Goal: Task Accomplishment & Management: Manage account settings

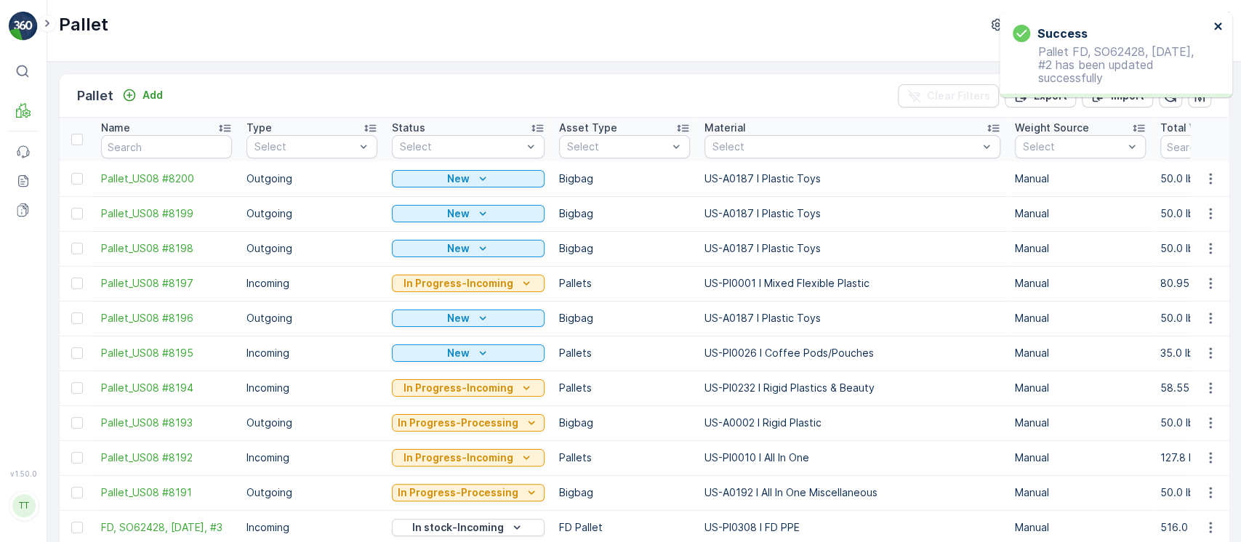
click at [1220, 30] on icon "close" at bounding box center [1219, 26] width 10 height 12
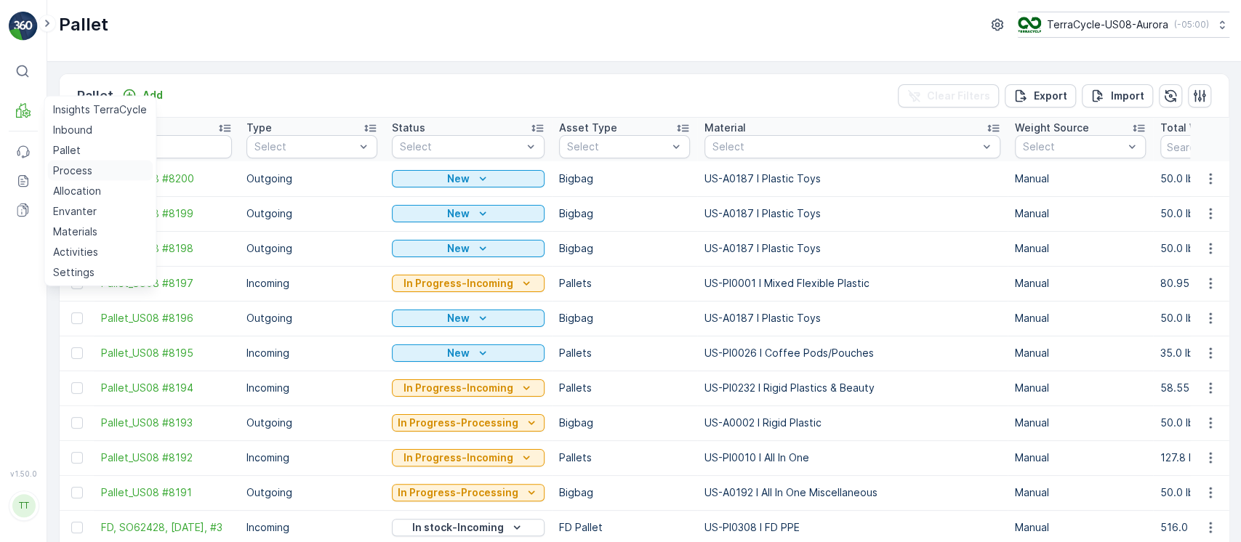
click at [87, 179] on link "Process" at bounding box center [99, 171] width 105 height 20
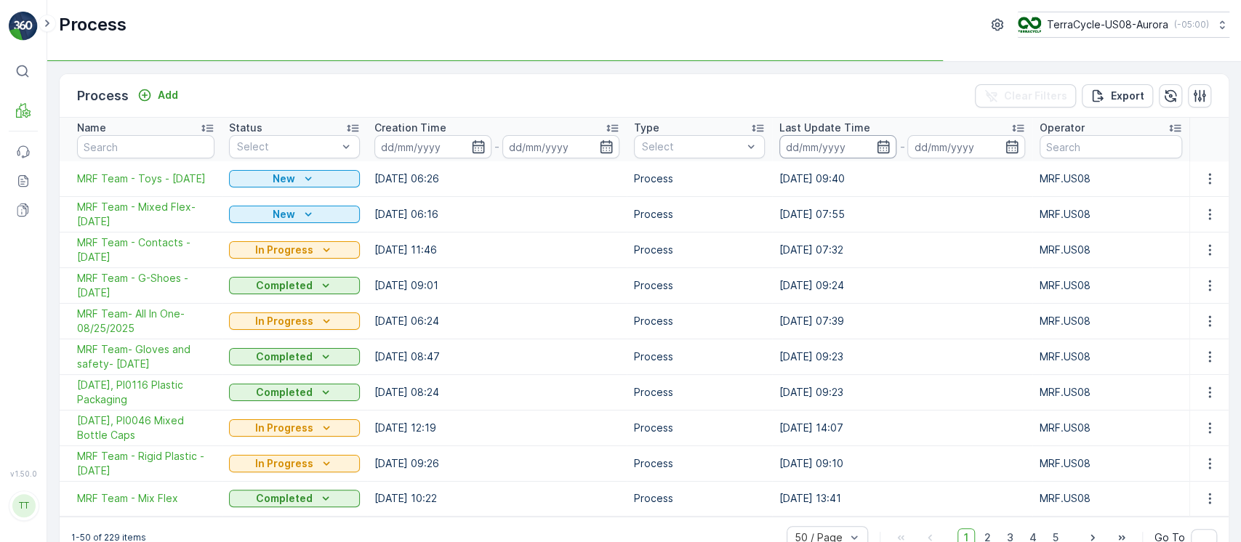
click at [832, 149] on input at bounding box center [838, 146] width 117 height 23
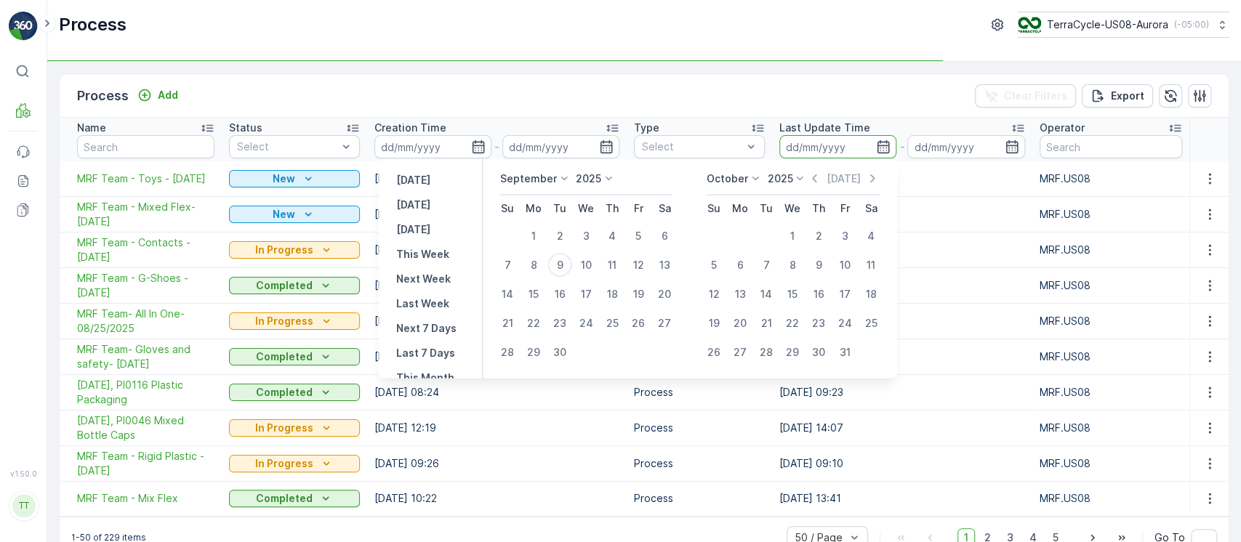
click at [1008, 228] on td "08.09.2025 07:55" at bounding box center [902, 214] width 260 height 36
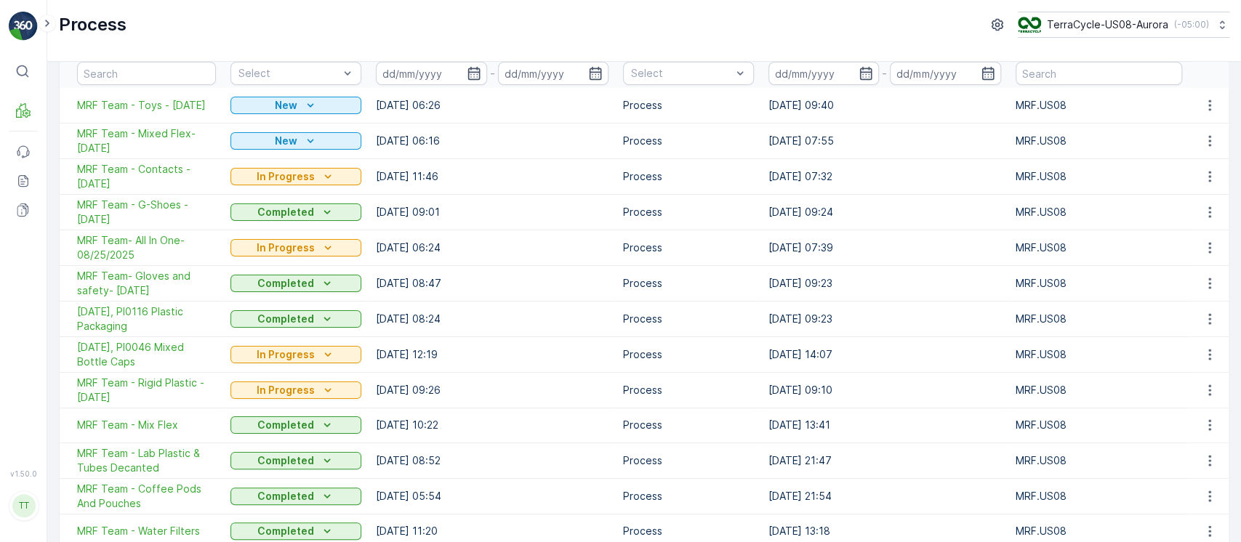
scroll to position [75, 0]
click at [159, 386] on span "MRF Team - Rigid Plastic - 8/13/25" at bounding box center [146, 388] width 139 height 29
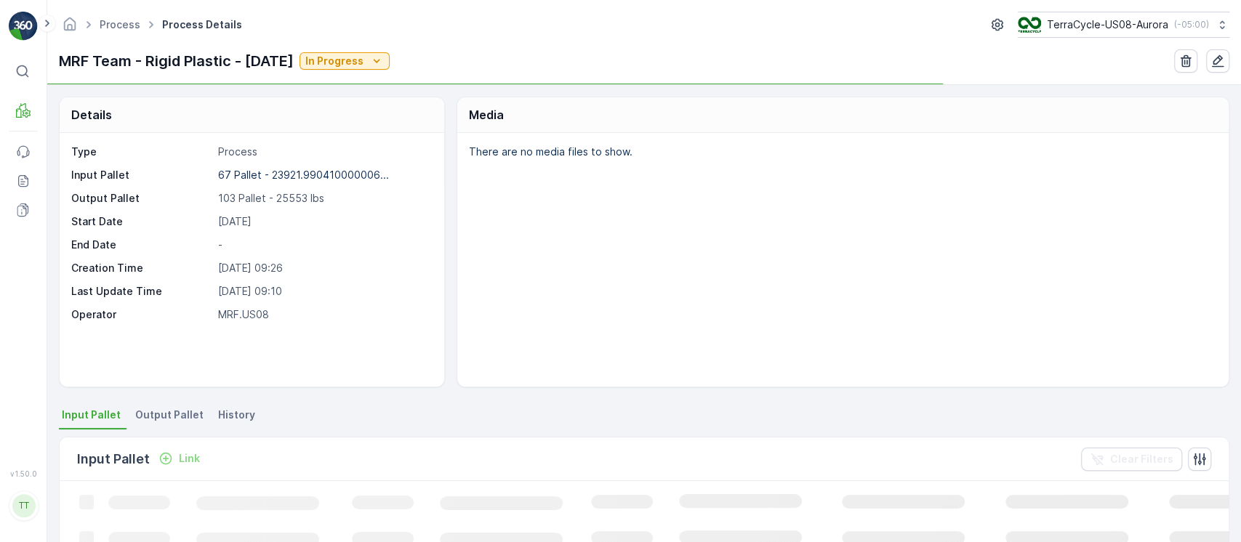
click at [231, 402] on div "Details Type Process Input Pallet 67 Pallet - 23921.990410000006... Output Pall…" at bounding box center [644, 313] width 1194 height 457
click at [231, 416] on span "History" at bounding box center [236, 415] width 37 height 15
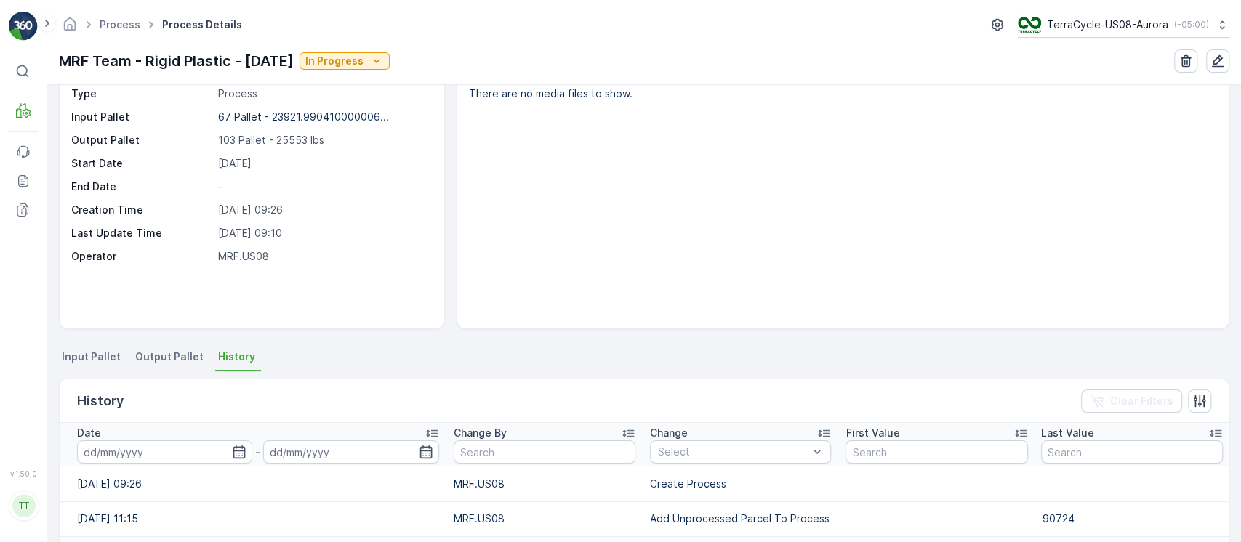
scroll to position [119, 0]
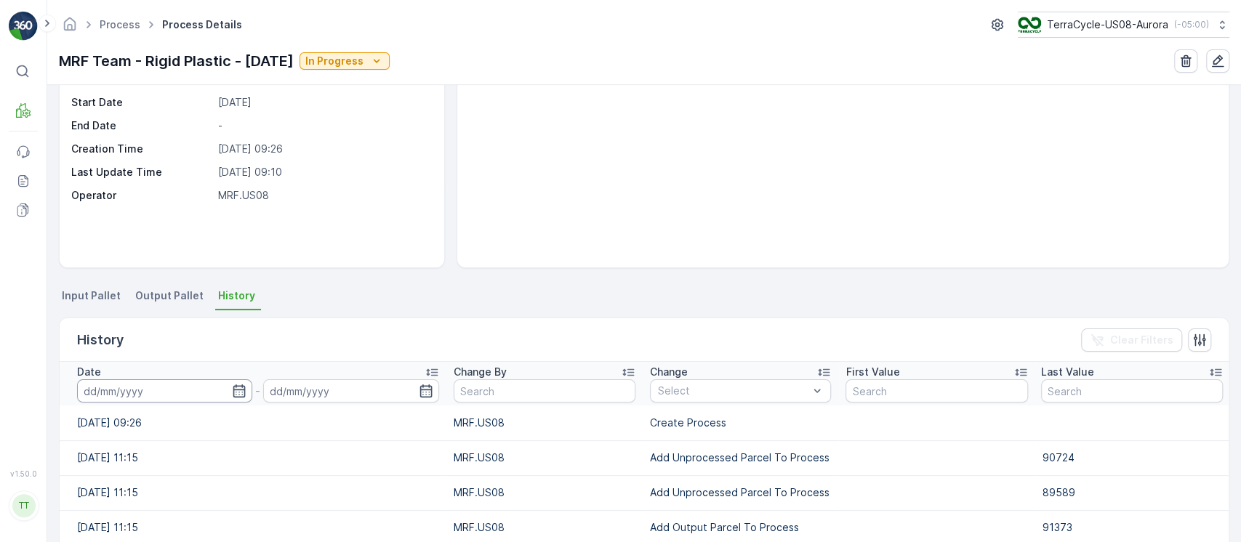
click at [180, 390] on input at bounding box center [164, 391] width 175 height 23
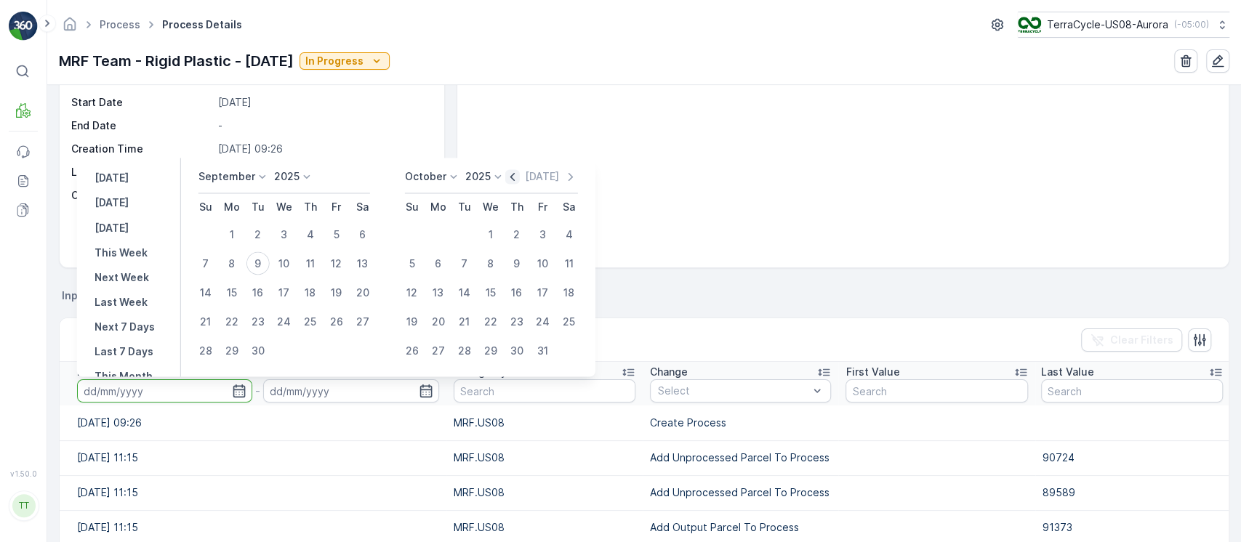
click at [515, 175] on icon "button" at bounding box center [512, 177] width 4 height 8
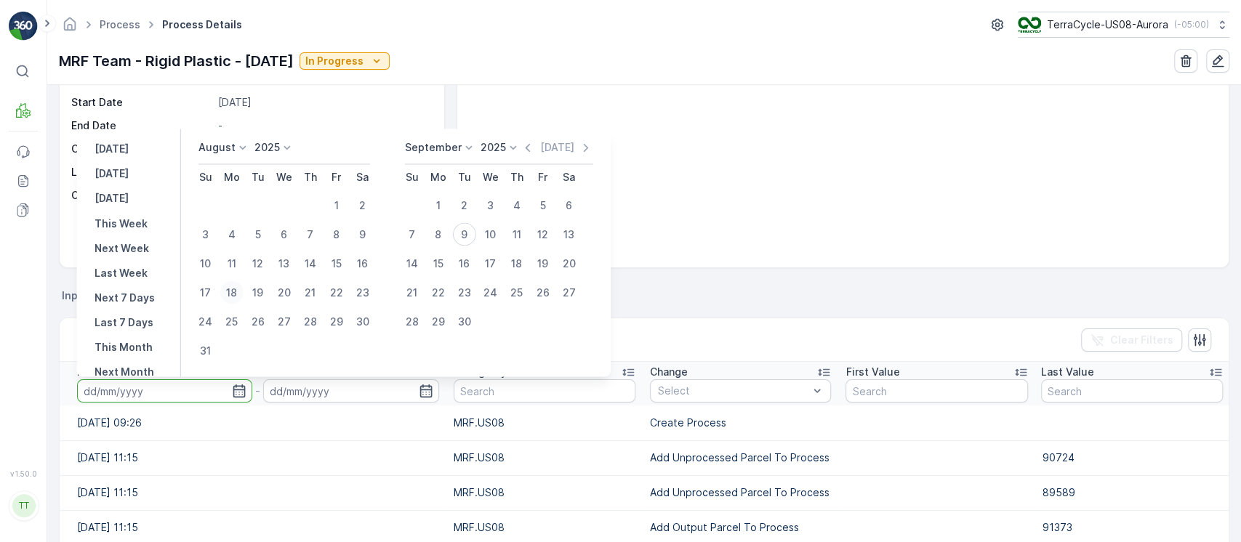
click at [236, 290] on div "18" at bounding box center [231, 292] width 23 height 23
type input "18.08.2025"
click at [236, 290] on div "18" at bounding box center [231, 292] width 23 height 23
type input "18.08.2025"
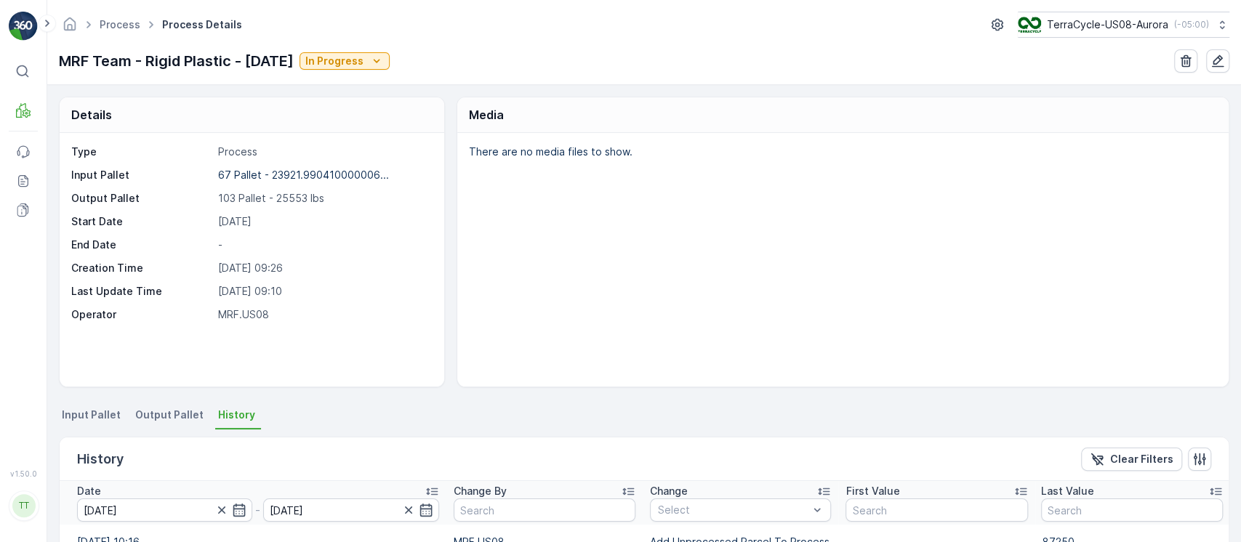
click at [93, 416] on span "Input Pallet" at bounding box center [91, 415] width 59 height 15
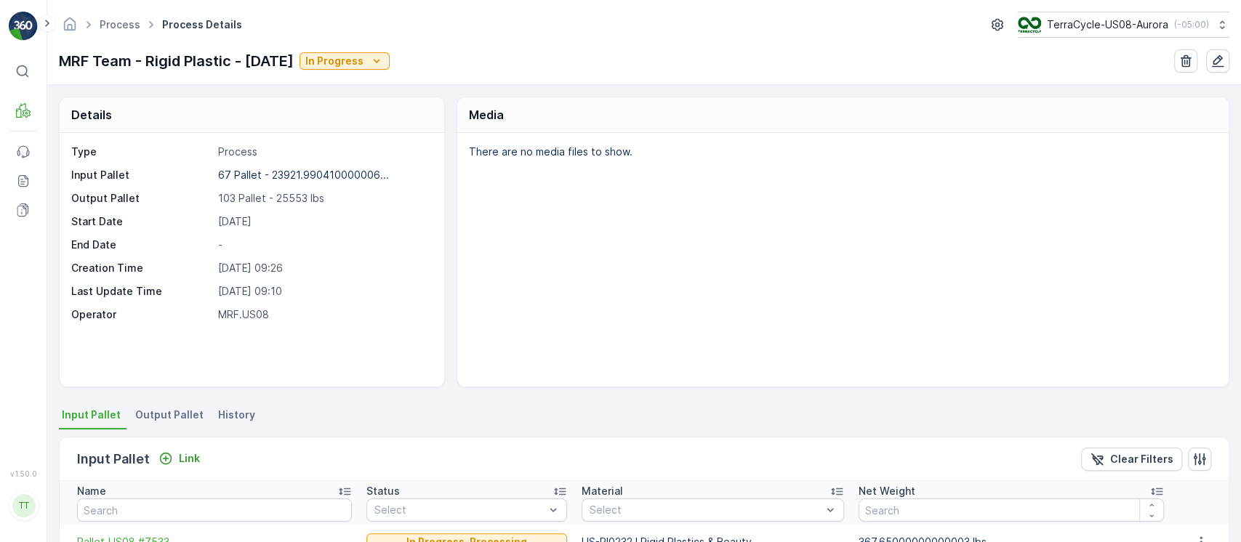
click at [159, 423] on li "Output Pallet" at bounding box center [170, 417] width 77 height 25
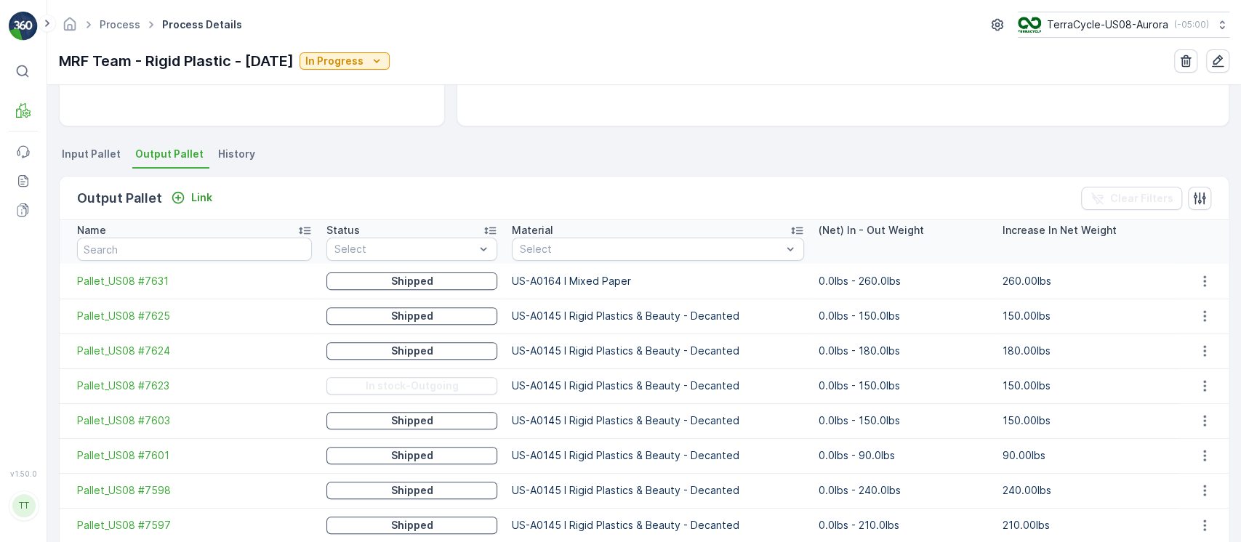
scroll to position [259, 0]
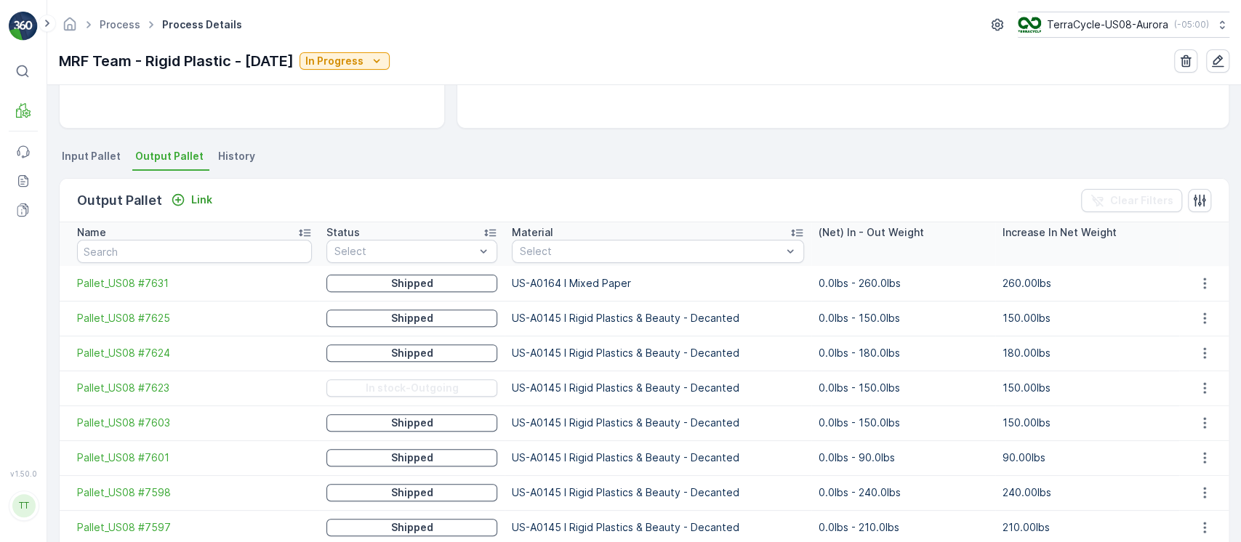
click at [676, 232] on div "Material" at bounding box center [658, 232] width 292 height 15
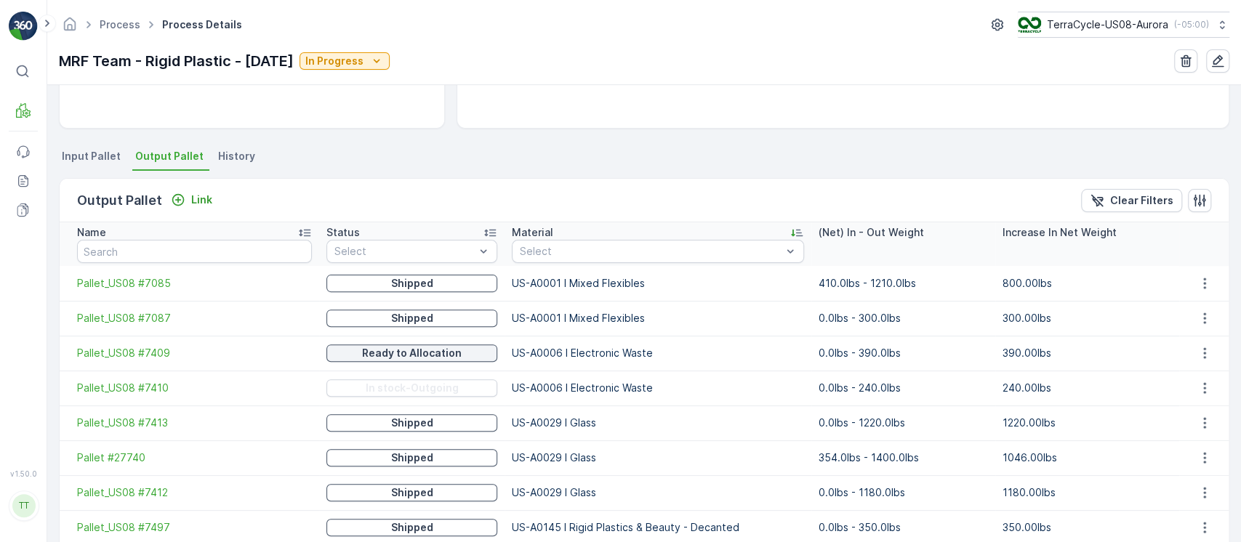
click at [667, 236] on div "Material" at bounding box center [658, 232] width 292 height 15
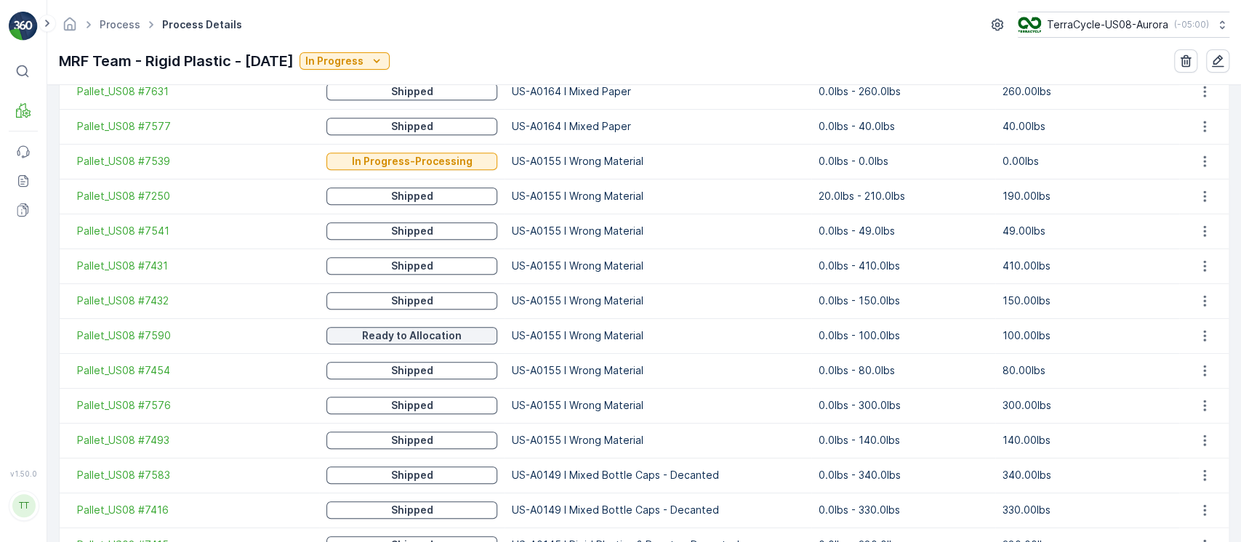
scroll to position [764, 0]
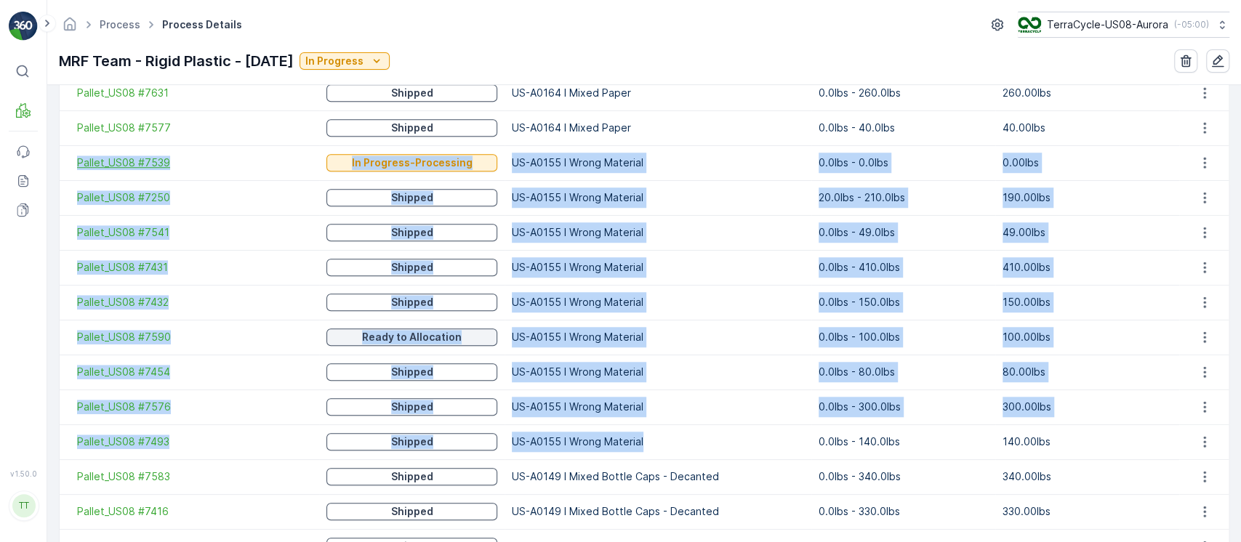
drag, startPoint x: 652, startPoint y: 439, endPoint x: 76, endPoint y: 161, distance: 638.7
copy tbody "Pallet_US08 #7539 In Progress-Processing US-A0155 I Wrong Material 0.0lbs - 0.0…"
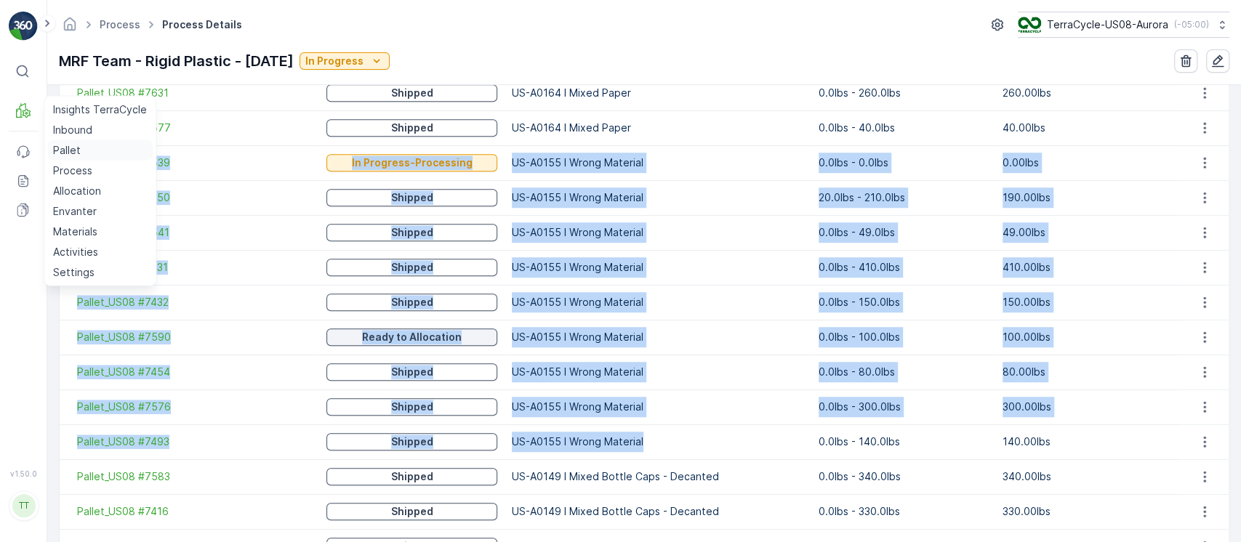
click at [79, 154] on p "Pallet" at bounding box center [67, 150] width 28 height 15
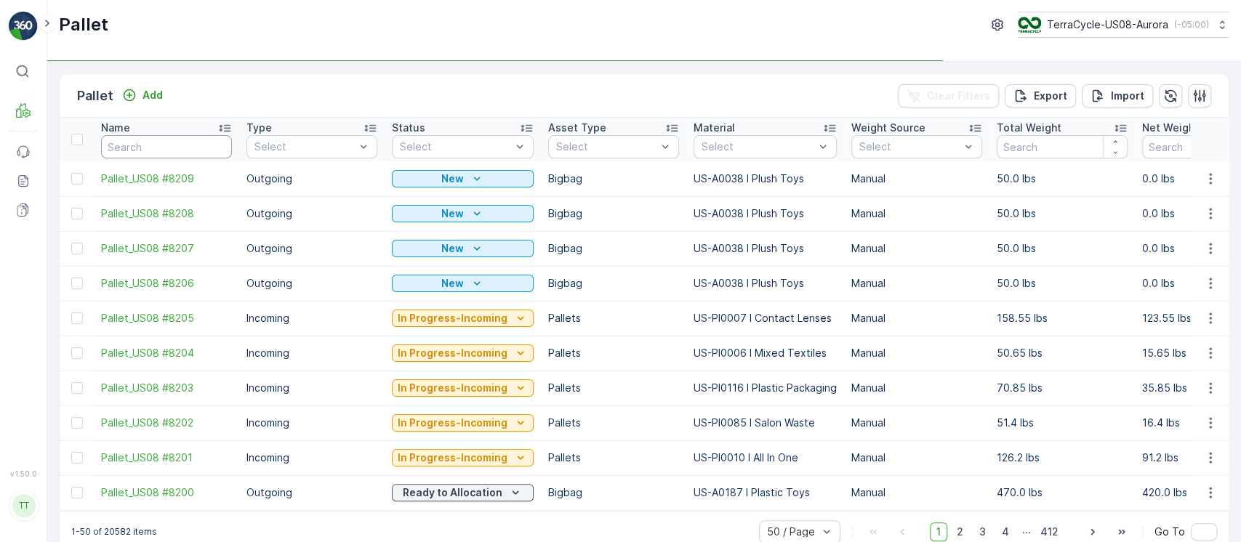
click at [182, 155] on input "text" at bounding box center [166, 146] width 131 height 23
paste input "Pallet_US08 #7539"
type input "Pallet_US08 #7539"
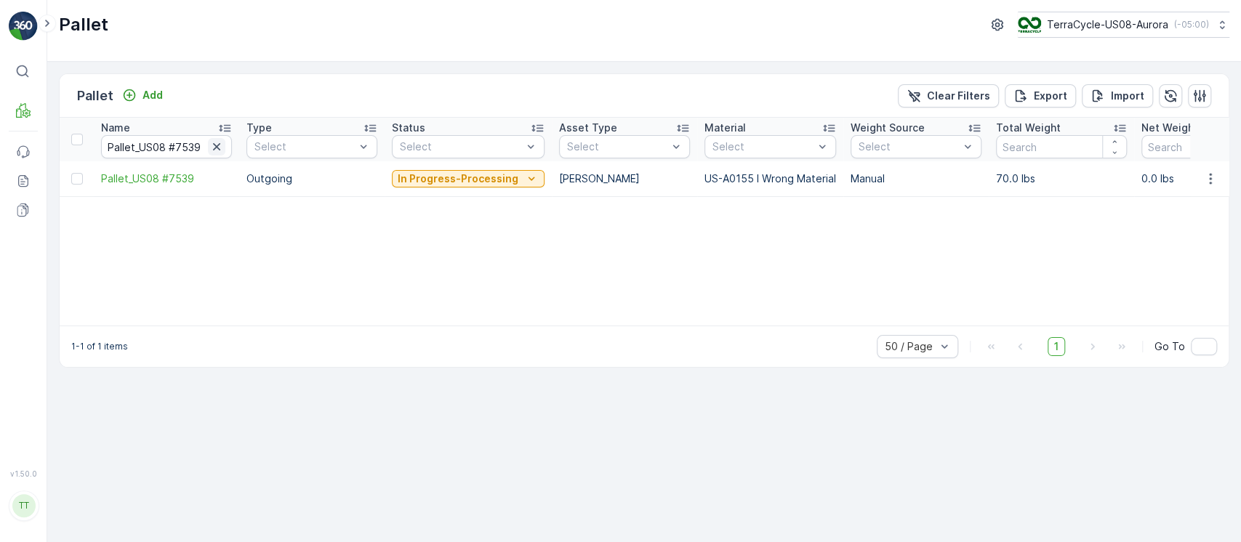
click at [218, 145] on icon "button" at bounding box center [216, 146] width 7 height 7
paste input "Pallet_US08 #7590"
type input "Pallet_US08 #7590"
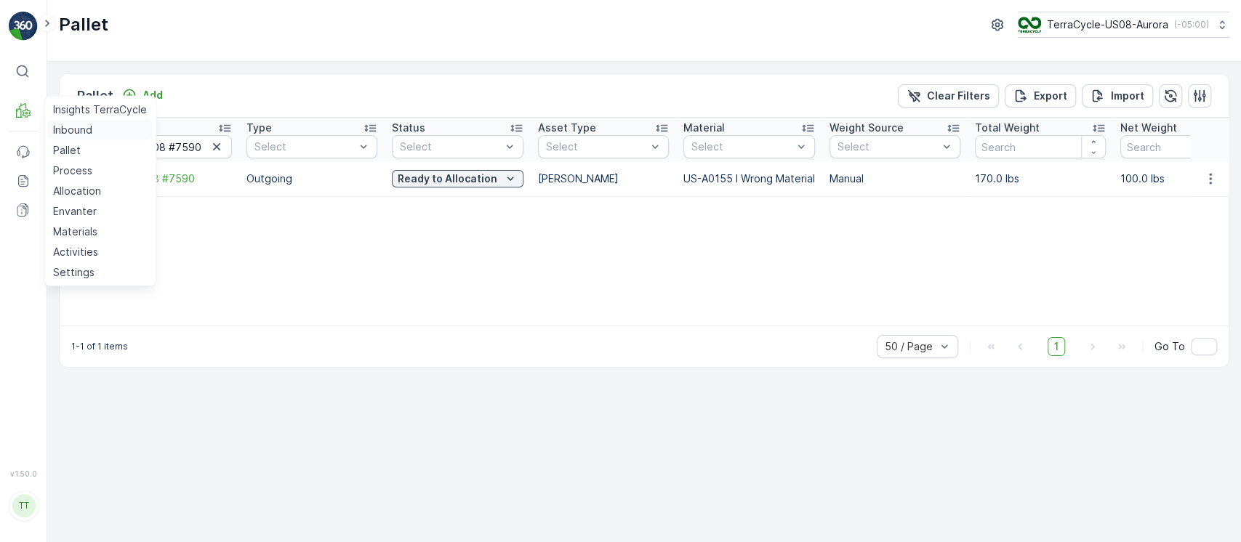
click at [68, 132] on p "Inbound" at bounding box center [72, 130] width 39 height 15
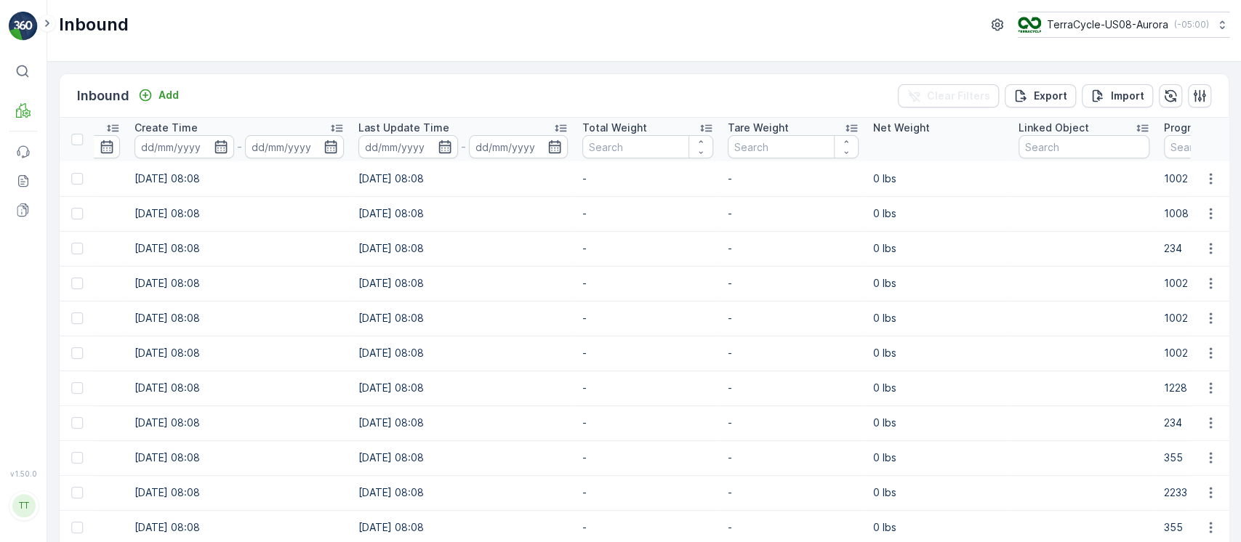
scroll to position [0, 1460]
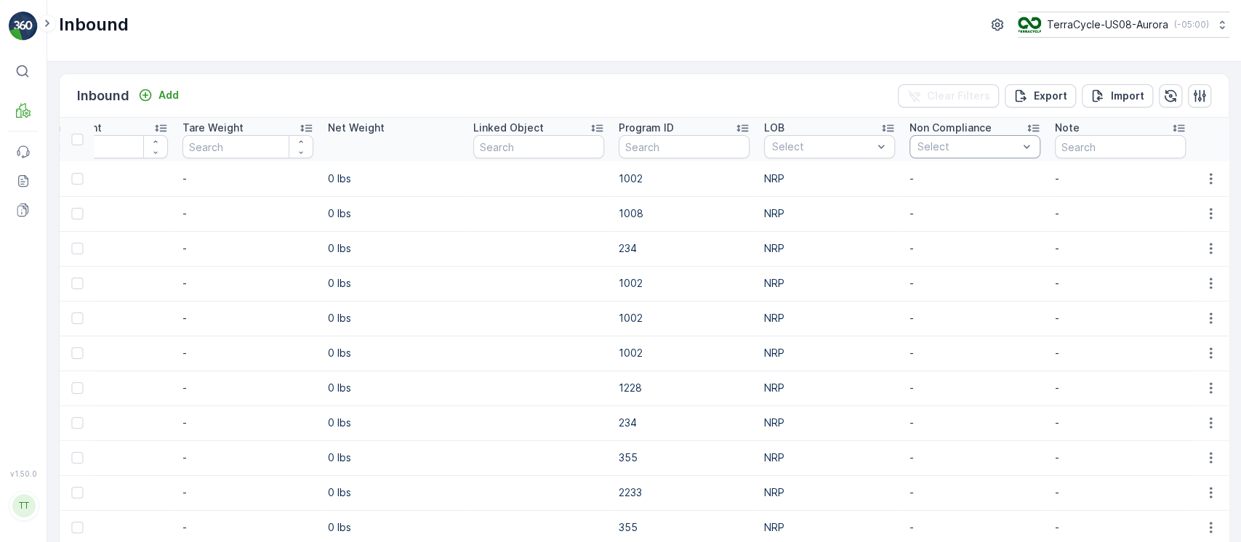
click at [953, 158] on div "Select" at bounding box center [975, 146] width 131 height 23
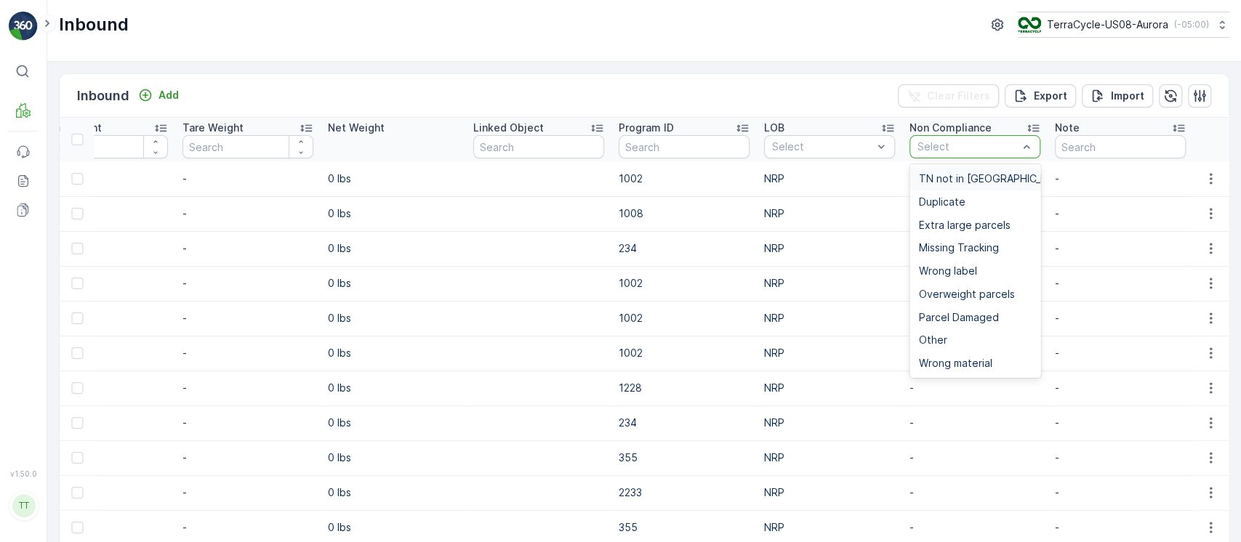
click at [952, 182] on span "TN not in Evreka" at bounding box center [993, 179] width 151 height 12
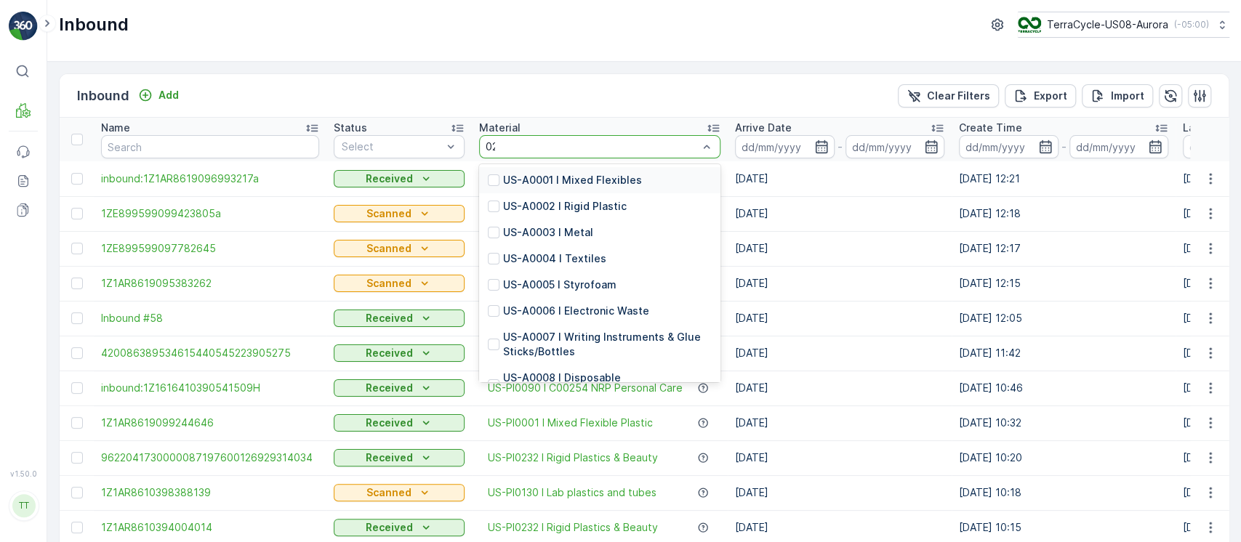
type input "0232"
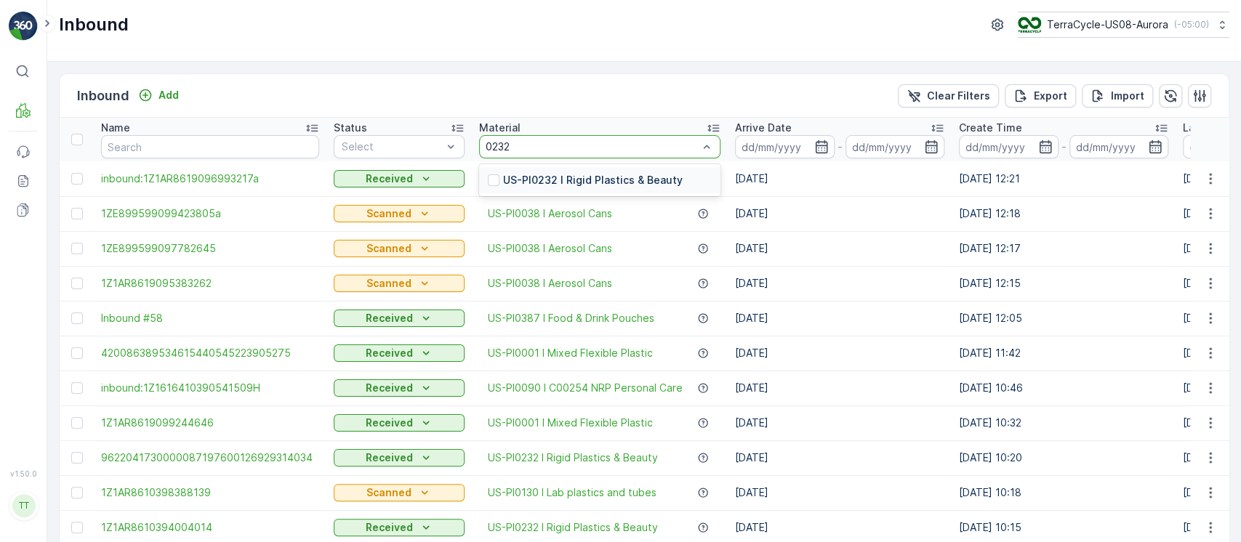
click at [630, 178] on p "US-PI0232 I Rigid Plastics & Beauty" at bounding box center [593, 180] width 180 height 15
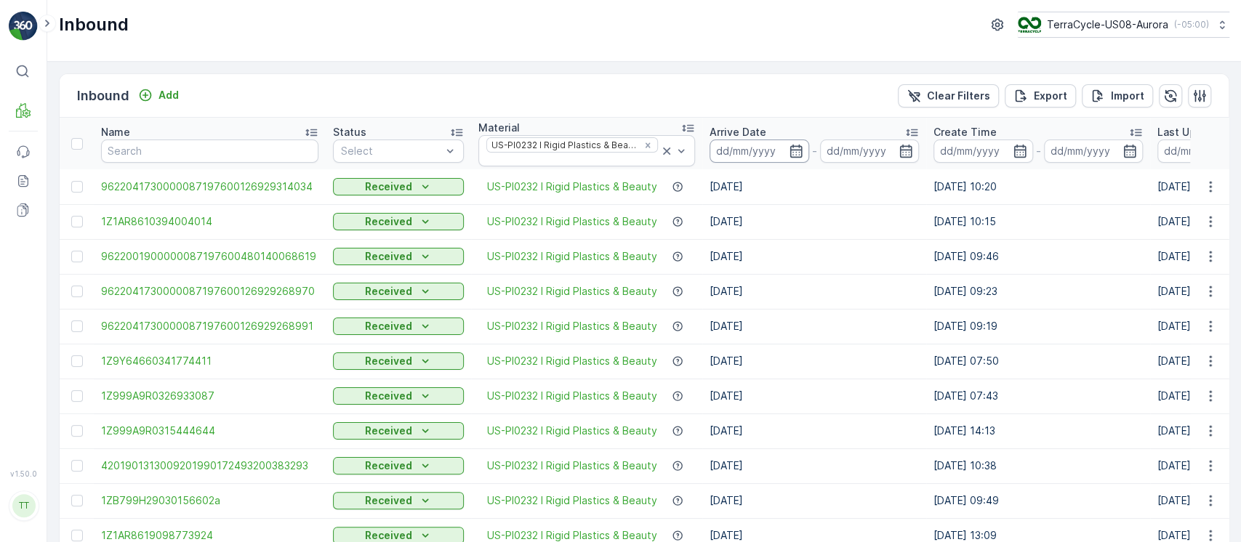
click at [779, 153] on input at bounding box center [760, 151] width 100 height 23
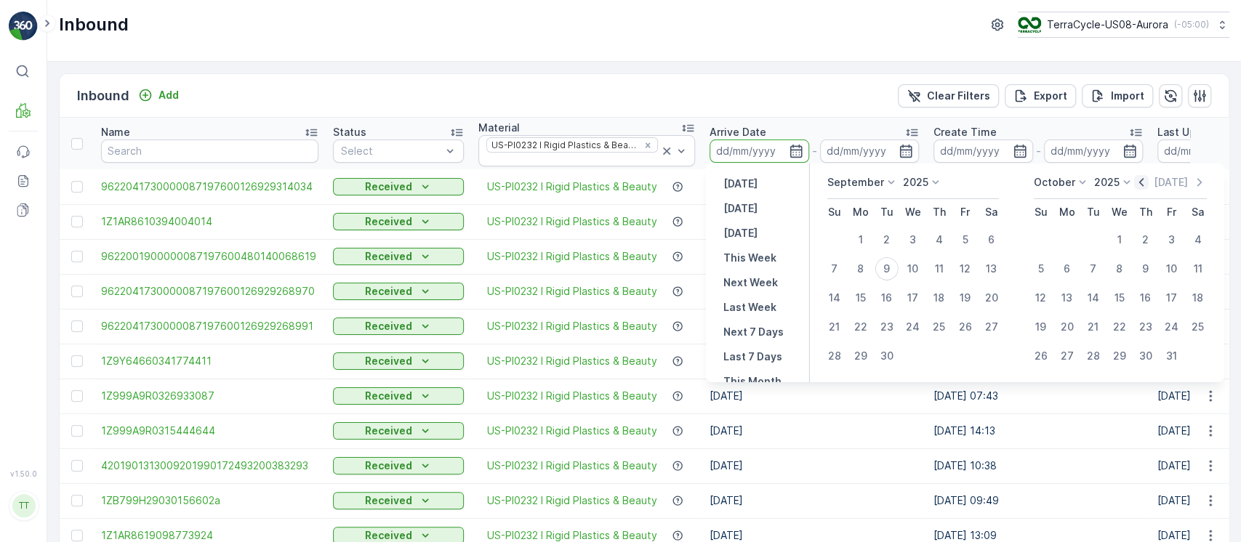
click at [1147, 186] on icon "button" at bounding box center [1141, 182] width 15 height 15
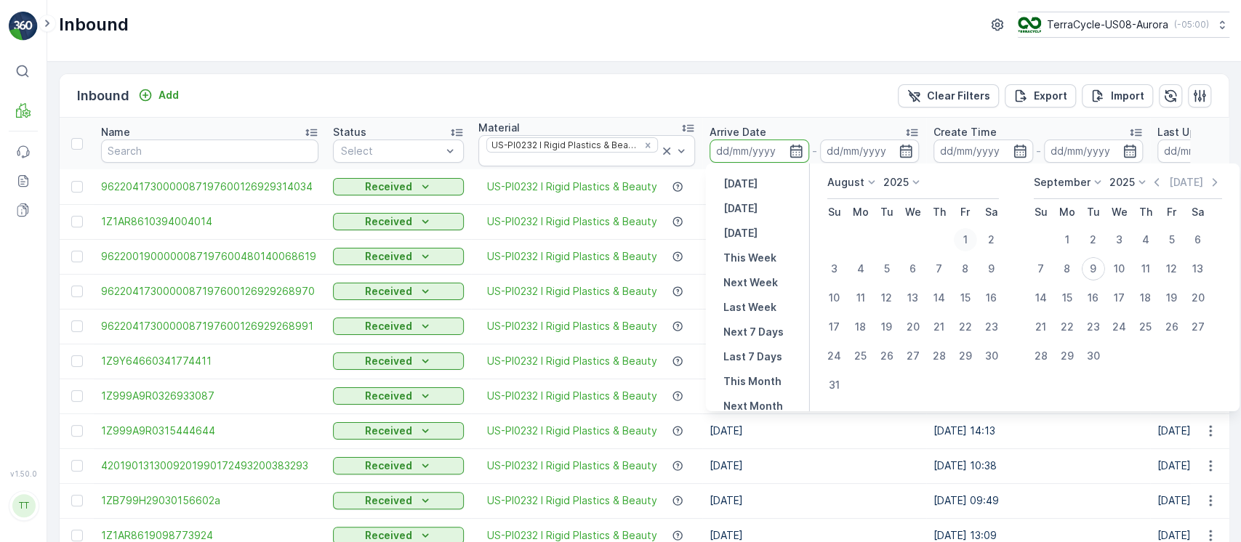
click at [975, 239] on div "1" at bounding box center [965, 239] width 23 height 23
type input "[DATE]"
click at [1071, 266] on div "8" at bounding box center [1067, 268] width 23 height 23
type input "08.09.2025"
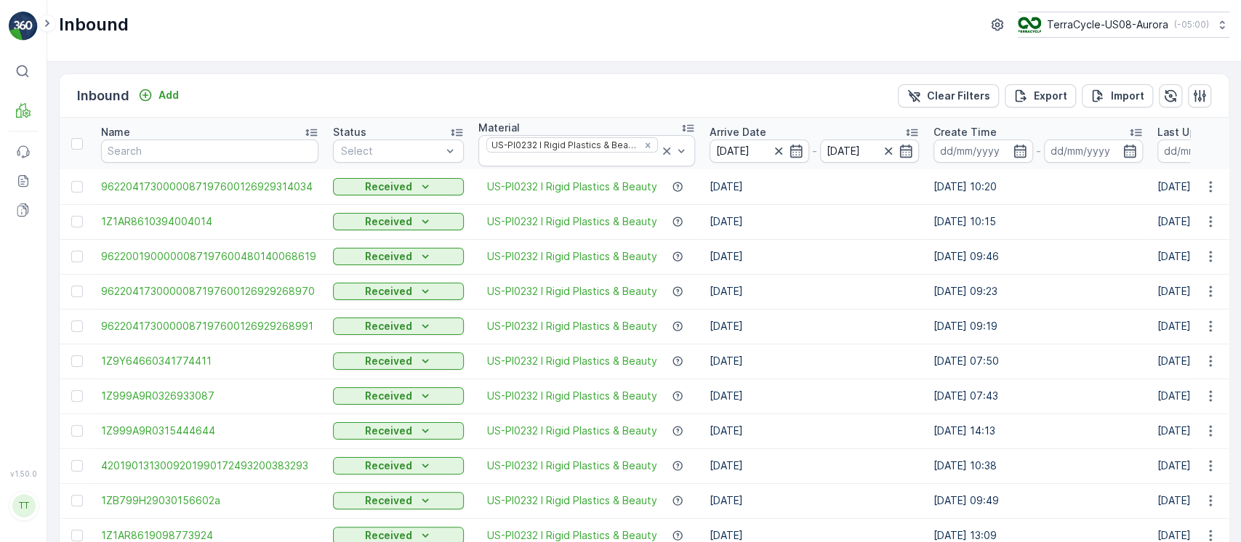
click at [236, 129] on div "Name" at bounding box center [209, 132] width 217 height 15
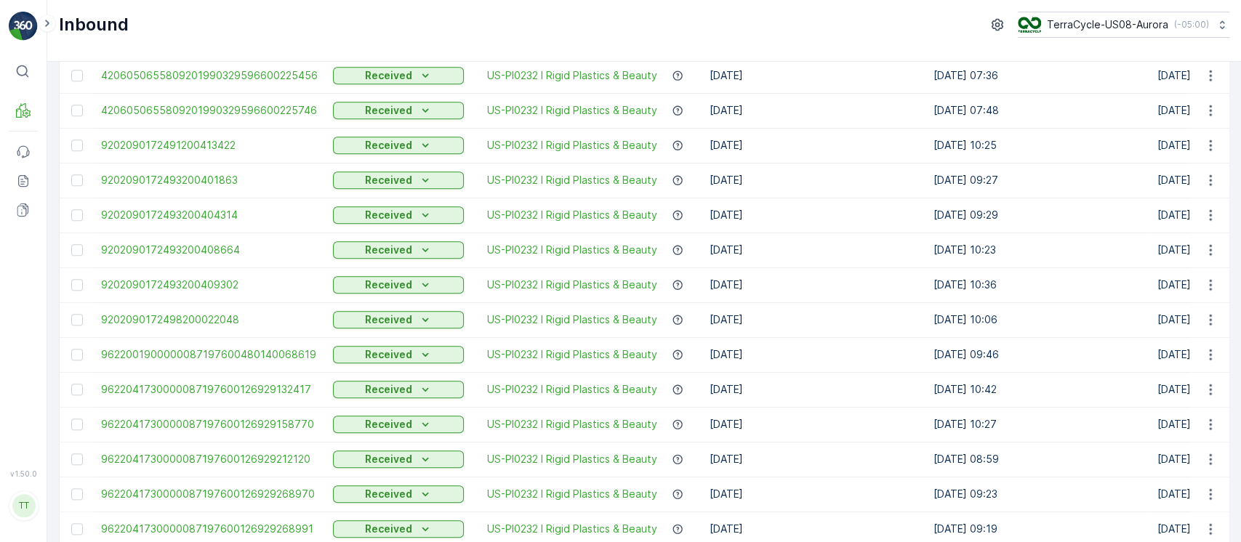
scroll to position [809, 0]
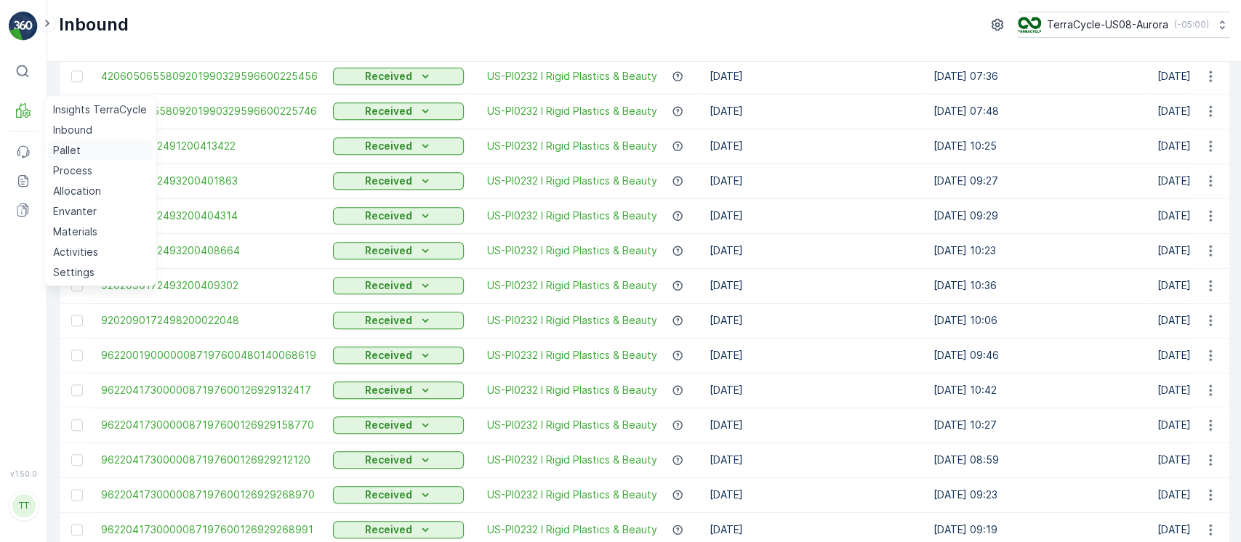
click at [79, 154] on p "Pallet" at bounding box center [67, 150] width 28 height 15
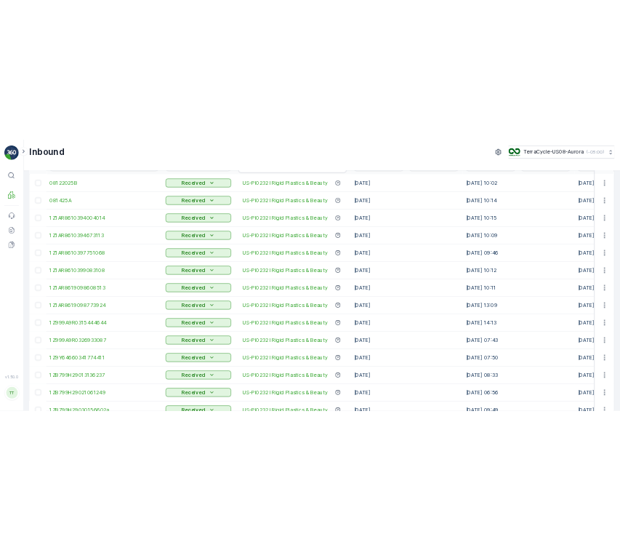
scroll to position [0, 0]
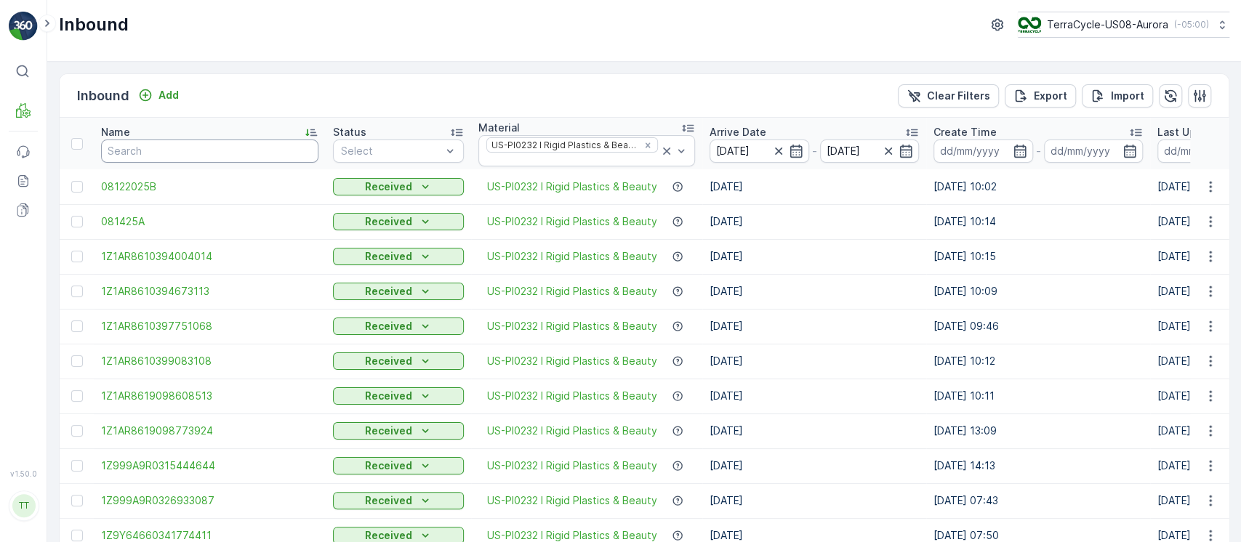
click at [247, 152] on input "text" at bounding box center [209, 151] width 217 height 23
paste input "882954308727"
type input "882954308727"
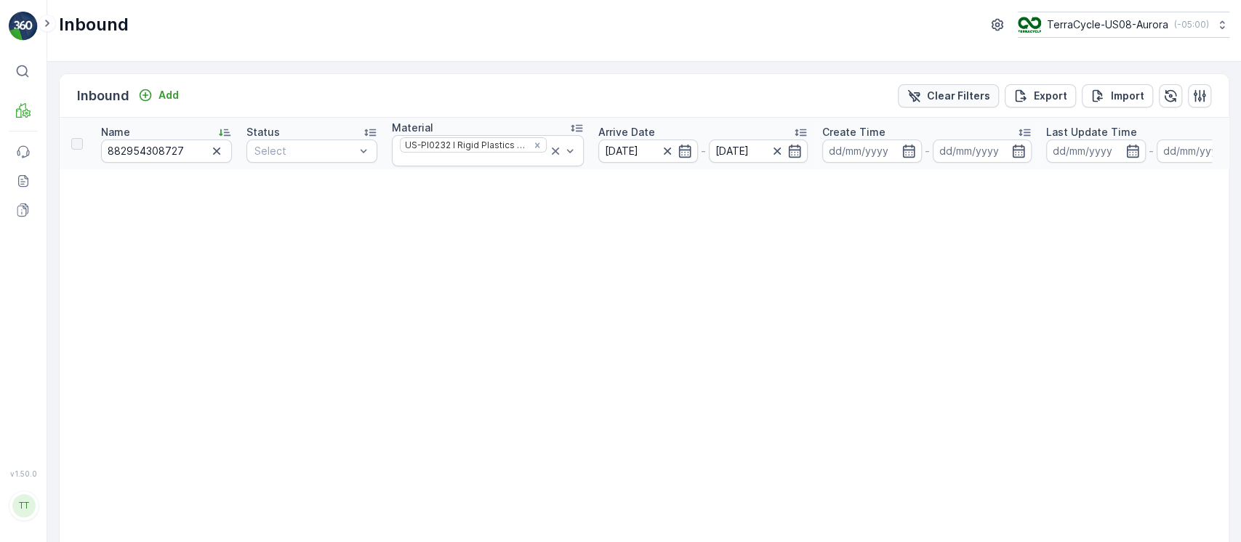
click at [955, 96] on p "Clear Filters" at bounding box center [958, 96] width 63 height 15
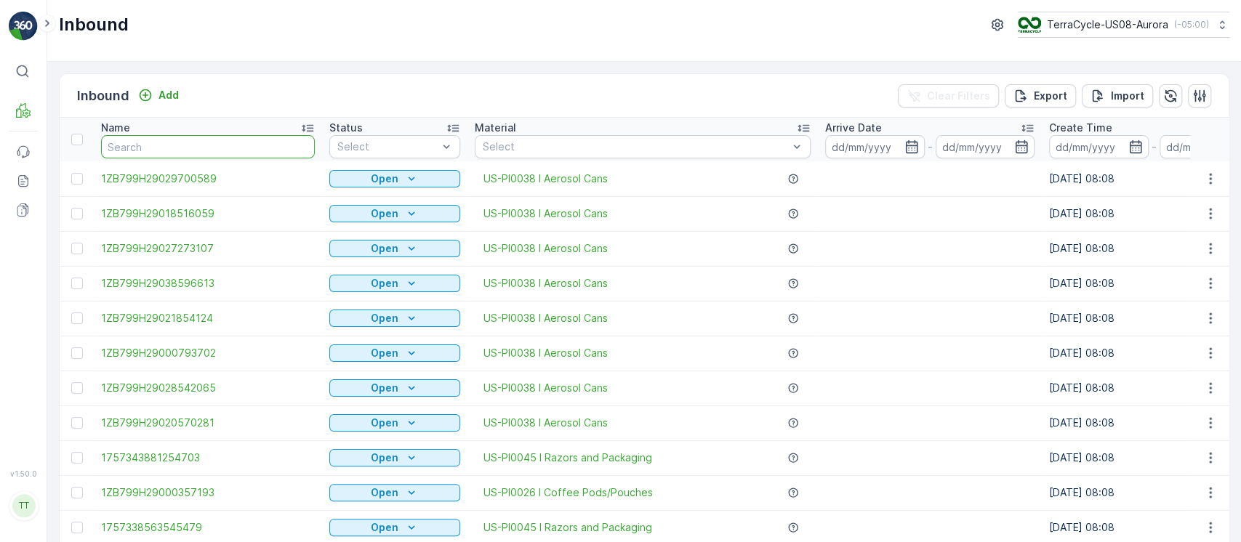
type input "882954308727"
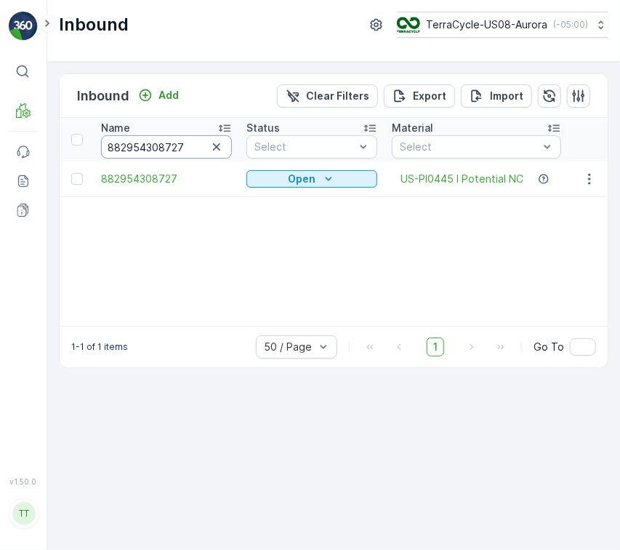
click at [160, 151] on input "882954308727" at bounding box center [166, 146] width 131 height 23
paste input "38"
type input "882954308738"
click at [150, 147] on input "882954308738" at bounding box center [166, 146] width 131 height 23
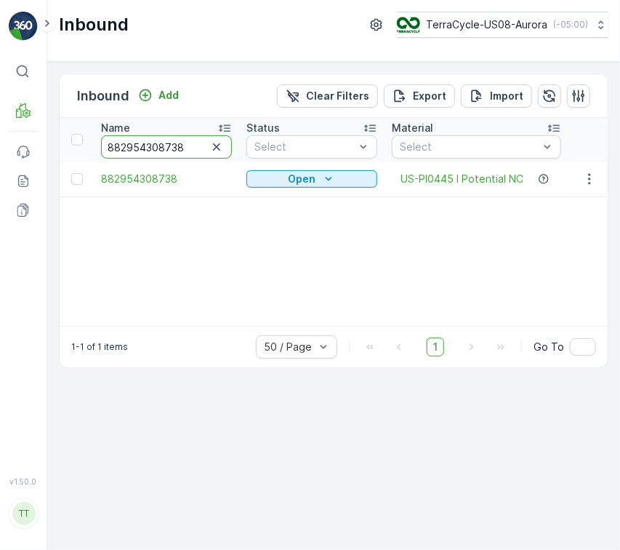
click at [150, 147] on input "882954308738" at bounding box center [166, 146] width 131 height 23
paste input "49"
type input "882954308749"
click at [169, 143] on input "882954308749" at bounding box center [166, 146] width 131 height 23
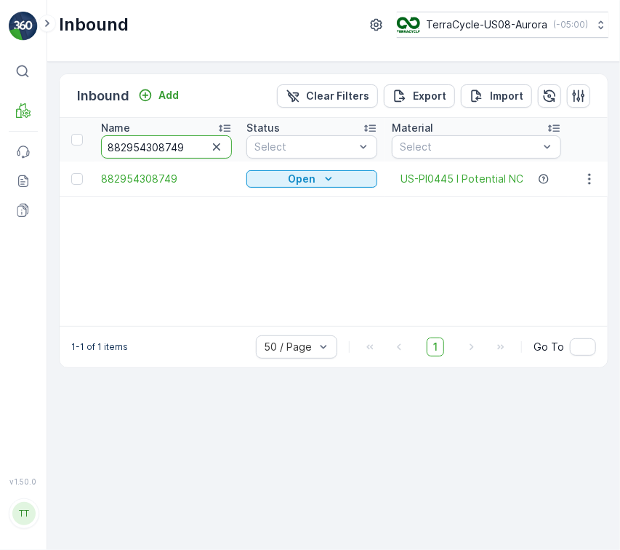
paste input "50"
type input "882954308750"
click at [213, 151] on icon "button" at bounding box center [216, 147] width 15 height 15
paste input "882954308760"
type input "882954308760"
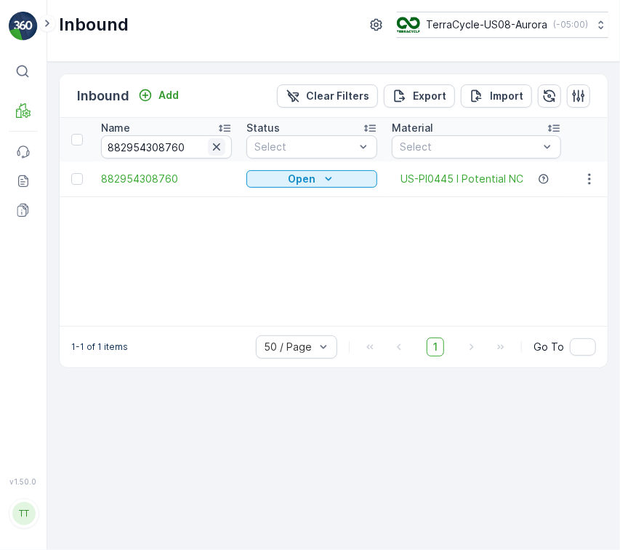
click at [217, 148] on icon "button" at bounding box center [216, 147] width 15 height 15
paste input "882954308771"
type input "882954308771"
click at [223, 148] on icon "button" at bounding box center [216, 147] width 15 height 15
paste input "882954308782"
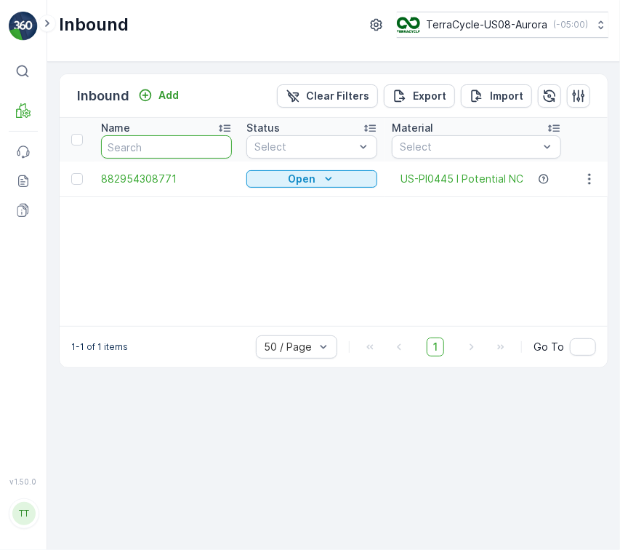
type input "882954308782"
click at [219, 148] on icon "button" at bounding box center [216, 146] width 7 height 7
paste input "882954308793"
type input "882954308793"
click at [212, 151] on icon "button" at bounding box center [216, 147] width 15 height 15
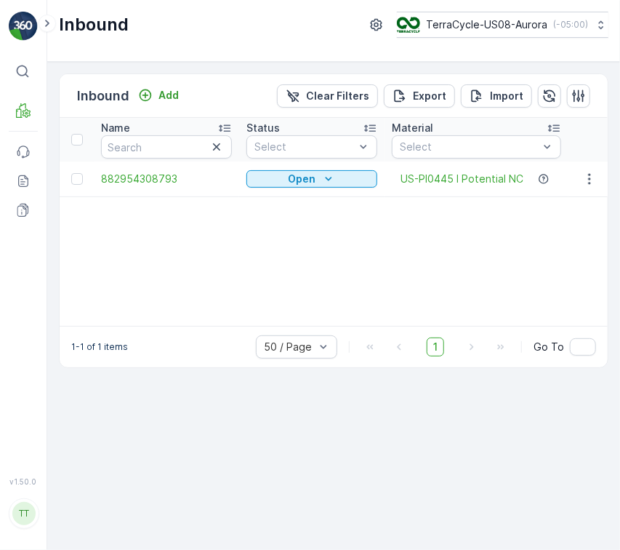
paste input "882954308808"
type input "882954308808"
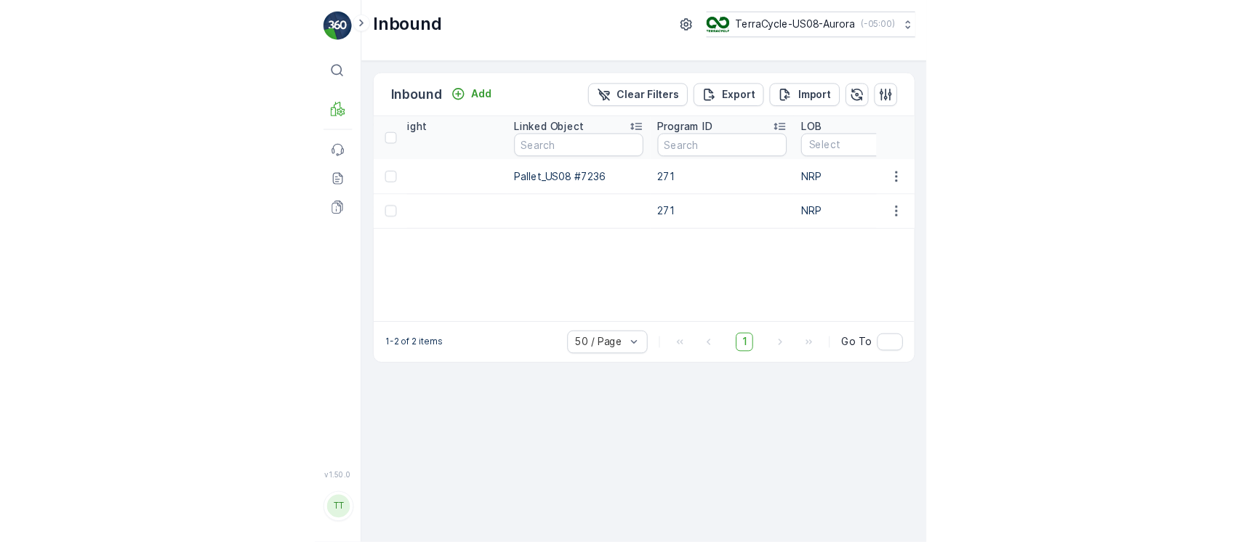
scroll to position [0, 1600]
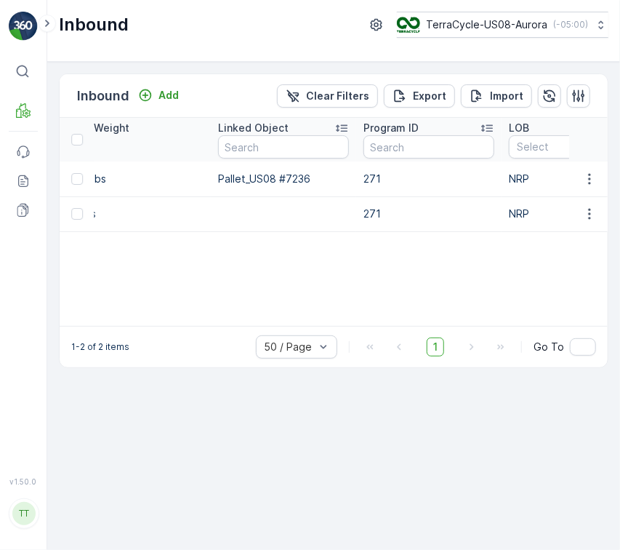
click at [279, 168] on td "Pallet_US08 #7236" at bounding box center [283, 178] width 145 height 35
copy td "Pallet_US08 #7236"
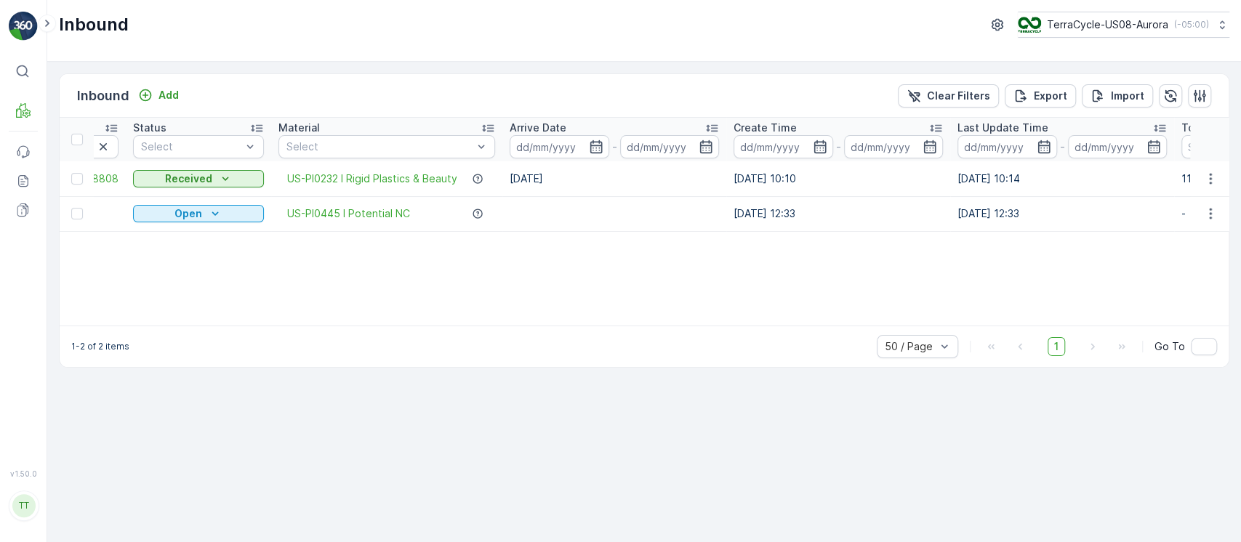
scroll to position [0, 0]
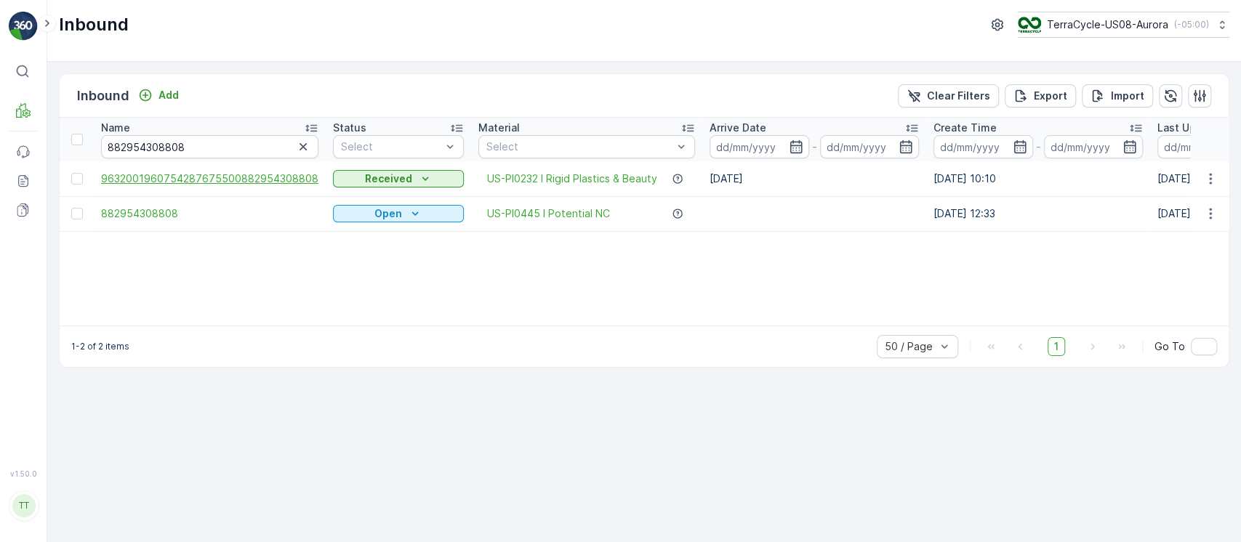
click at [204, 177] on span "9632001960754287675500882954308808" at bounding box center [209, 179] width 217 height 15
drag, startPoint x: 244, startPoint y: 148, endPoint x: 0, endPoint y: 145, distance: 244.3
click at [0, 145] on div "⌘B MRF Events Reports Documents v 1.50.0 TT TC.GLOBAL clemence.vasseur@terracyc…" at bounding box center [620, 271] width 1241 height 542
paste input "20"
type input "882954308820"
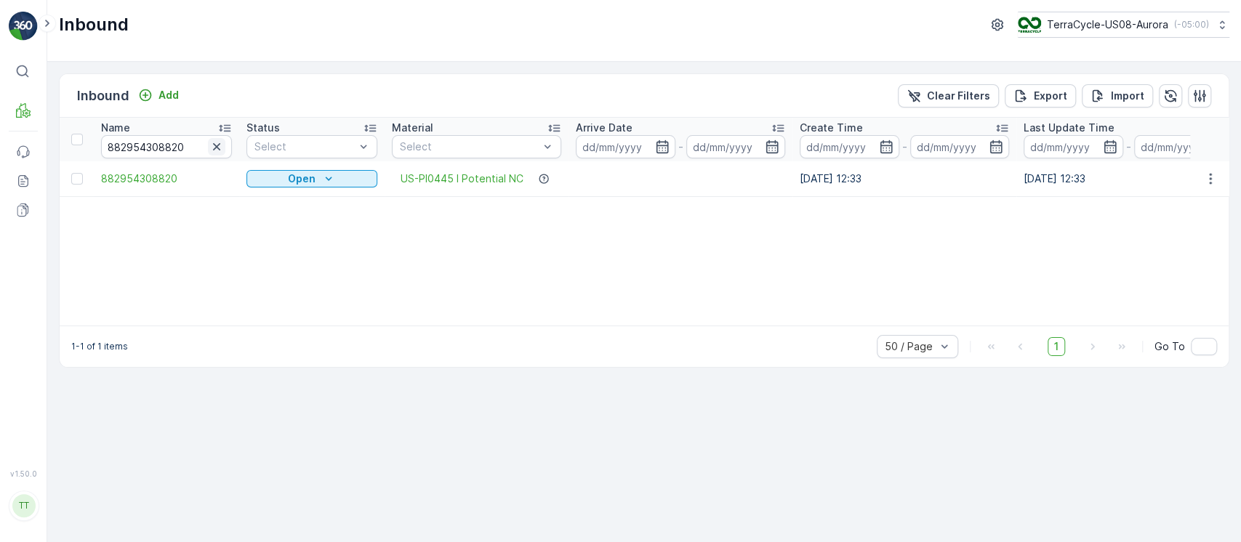
click at [214, 145] on icon "button" at bounding box center [216, 147] width 15 height 15
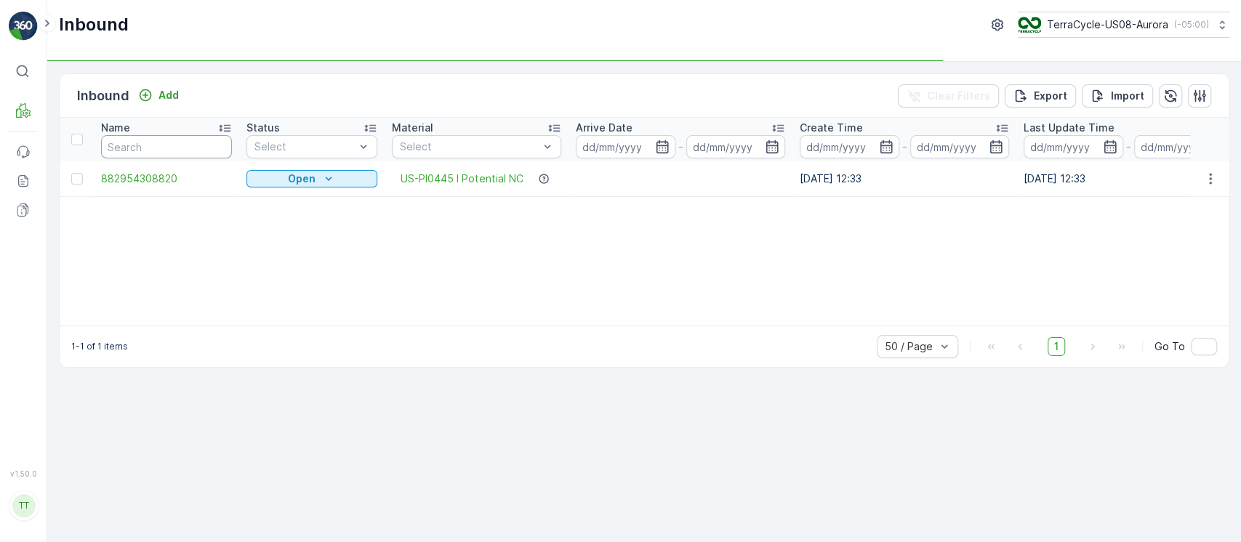
click at [211, 141] on input "text" at bounding box center [166, 146] width 131 height 23
type input "96"
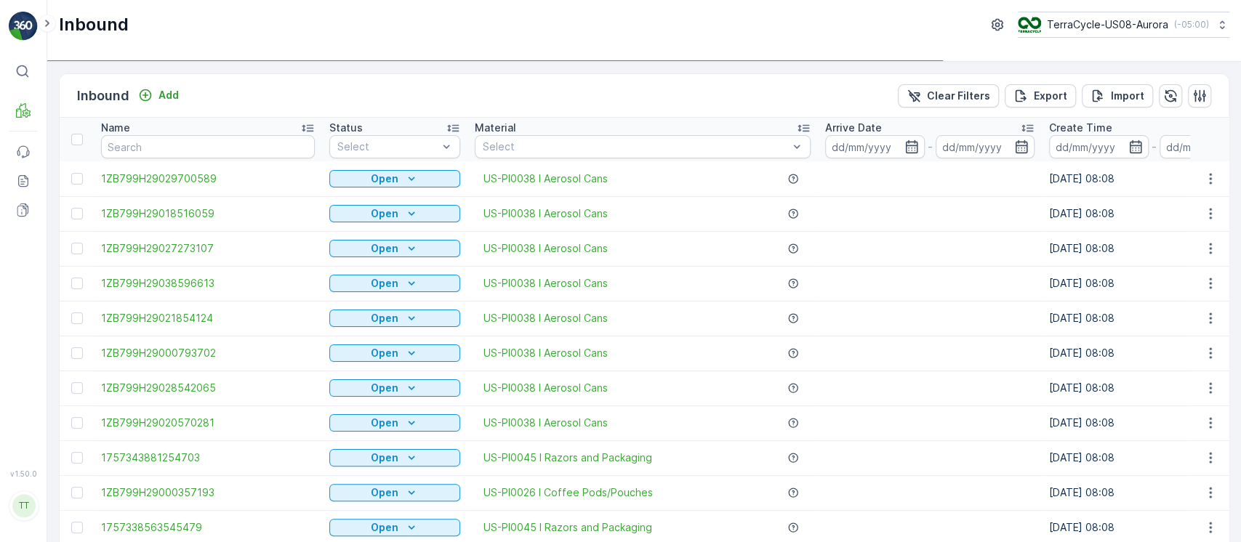
type input "9632"
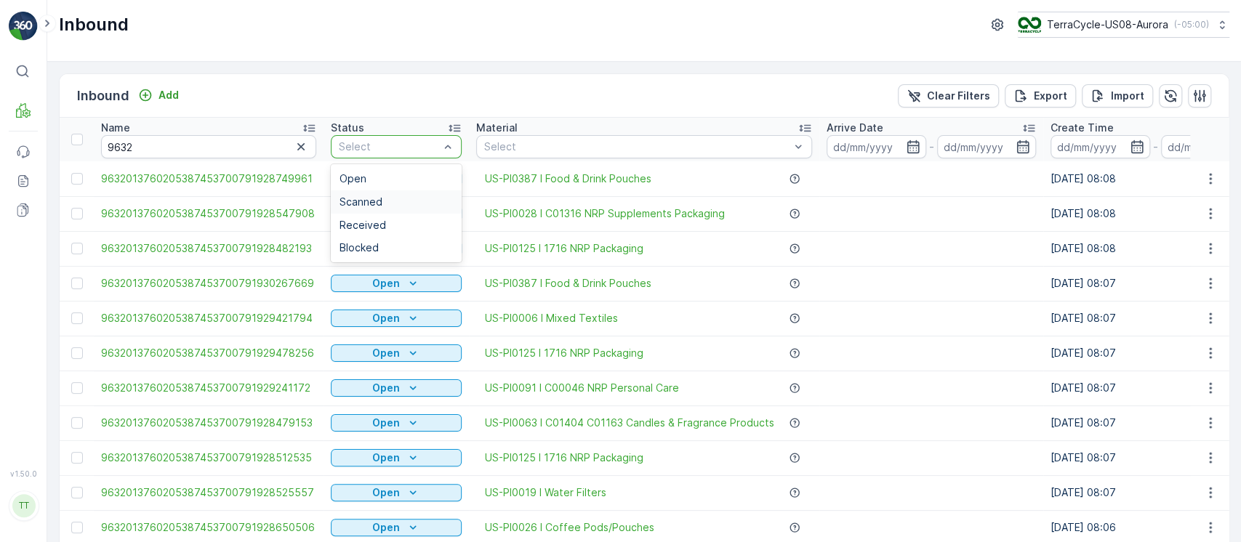
click at [427, 193] on div "Scanned" at bounding box center [396, 202] width 131 height 23
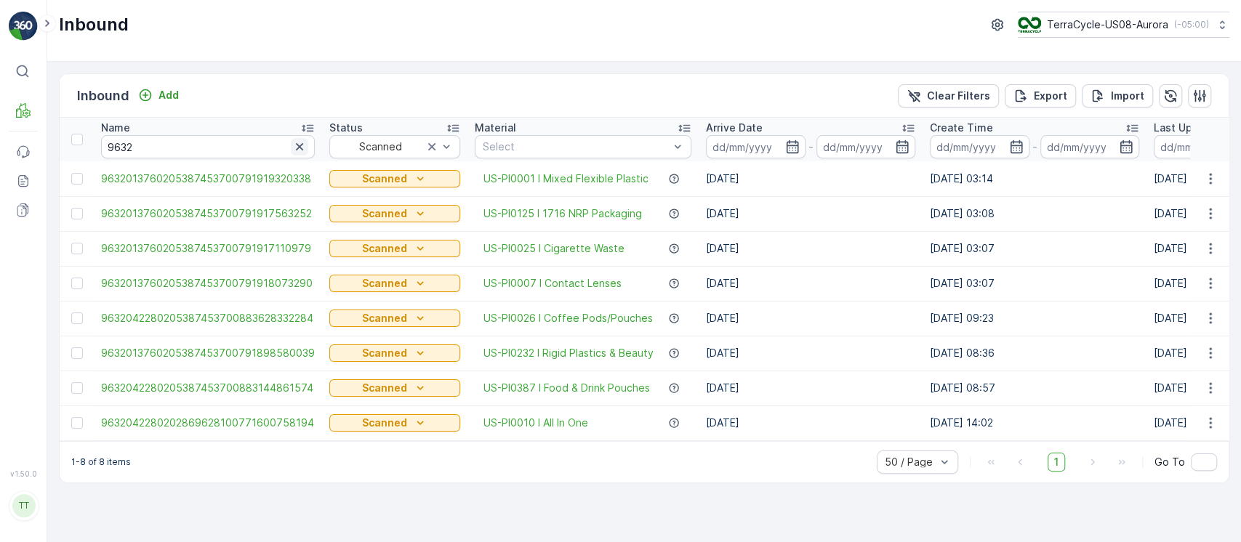
click at [302, 148] on icon "button" at bounding box center [299, 147] width 15 height 15
click at [918, 109] on div "Inbound Add Clear Filters Export Import" at bounding box center [644, 96] width 1169 height 44
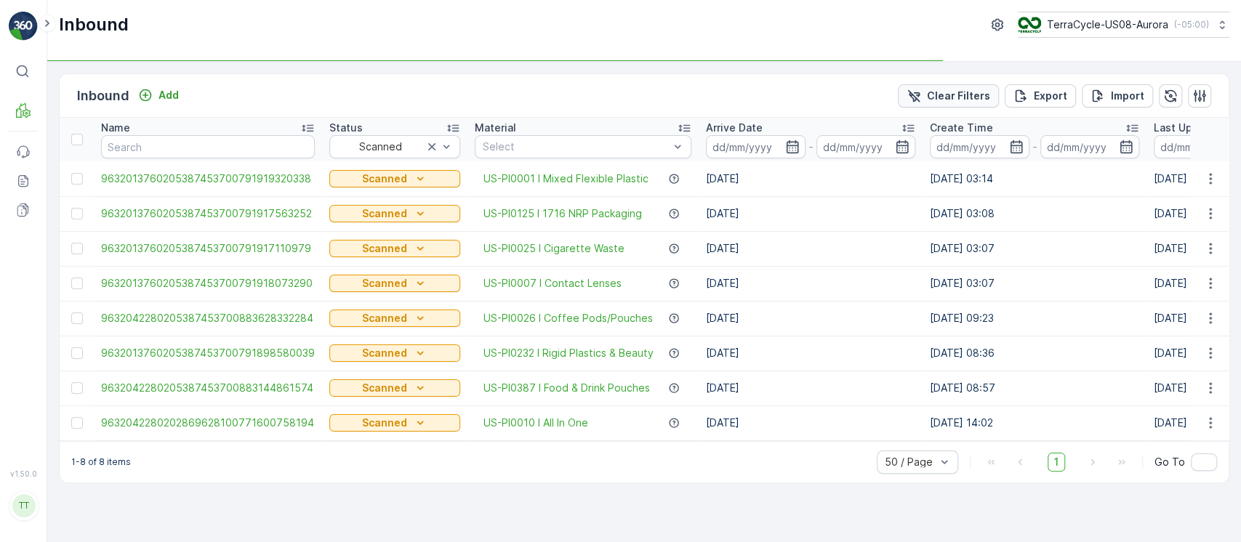
click at [933, 102] on p "Clear Filters" at bounding box center [958, 96] width 63 height 15
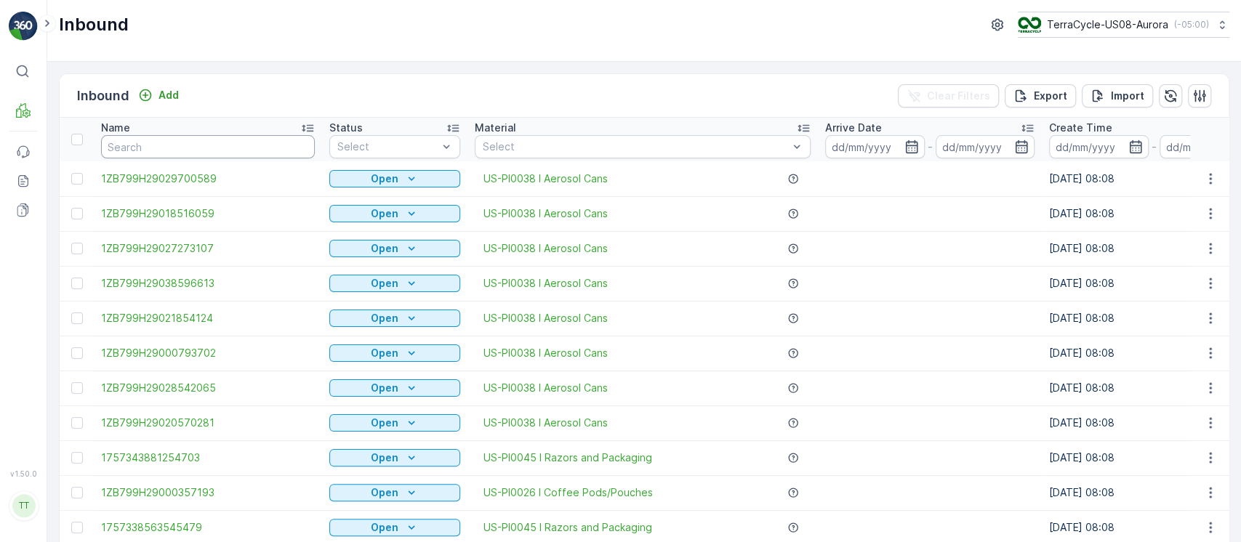
click at [279, 147] on input "text" at bounding box center [208, 146] width 214 height 23
paste input "882954308808"
type input "882954308808"
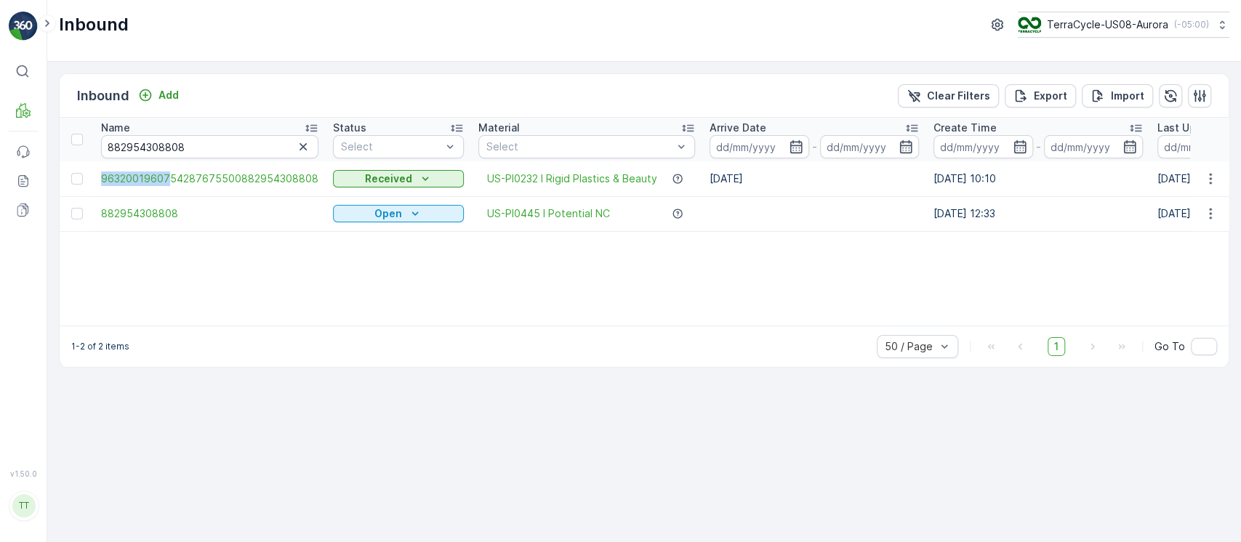
drag, startPoint x: 93, startPoint y: 186, endPoint x: 166, endPoint y: 188, distance: 72.7
click at [166, 188] on td "9632001960754287675500882954308808" at bounding box center [210, 178] width 232 height 35
copy span "96320019607"
click at [940, 99] on p "Clear Filters" at bounding box center [958, 96] width 63 height 15
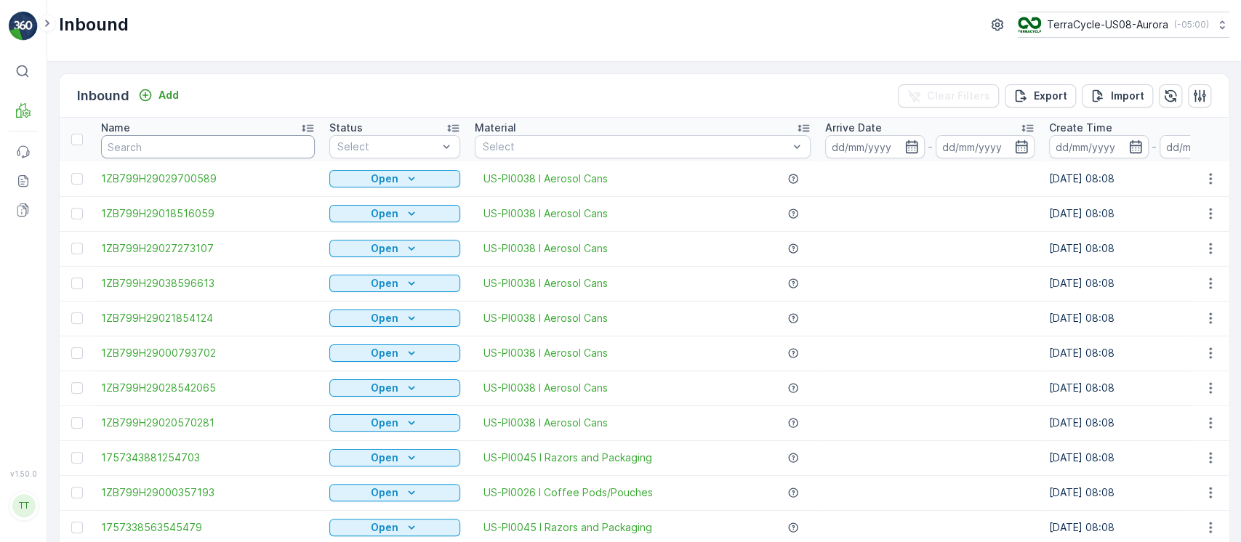
click at [283, 147] on input "text" at bounding box center [208, 146] width 214 height 23
paste input "96320019607"
type input "96320019607"
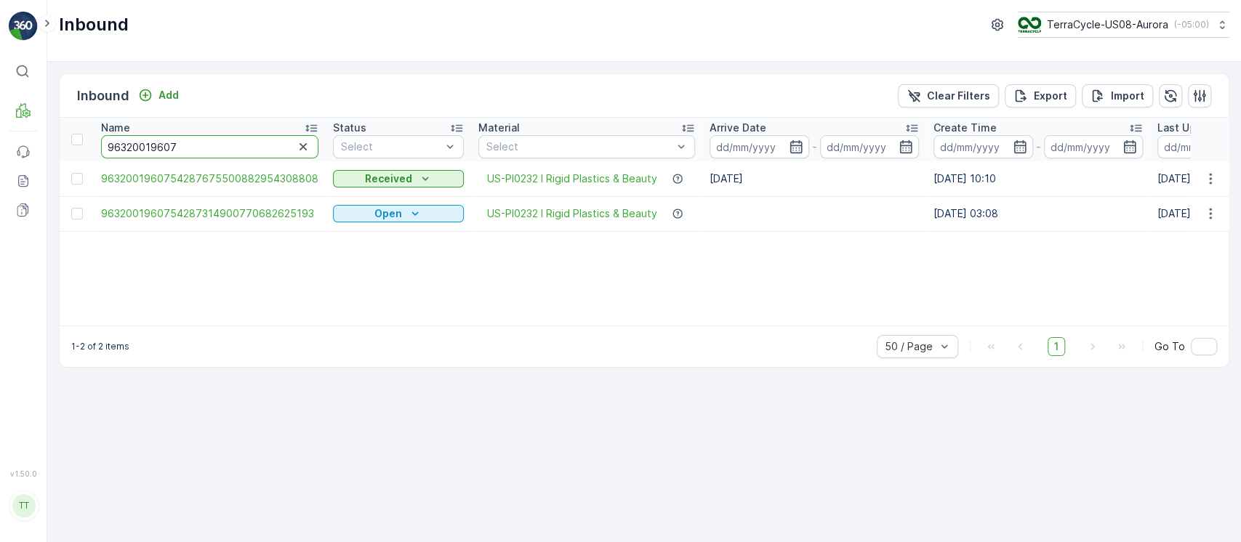
click at [215, 153] on input "96320019607" at bounding box center [209, 146] width 217 height 23
type input "9632001960"
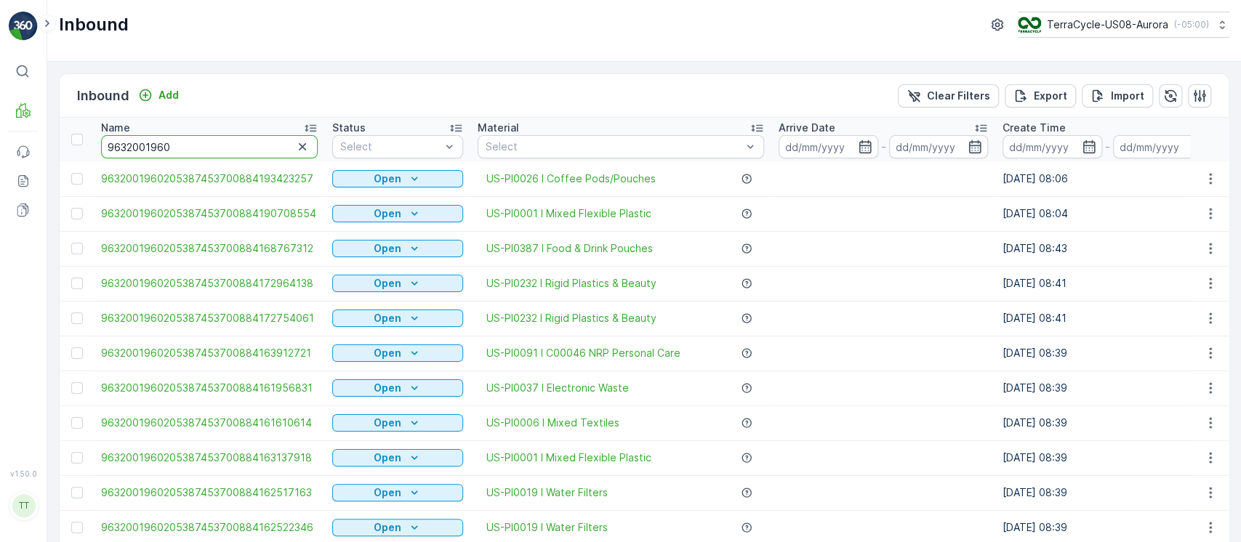
click at [240, 143] on input "9632001960" at bounding box center [209, 146] width 217 height 23
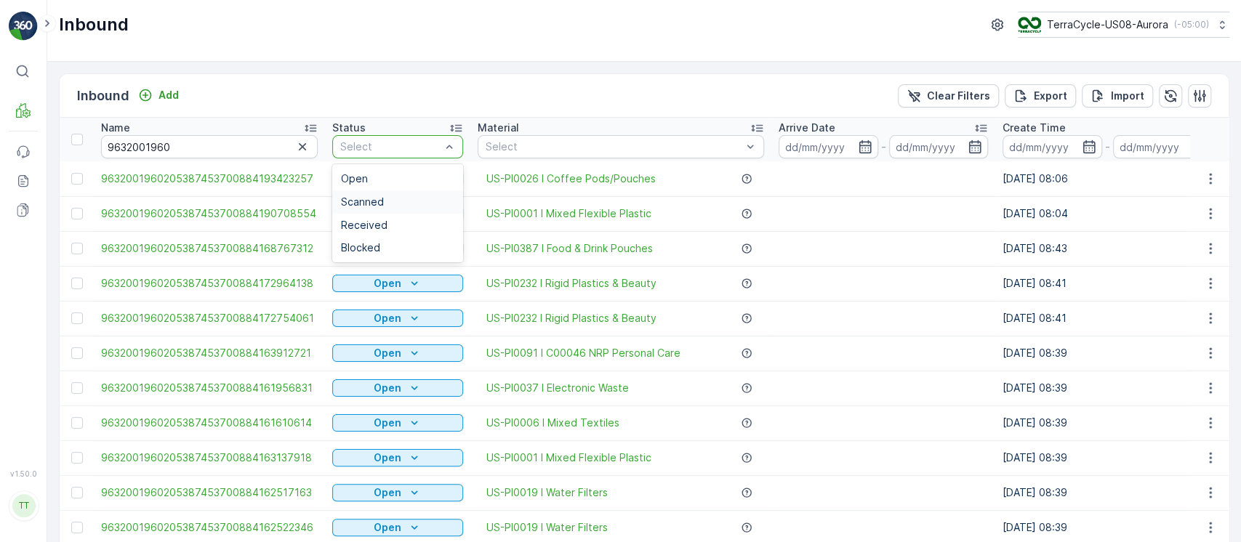
click at [372, 196] on span "Scanned" at bounding box center [362, 202] width 43 height 12
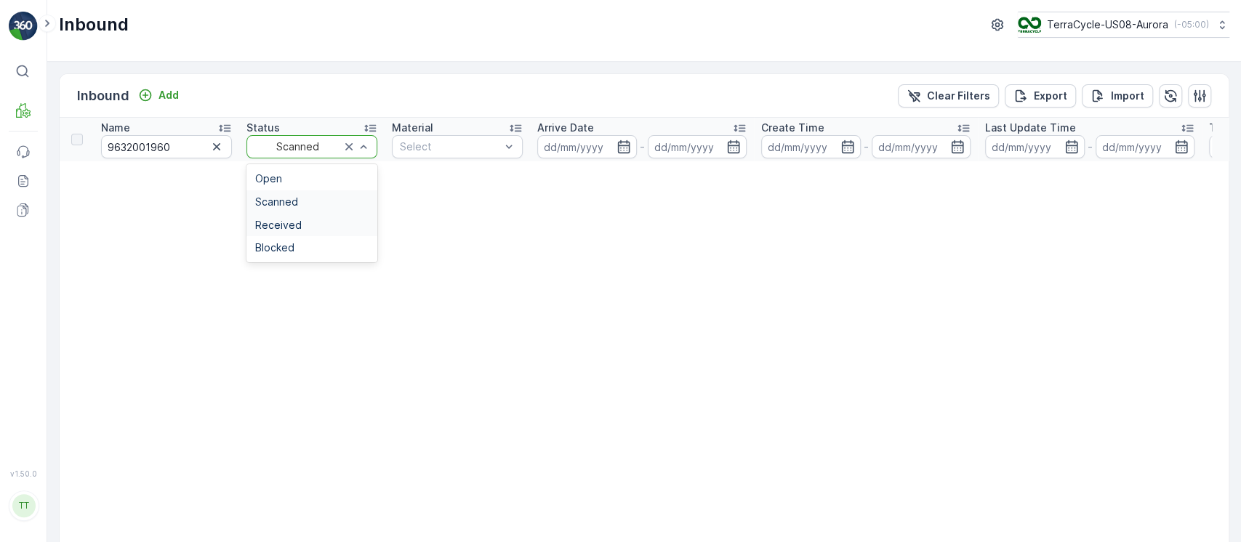
click at [321, 224] on div "Received" at bounding box center [311, 226] width 113 height 12
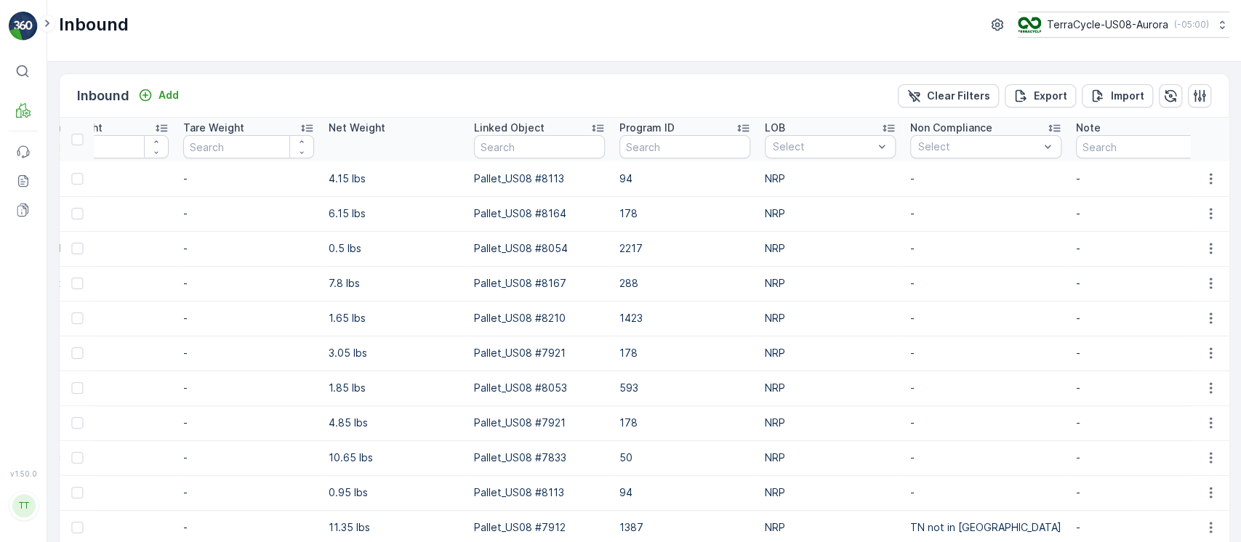
scroll to position [0, 1416]
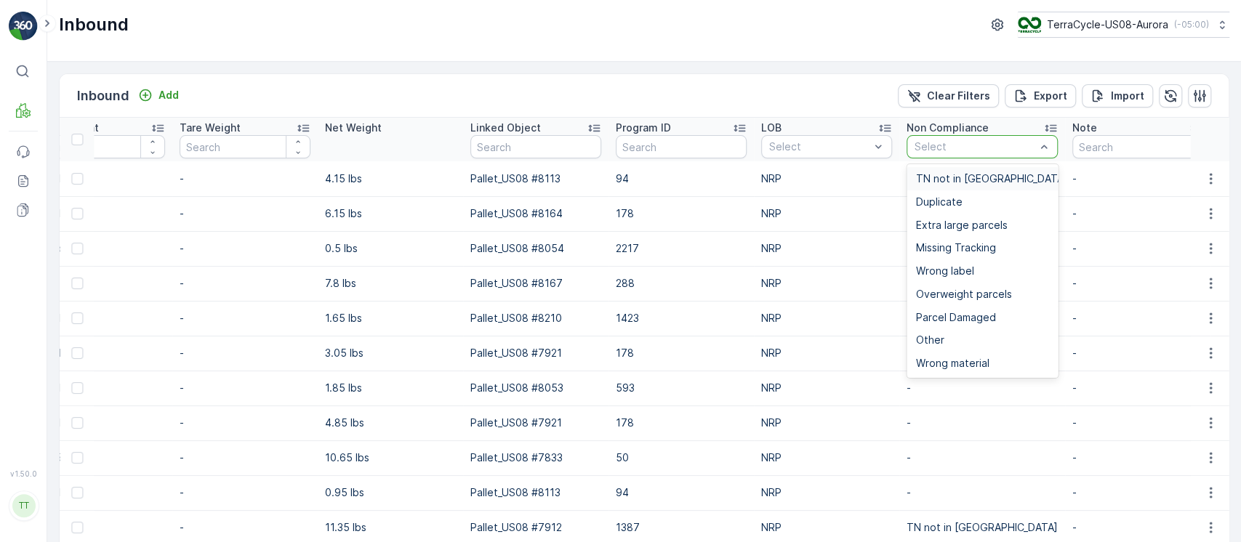
click at [957, 177] on span "TN not in Evreka" at bounding box center [991, 179] width 151 height 12
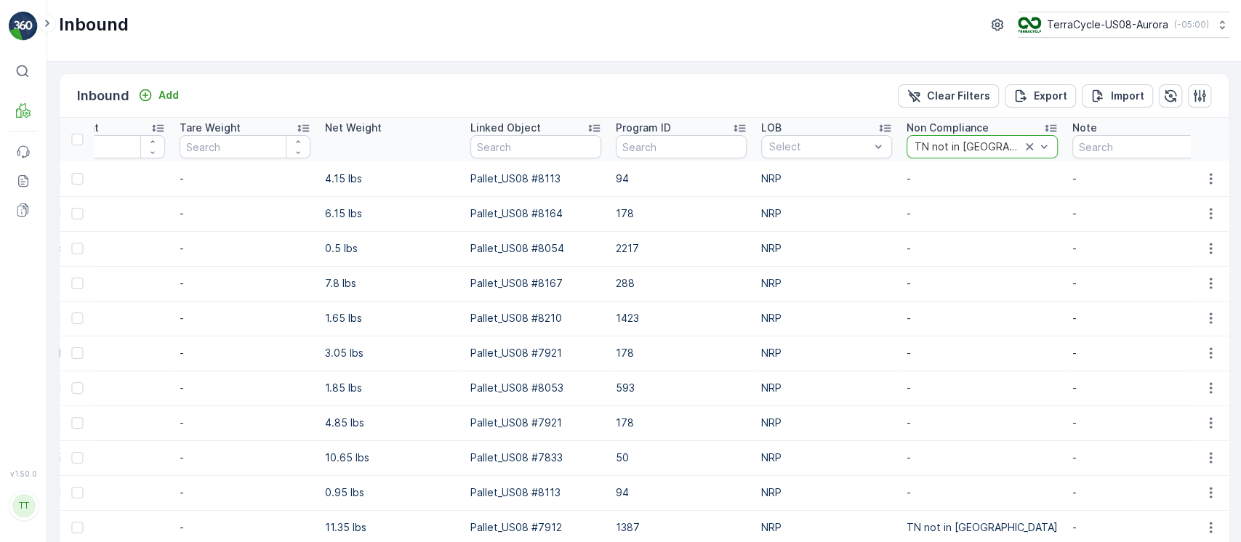
scroll to position [0, 134]
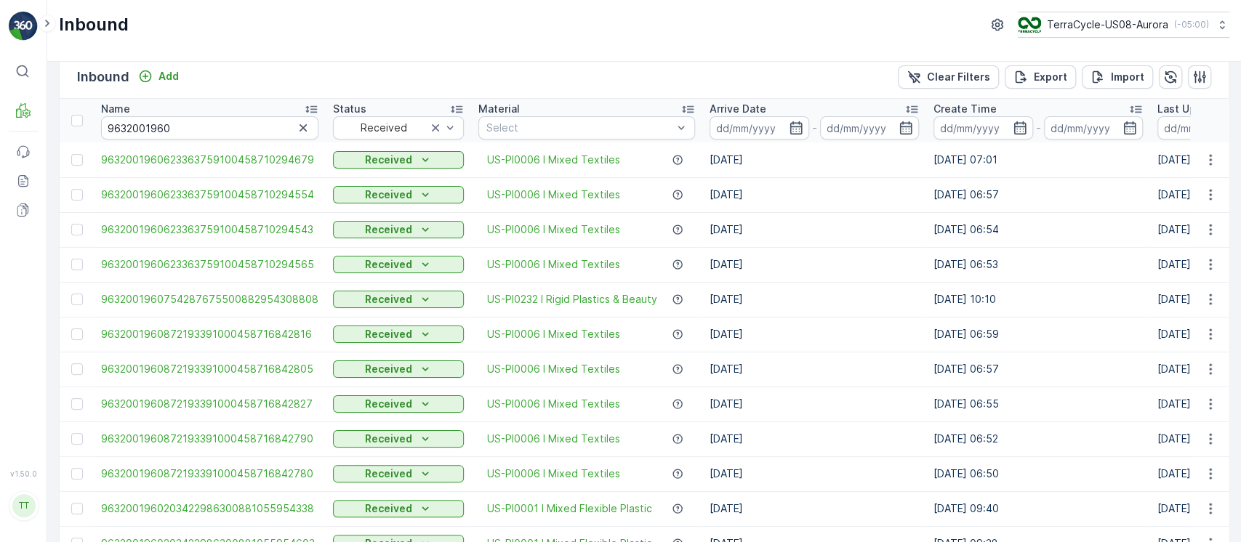
scroll to position [15, 0]
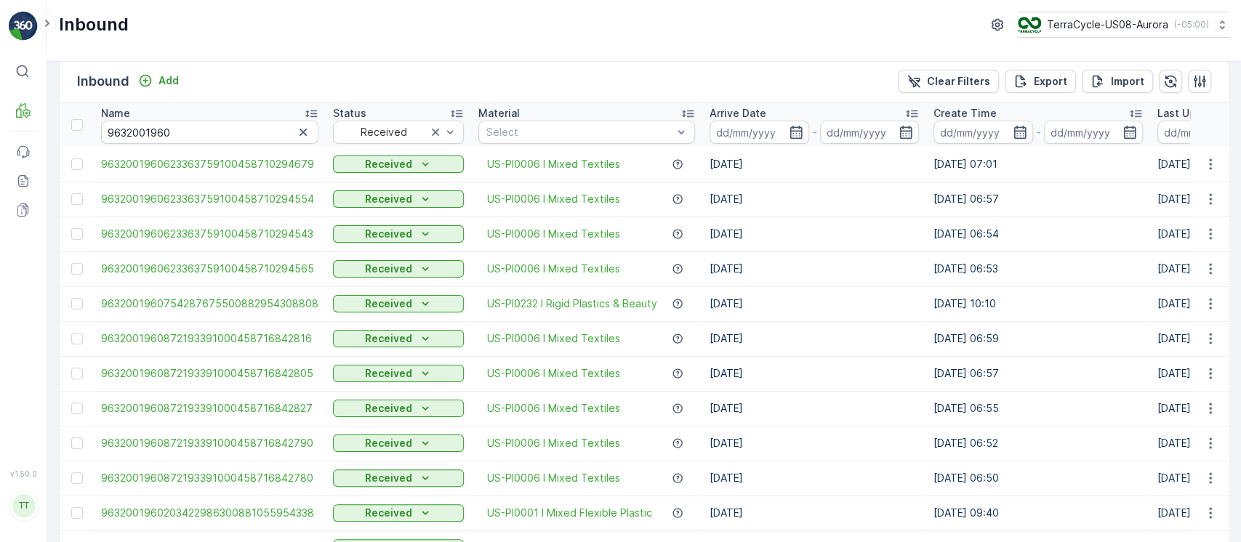
click at [288, 111] on div "Name" at bounding box center [209, 113] width 217 height 15
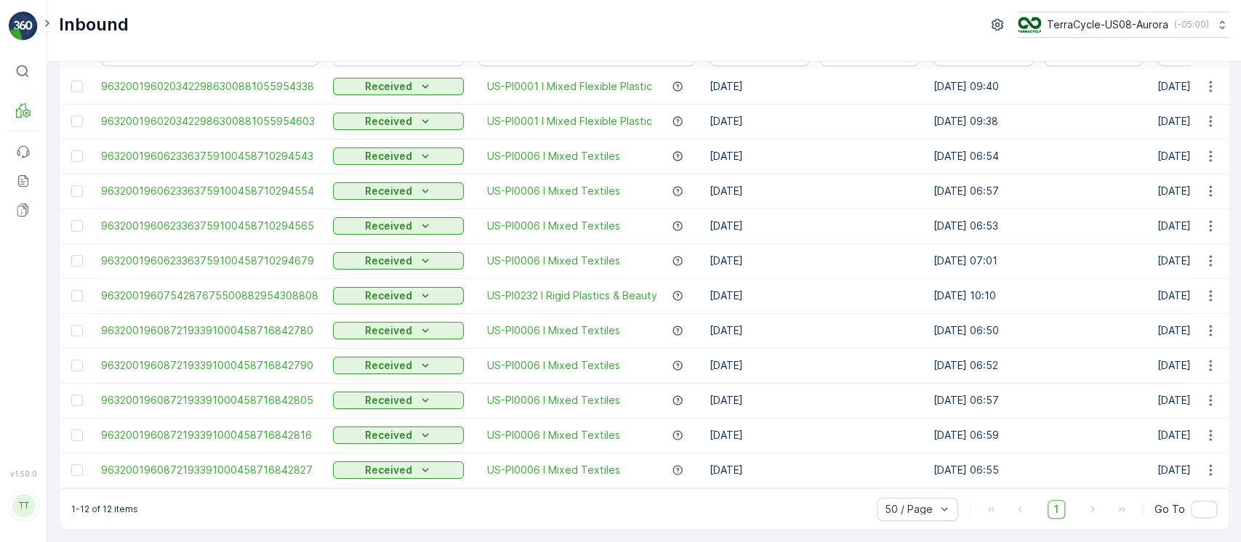
scroll to position [0, 0]
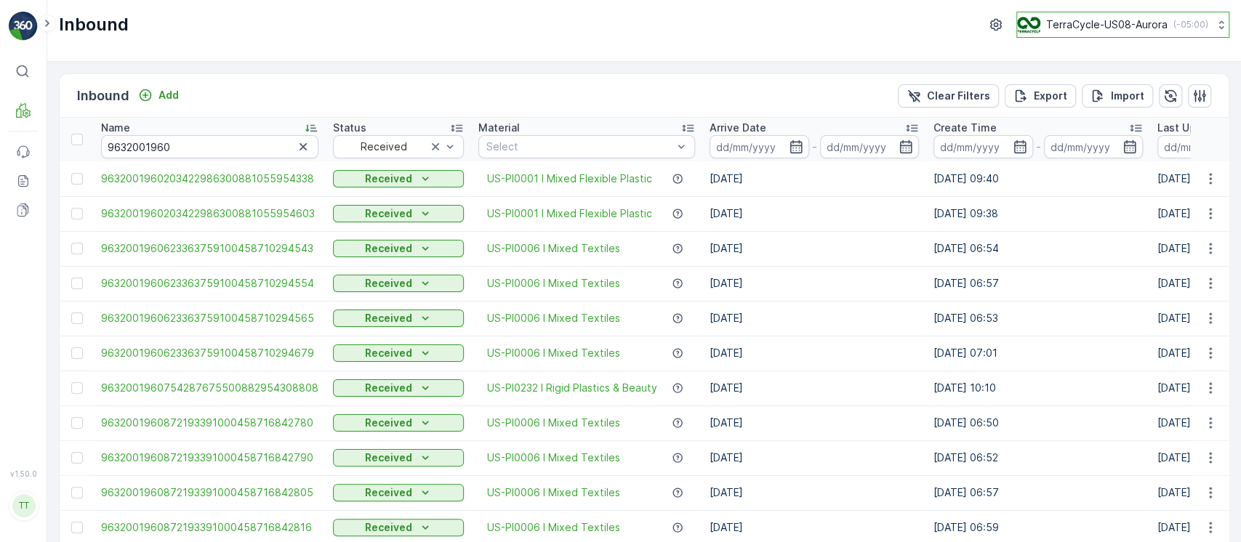
click at [1126, 33] on button "TerraCycle-US08-Aurora ( -05:00 )" at bounding box center [1123, 25] width 213 height 26
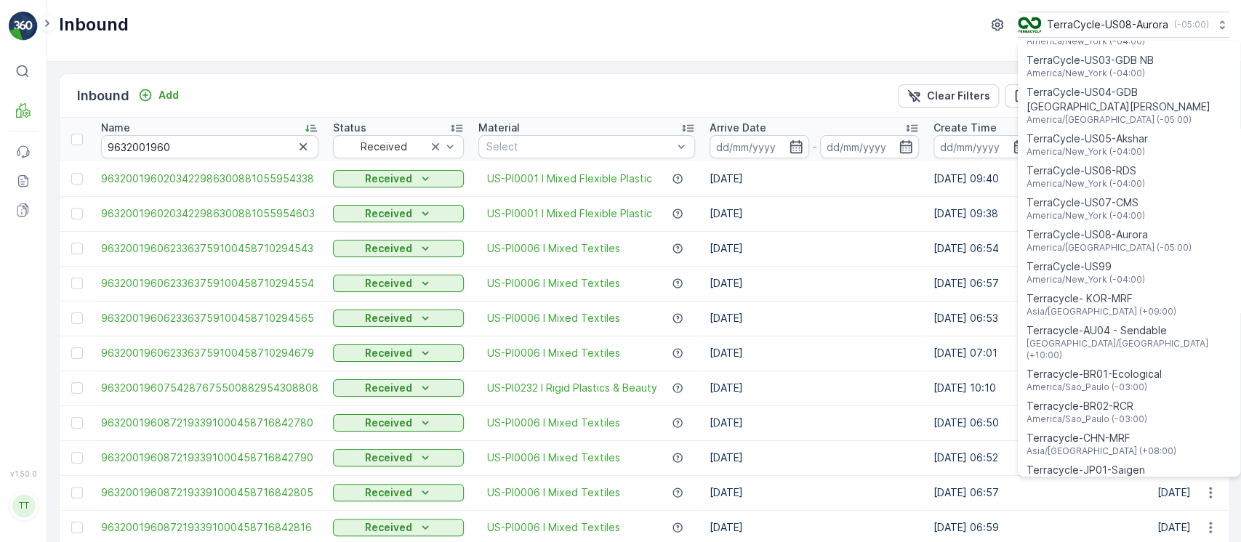
scroll to position [1020, 0]
click at [1086, 368] on span "Terracycle-BR01-Ecological" at bounding box center [1094, 375] width 135 height 15
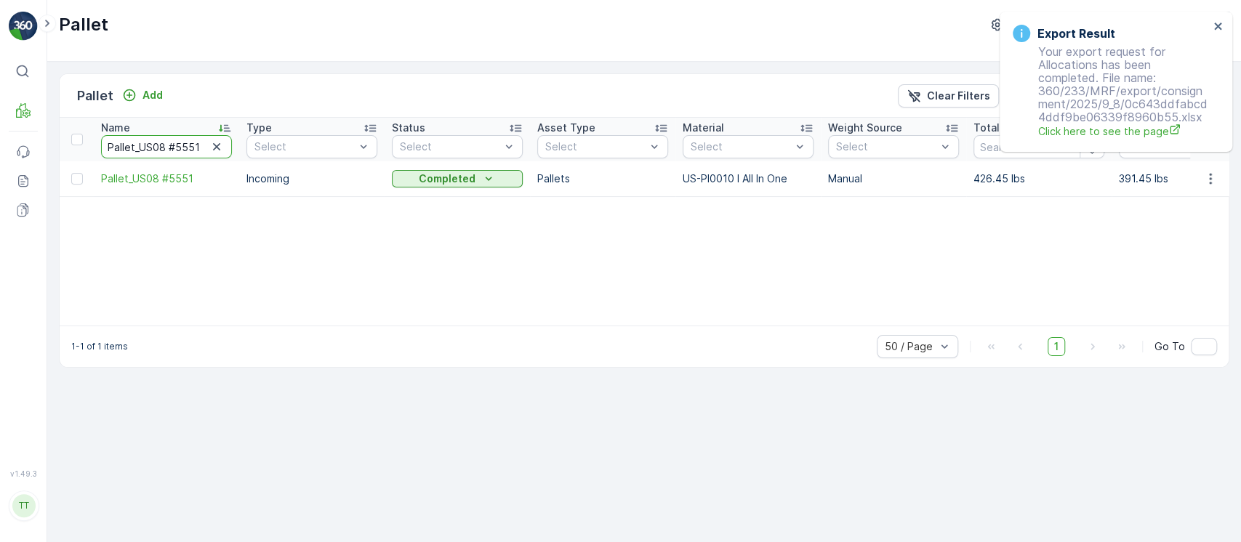
click at [165, 154] on input "Pallet_US08 #5551" at bounding box center [166, 146] width 131 height 23
paste input "7590"
type input "Pallet_US08 #7590"
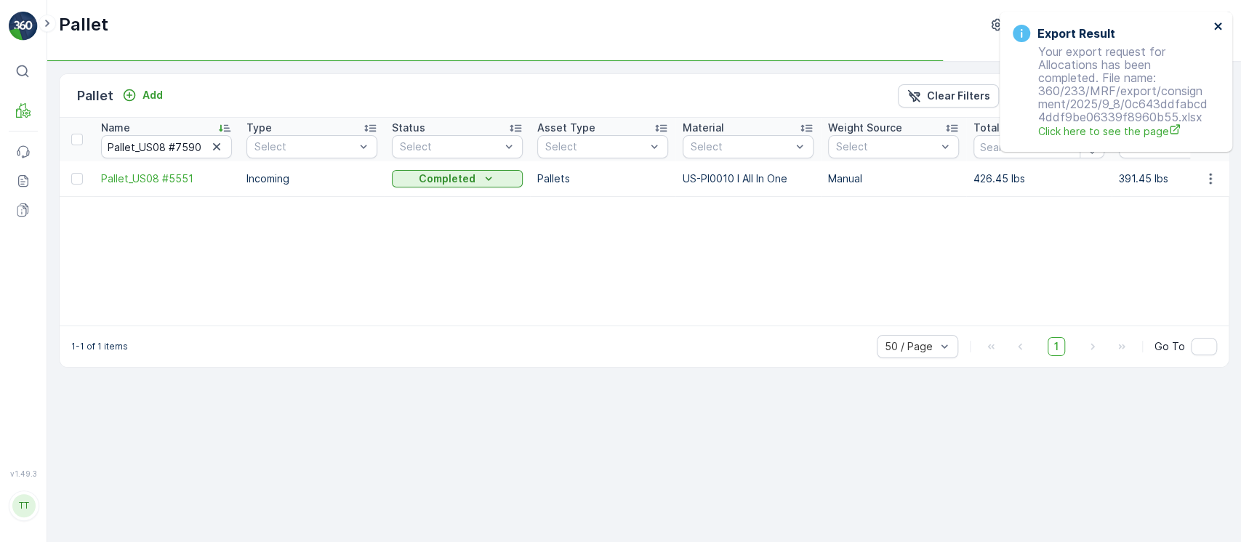
click at [1214, 26] on icon "close" at bounding box center [1219, 26] width 10 height 12
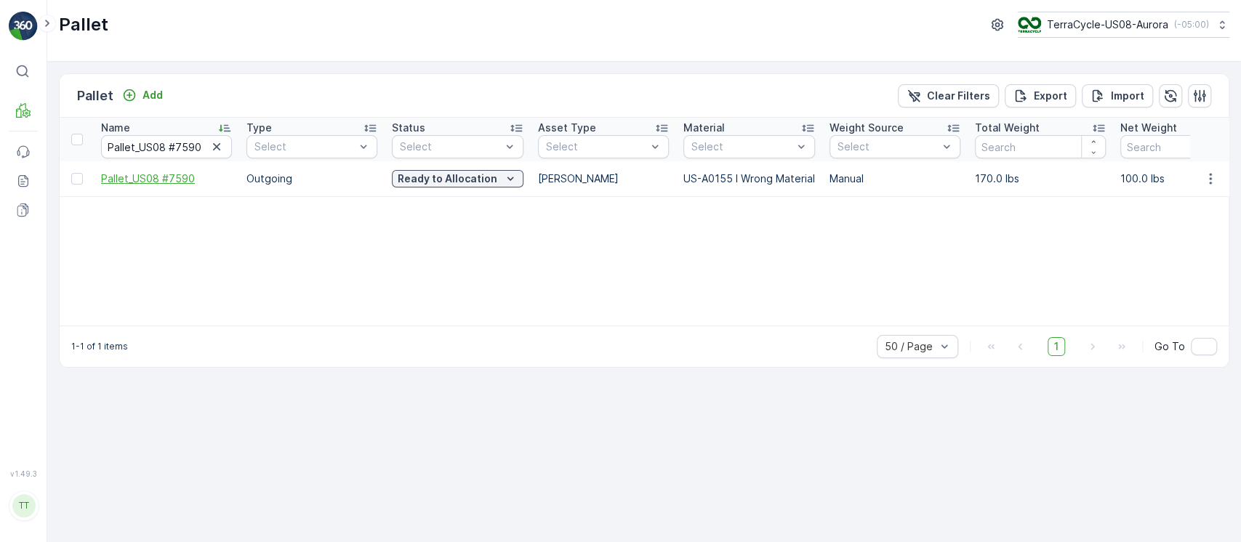
click at [187, 180] on span "Pallet_US08 #7590" at bounding box center [166, 179] width 131 height 15
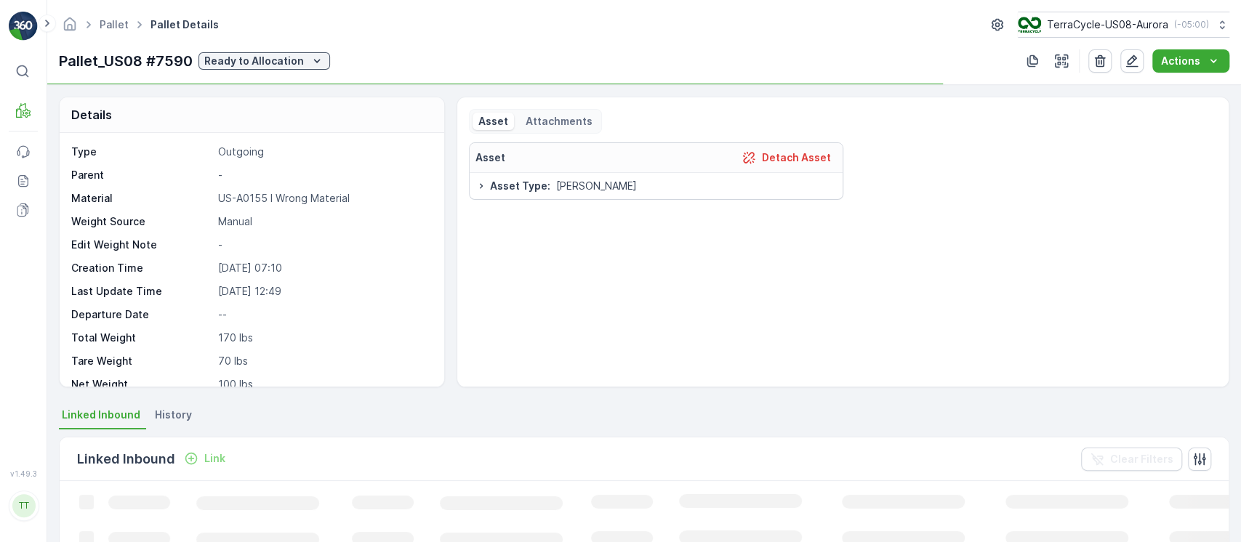
click at [181, 409] on span "History" at bounding box center [173, 415] width 37 height 15
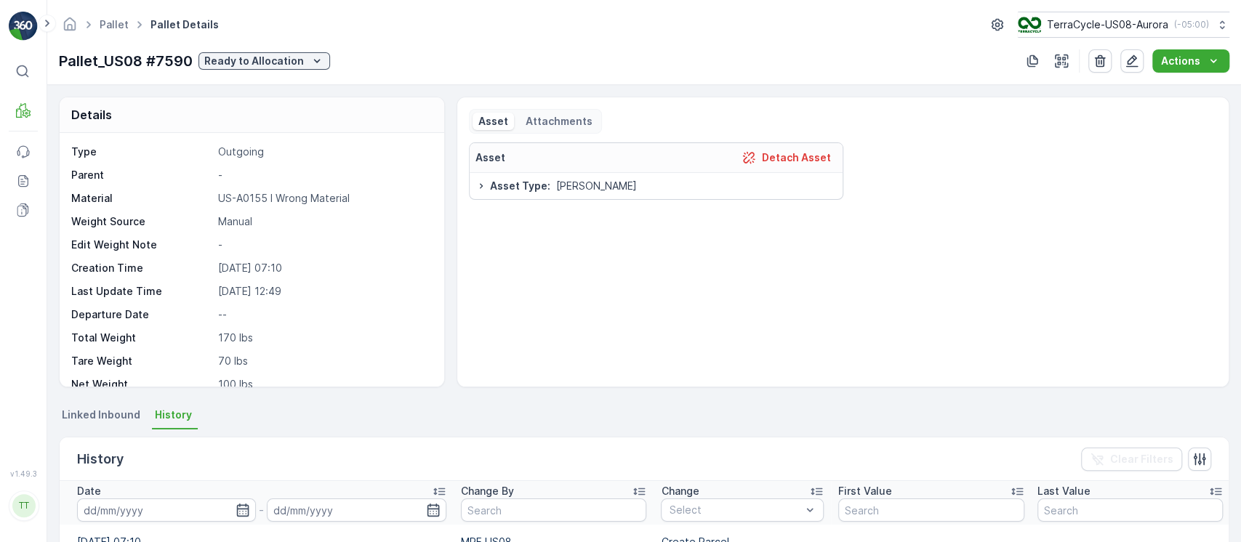
scroll to position [388, 0]
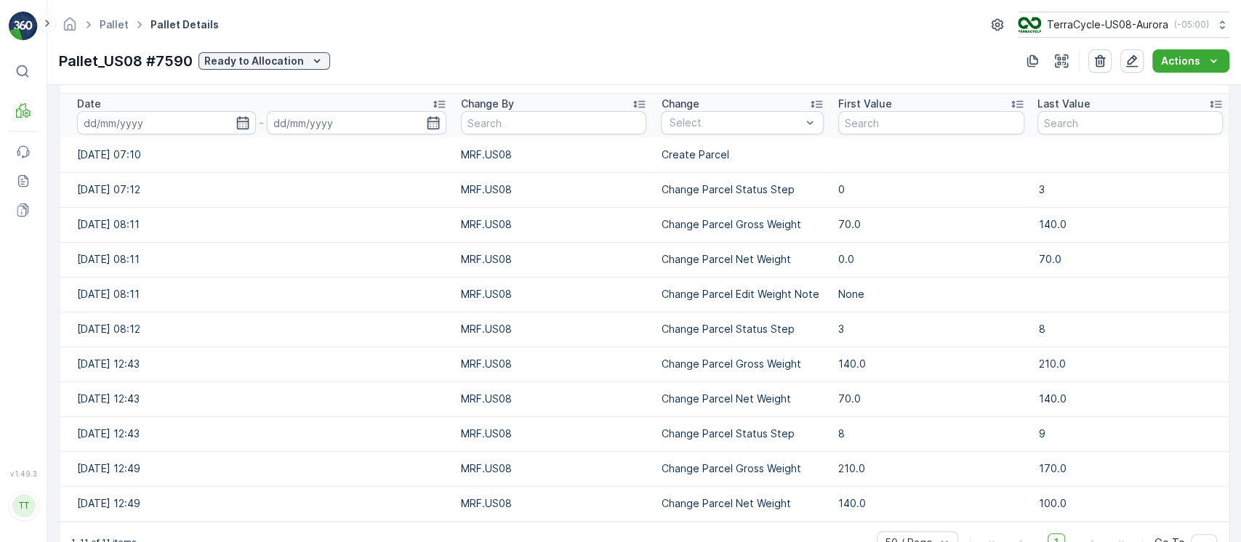
click at [299, 106] on div "Date" at bounding box center [261, 104] width 369 height 15
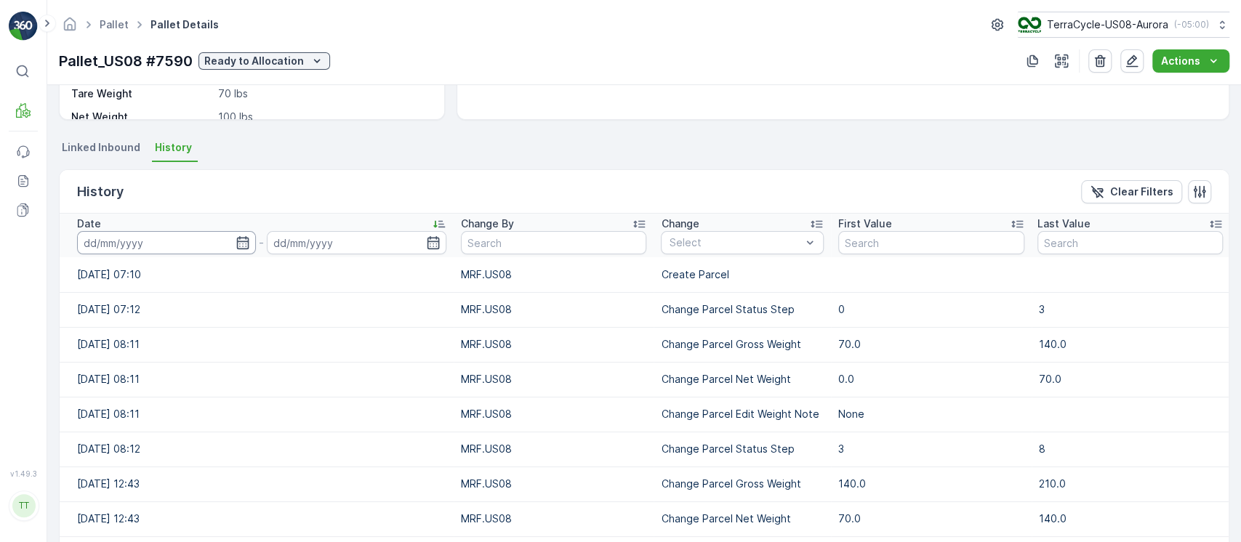
scroll to position [193, 0]
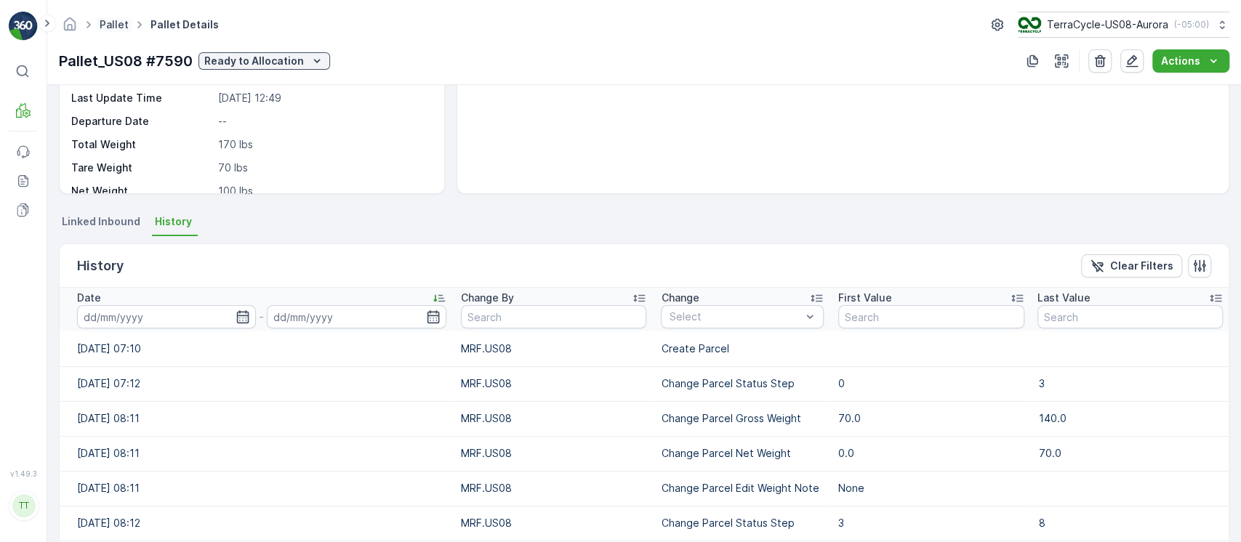
click at [121, 29] on link "Pallet" at bounding box center [114, 24] width 29 height 12
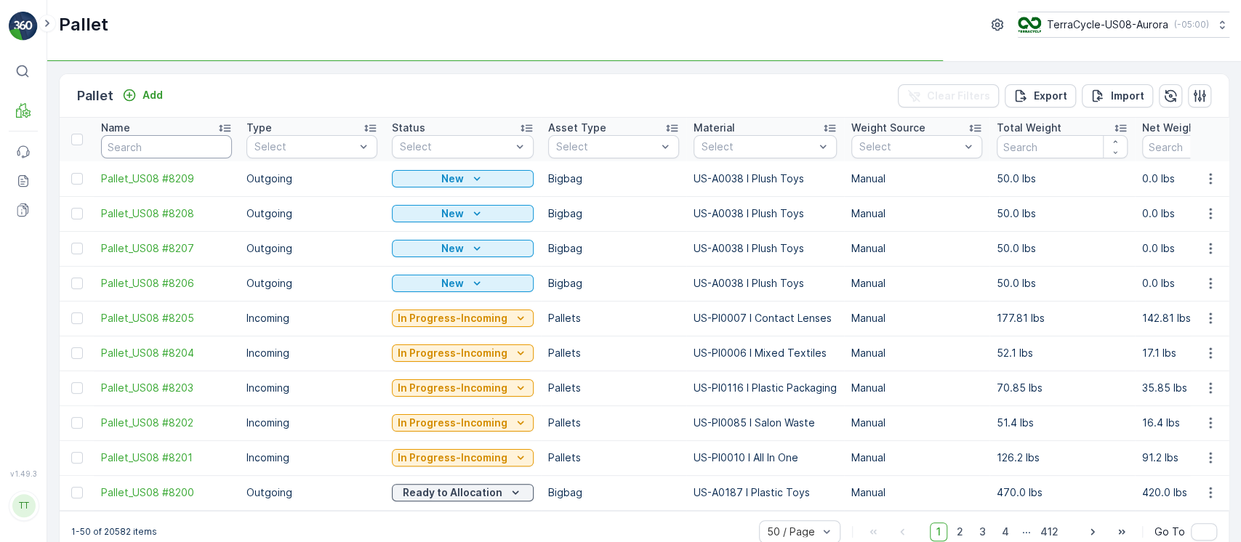
click at [139, 143] on input "text" at bounding box center [166, 146] width 131 height 23
paste input "7539"
type input "7539"
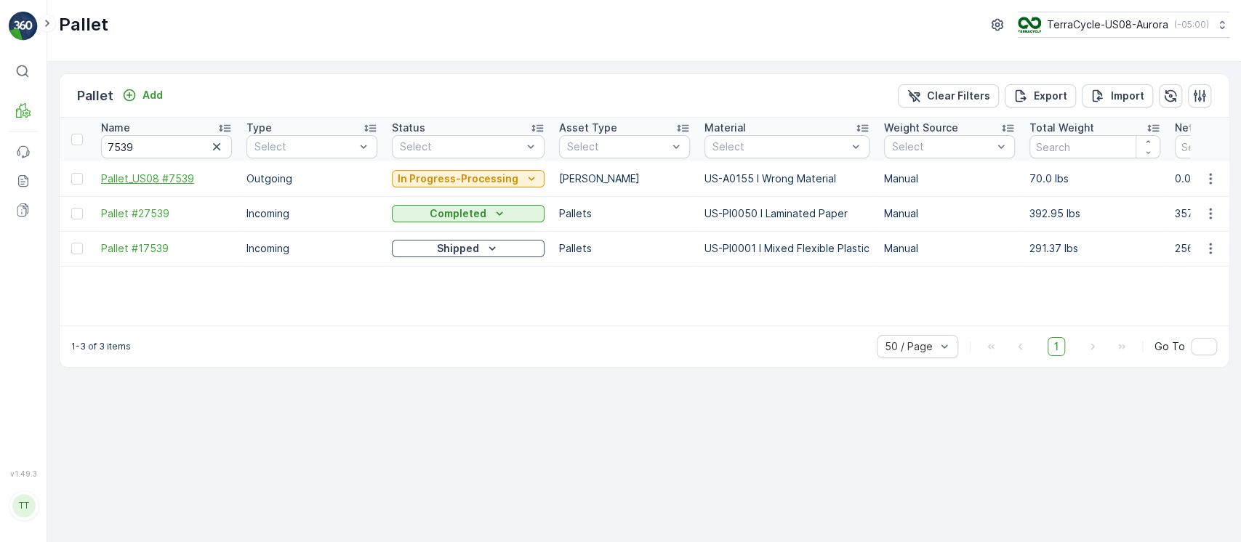
click at [168, 183] on span "Pallet_US08 #7539" at bounding box center [166, 179] width 131 height 15
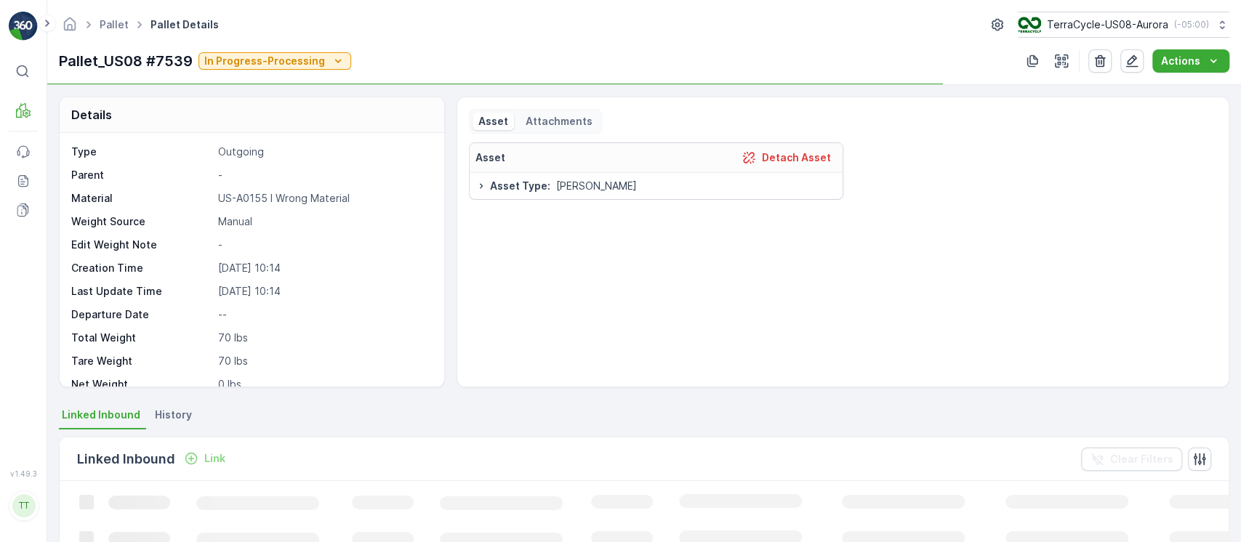
click at [172, 414] on span "History" at bounding box center [173, 415] width 37 height 15
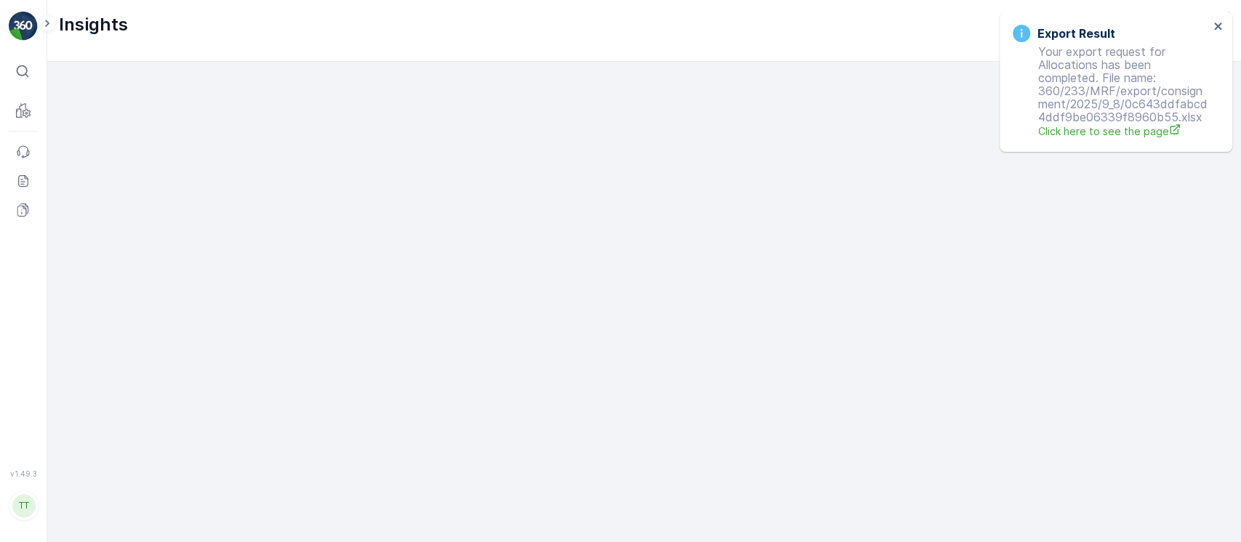
scroll to position [15, 0]
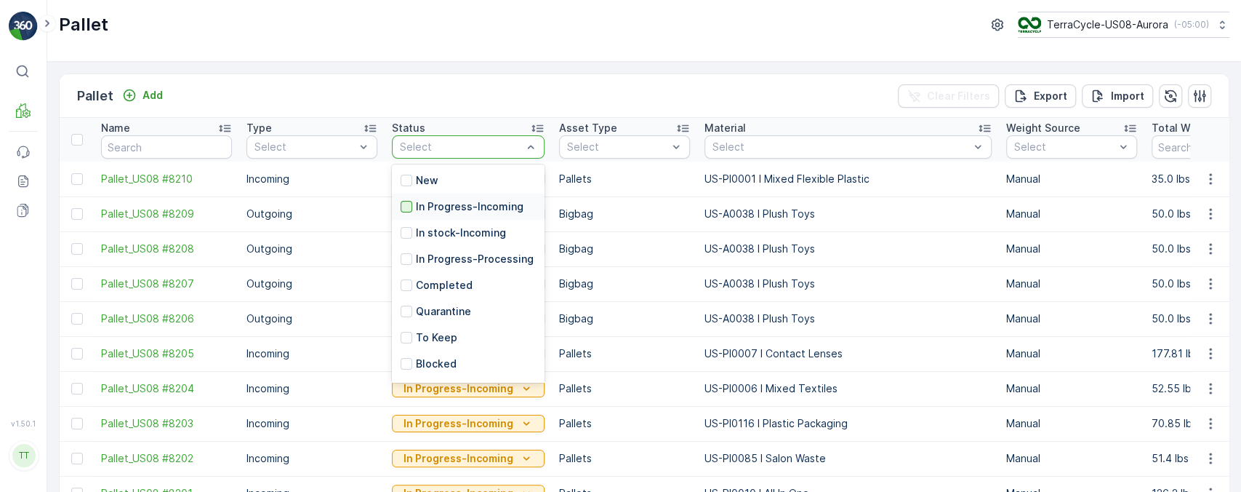
click at [401, 207] on div at bounding box center [407, 207] width 12 height 12
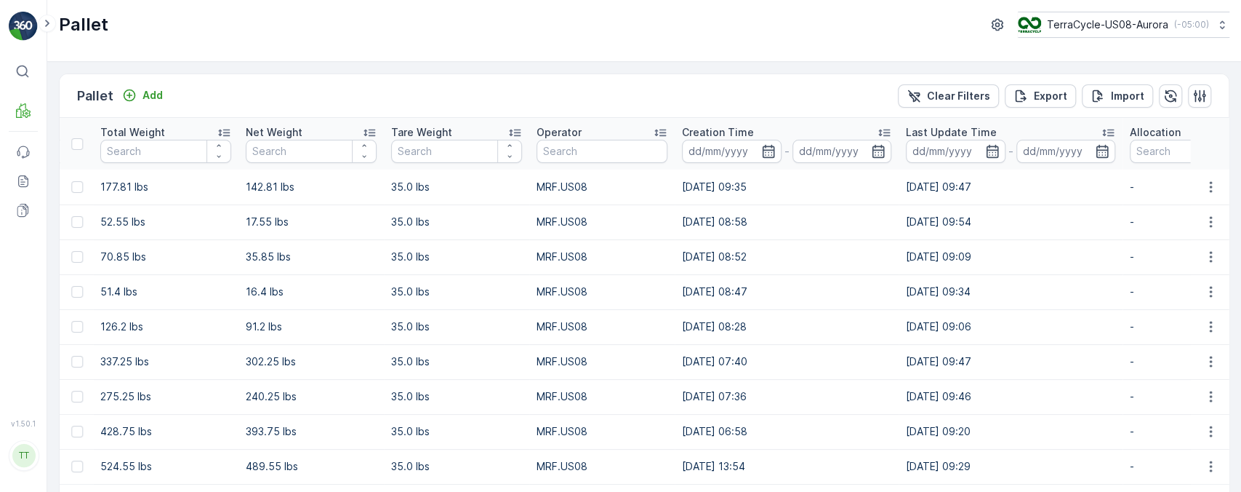
scroll to position [0, 1291]
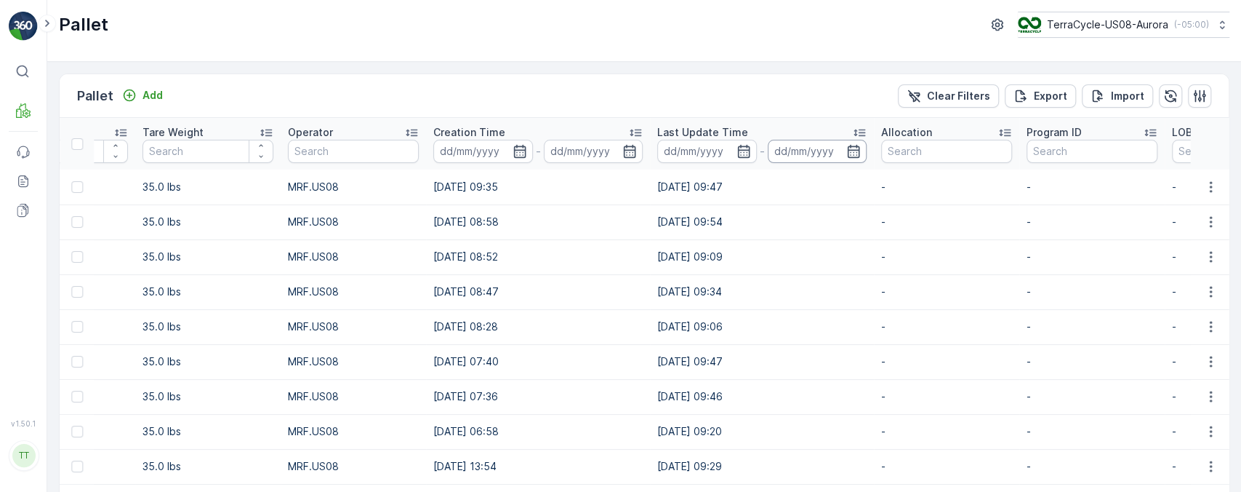
click at [812, 140] on input at bounding box center [818, 151] width 100 height 23
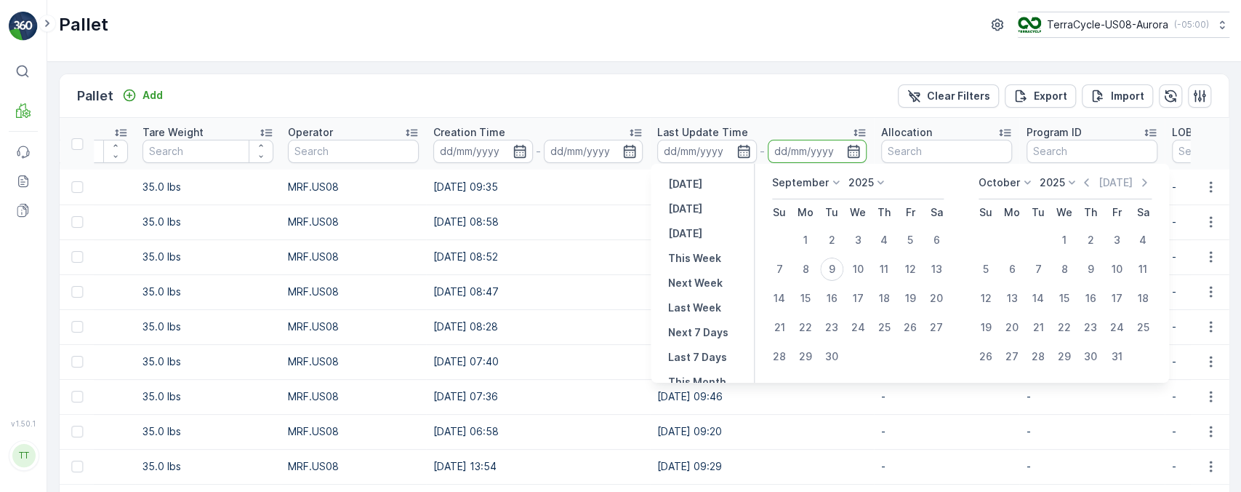
click at [824, 133] on div "Last Update Time" at bounding box center [761, 132] width 209 height 15
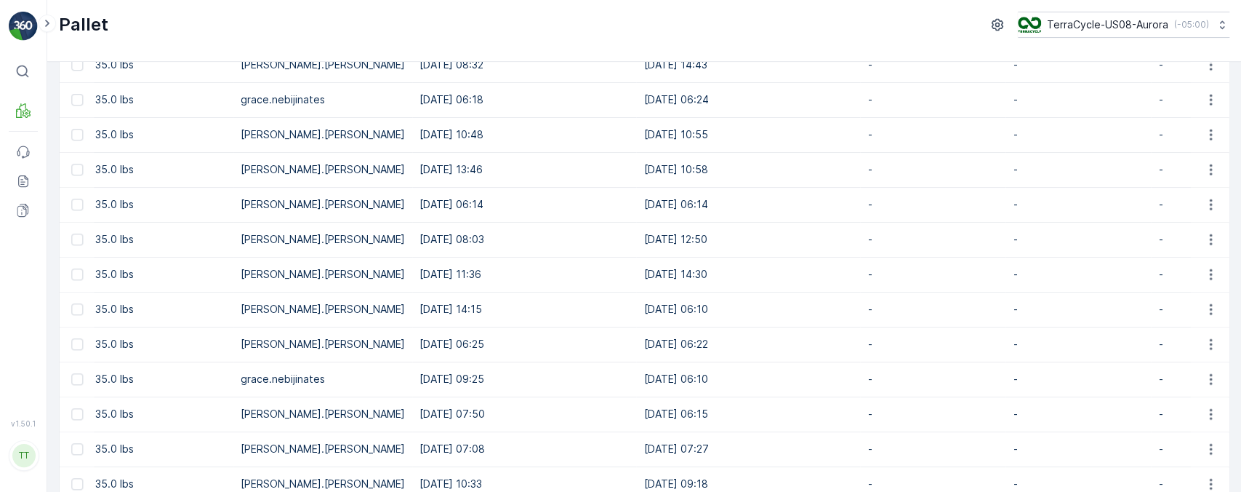
scroll to position [924, 0]
drag, startPoint x: 603, startPoint y: 165, endPoint x: 634, endPoint y: 160, distance: 31.7
click at [636, 160] on td "30.04.2025 10:58" at bounding box center [748, 170] width 224 height 35
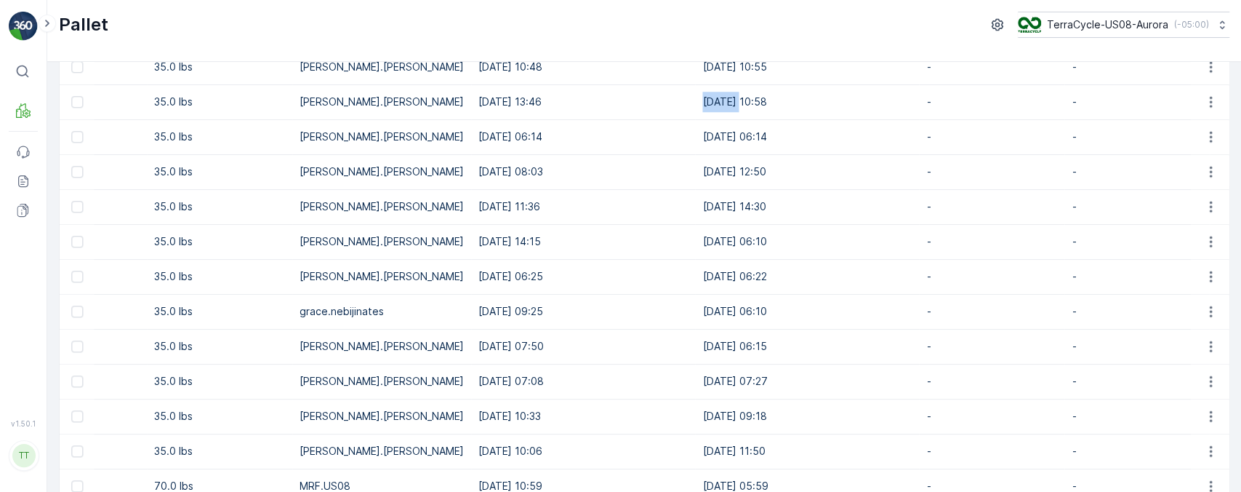
scroll to position [988, 0]
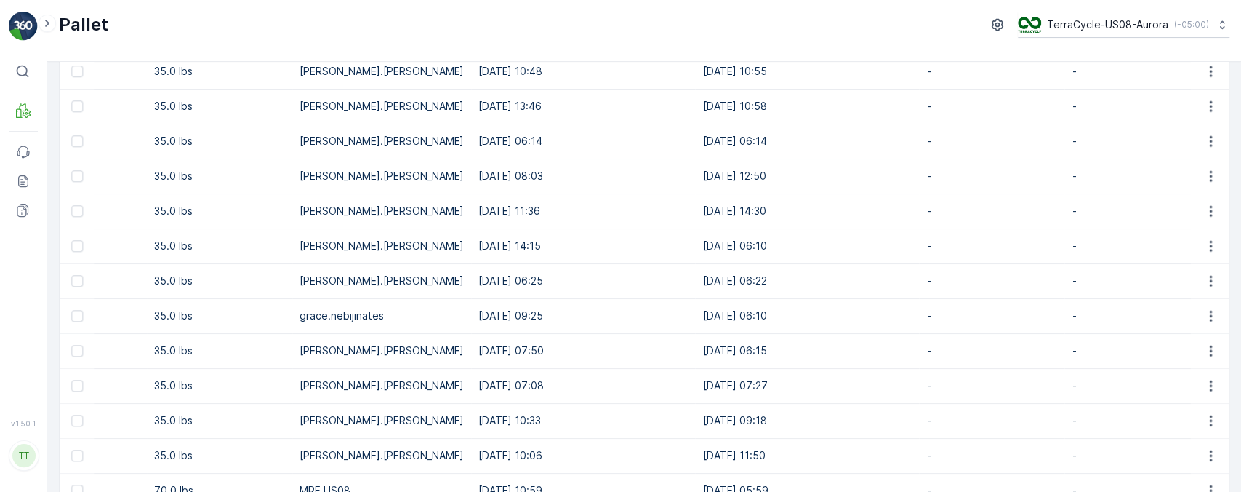
click at [710, 145] on td "06.05.2025 06:14" at bounding box center [807, 141] width 224 height 35
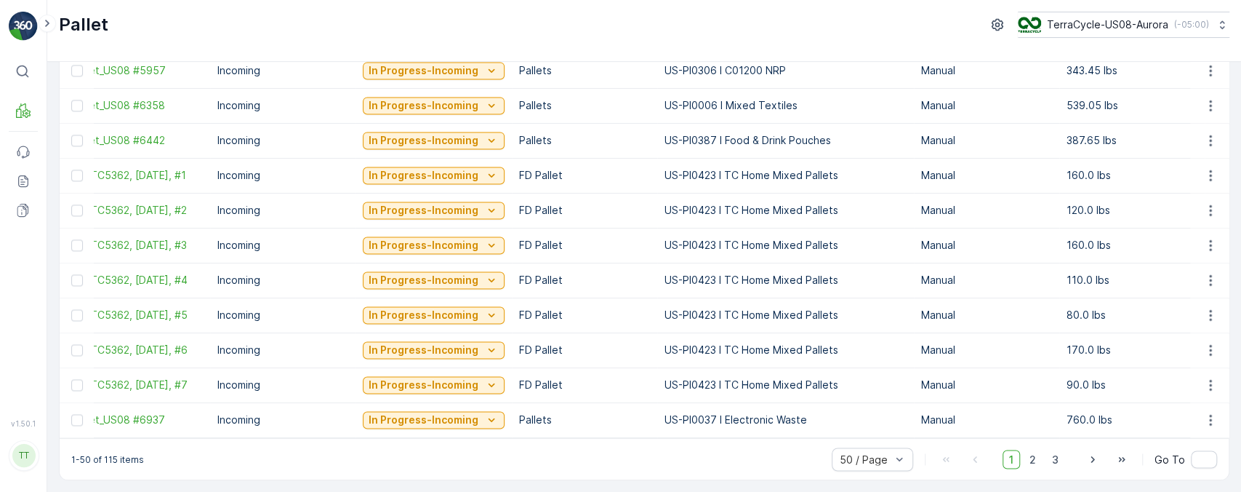
scroll to position [0, 0]
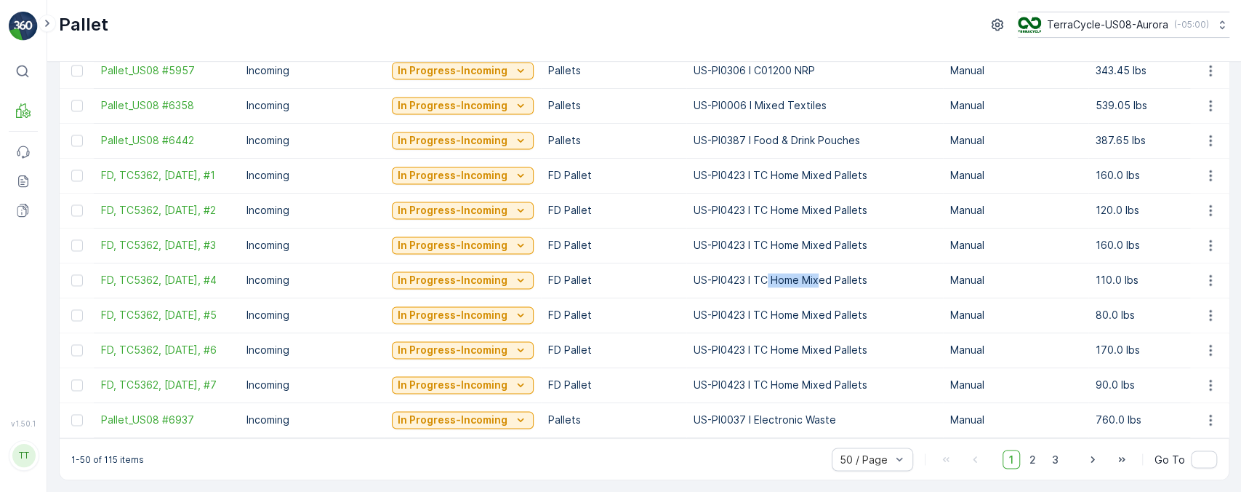
drag, startPoint x: 761, startPoint y: 269, endPoint x: 818, endPoint y: 271, distance: 56.7
click at [818, 273] on p "US-PI0423 I TC Home Mixed Pallets" at bounding box center [815, 280] width 242 height 15
click at [820, 273] on p "US-PI0423 I TC Home Mixed Pallets" at bounding box center [815, 280] width 242 height 15
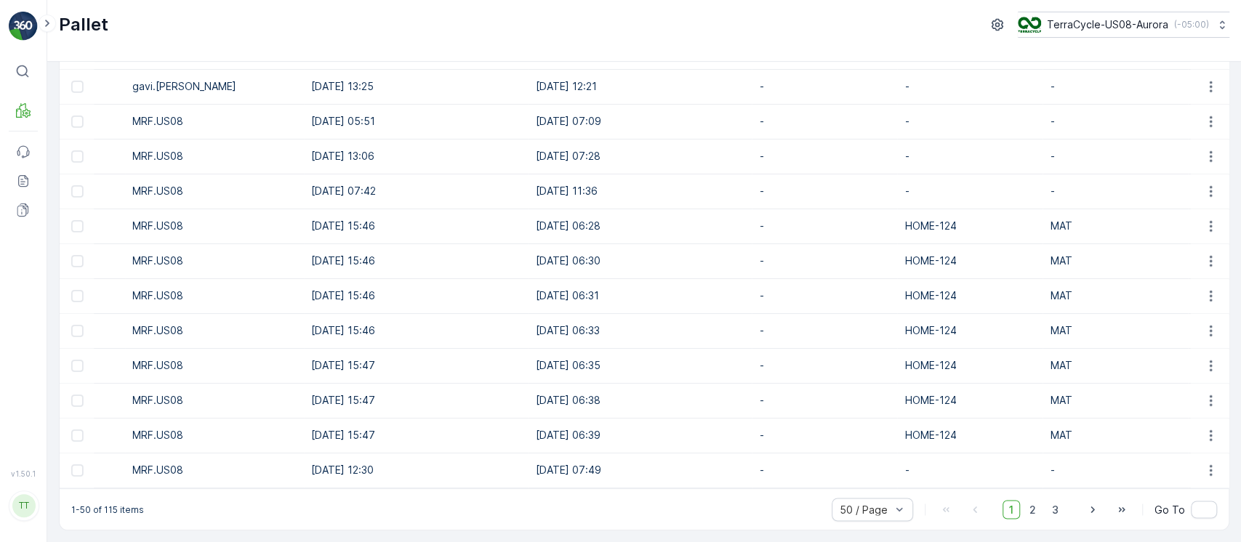
scroll to position [1433, 0]
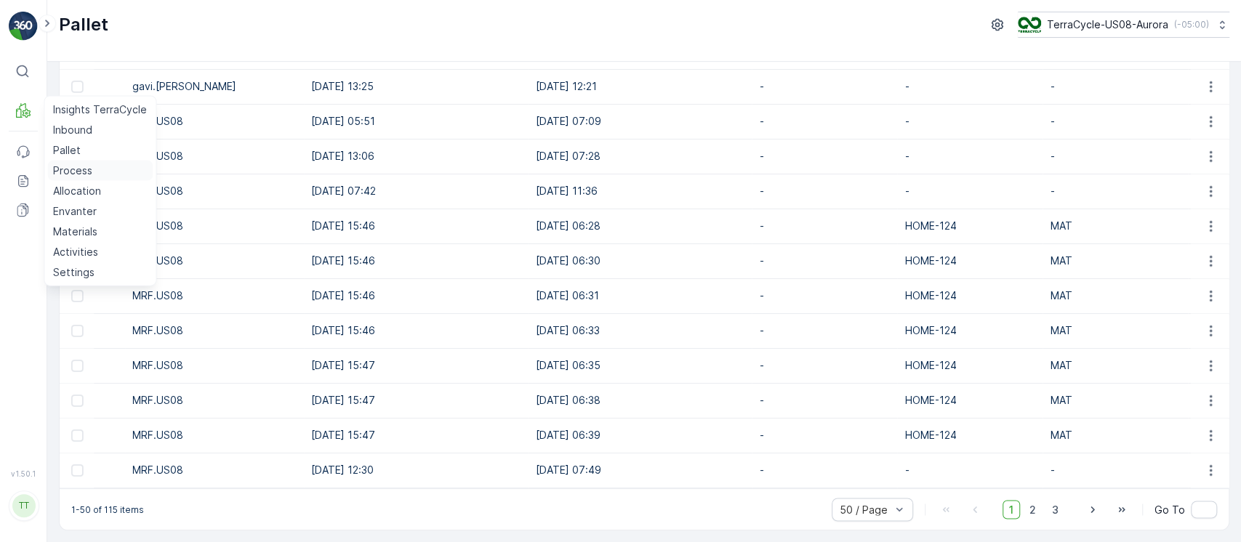
click at [78, 167] on p "Process" at bounding box center [72, 171] width 39 height 15
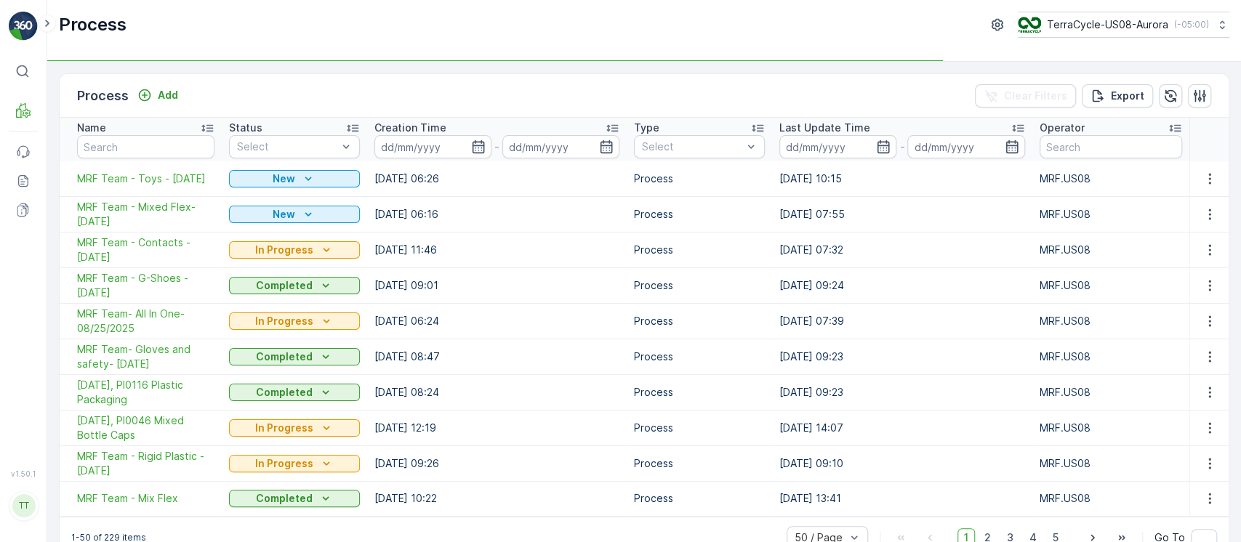
click at [1205, 107] on div "Process Add Clear Filters Export" at bounding box center [644, 96] width 1169 height 44
click at [1204, 103] on button "button" at bounding box center [1199, 95] width 23 height 23
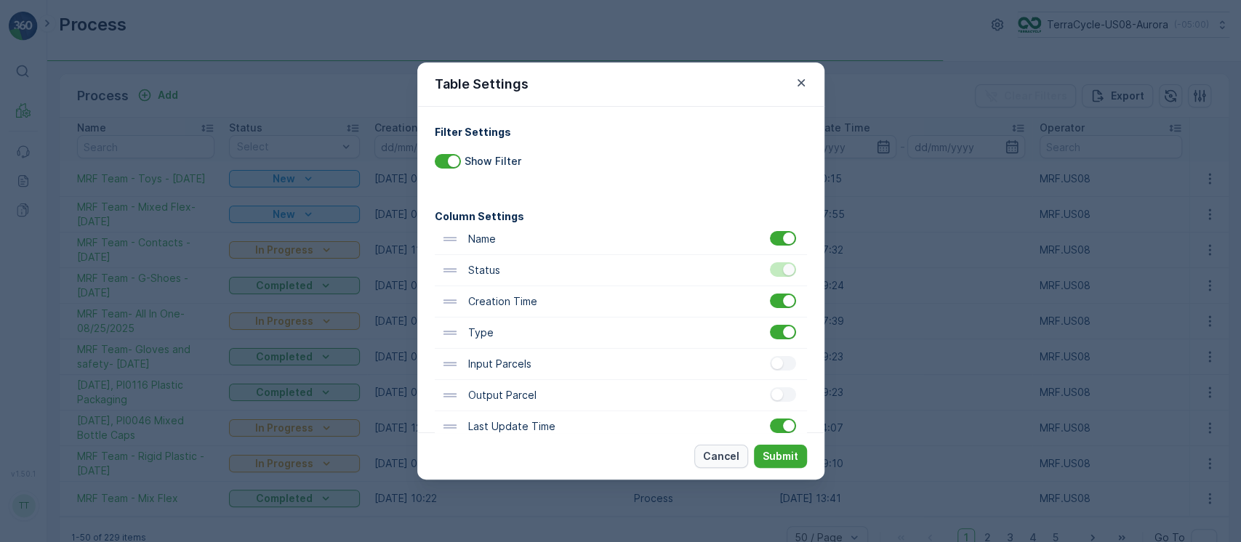
click at [724, 456] on p "Cancel" at bounding box center [721, 456] width 36 height 15
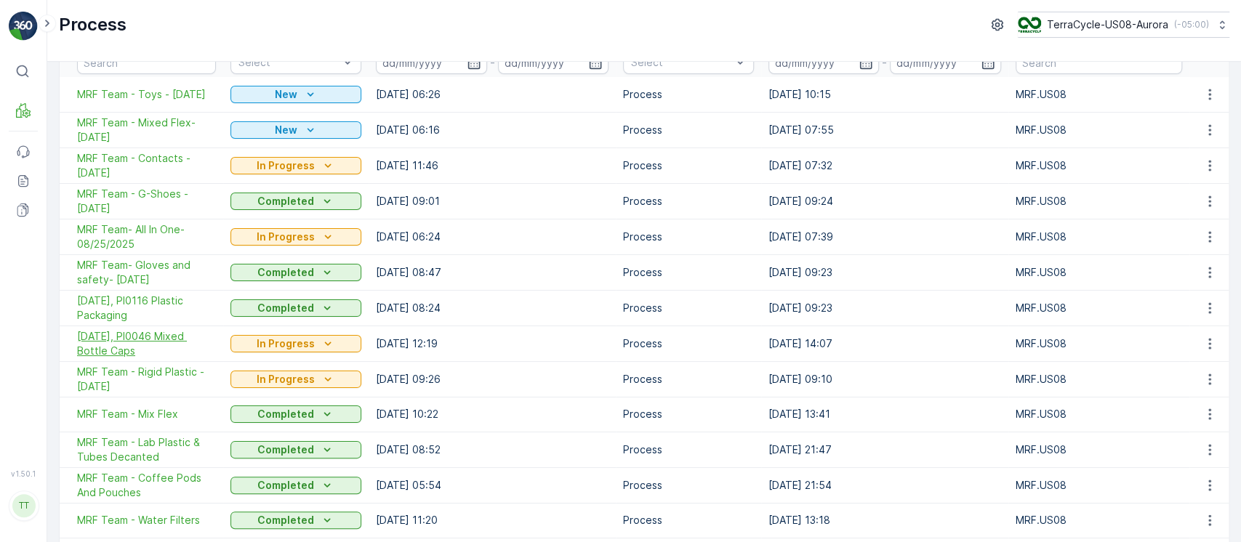
scroll to position [85, 0]
click at [155, 381] on span "MRF Team - Rigid Plastic - 8/13/25" at bounding box center [146, 378] width 139 height 29
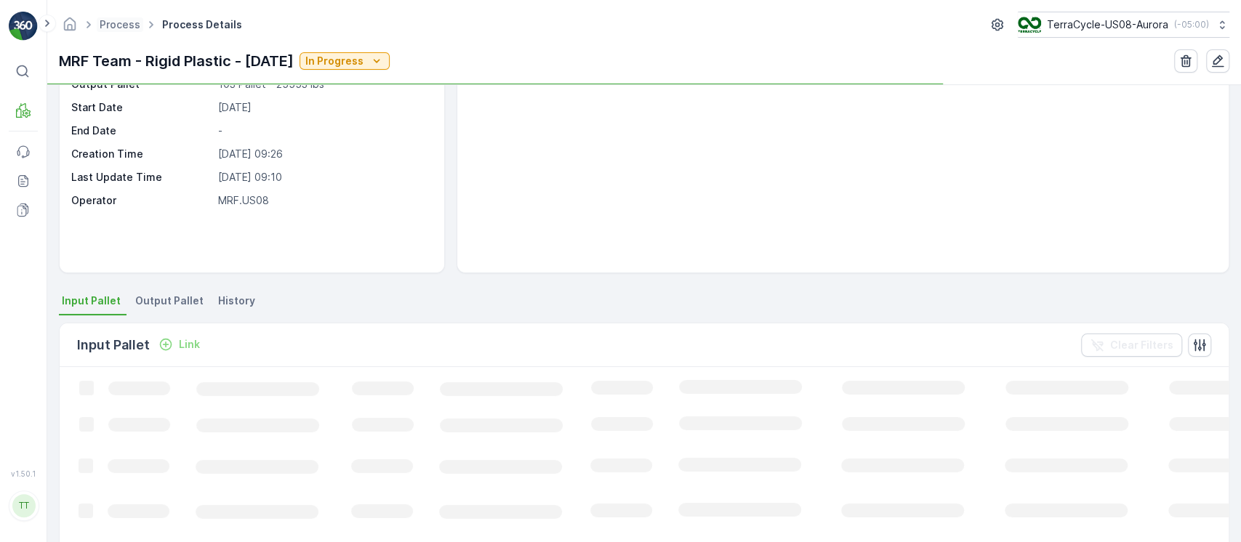
scroll to position [116, 0]
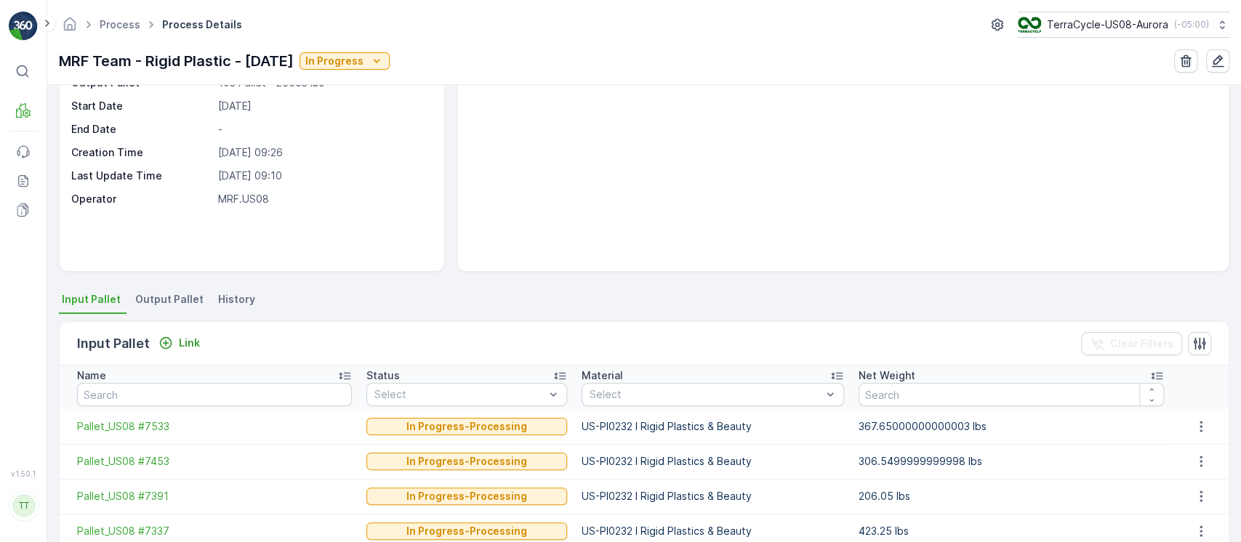
click at [199, 398] on input "text" at bounding box center [214, 394] width 275 height 23
paste input "Pallet_US08 #7236"
type input "Pallet_US08 #7236"
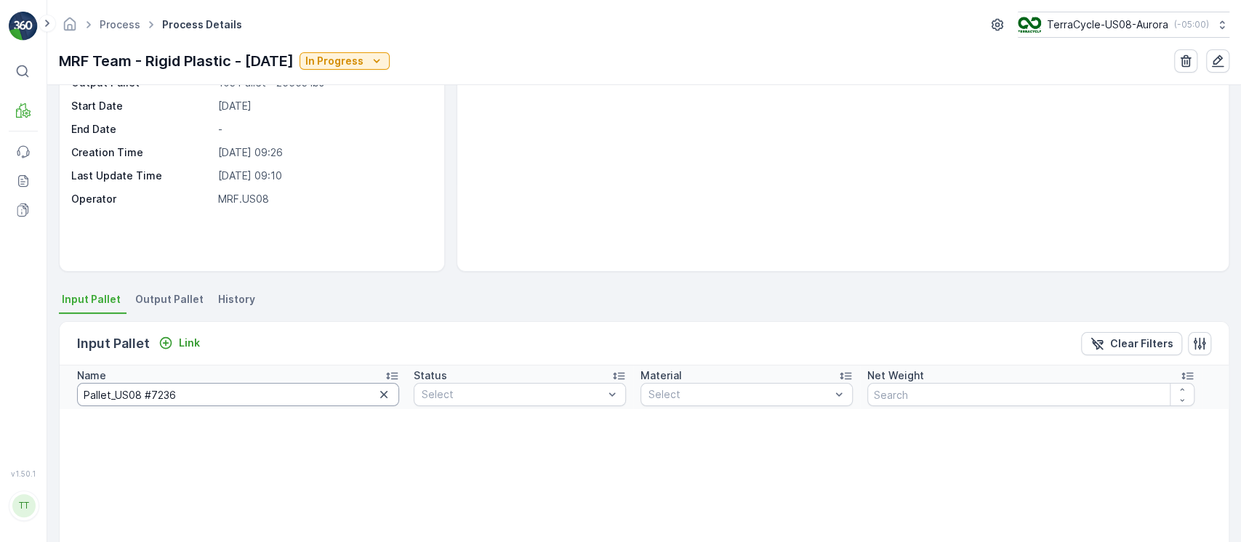
click at [244, 388] on input "Pallet_US08 #7236" at bounding box center [238, 394] width 322 height 23
type input "Pallet_US08 #7236"
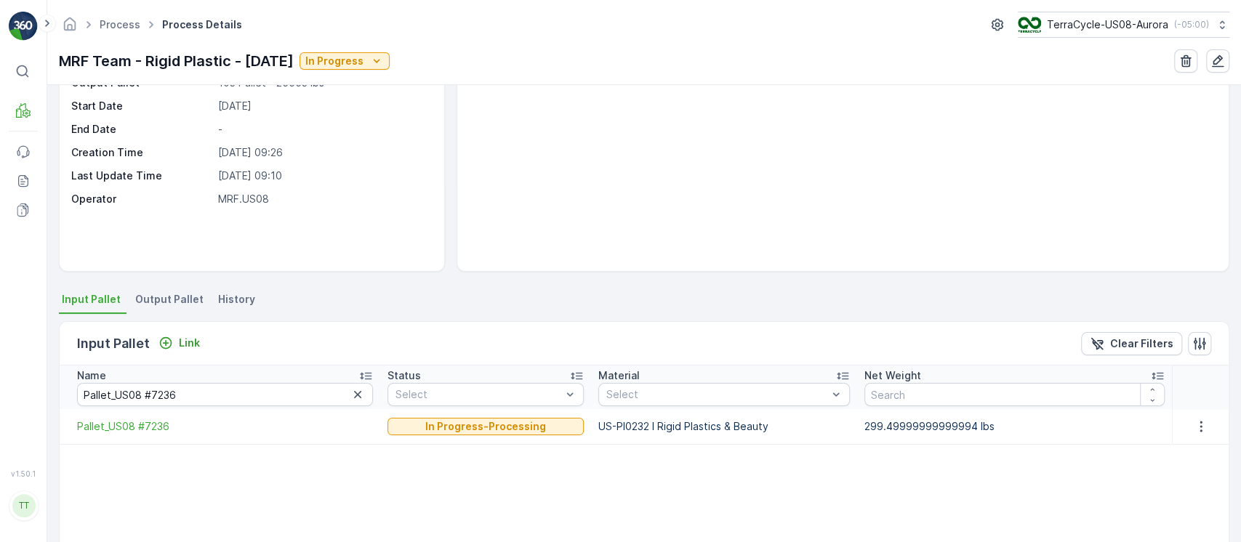
click at [225, 300] on span "History" at bounding box center [236, 299] width 37 height 15
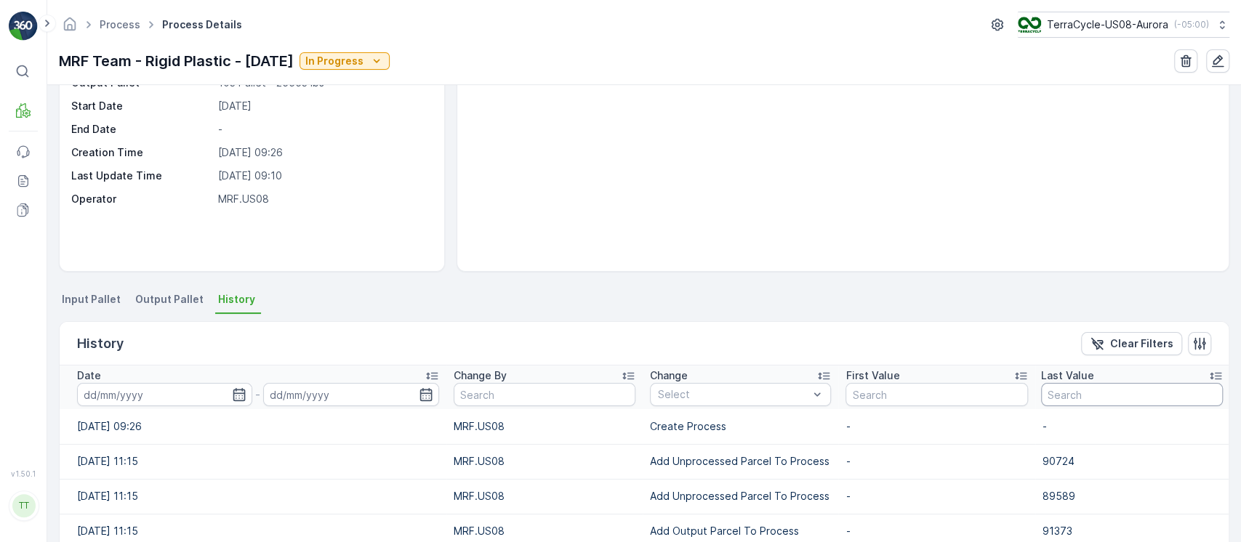
click at [1076, 403] on input "text" at bounding box center [1132, 394] width 182 height 23
paste input "4734422"
type input "4734422"
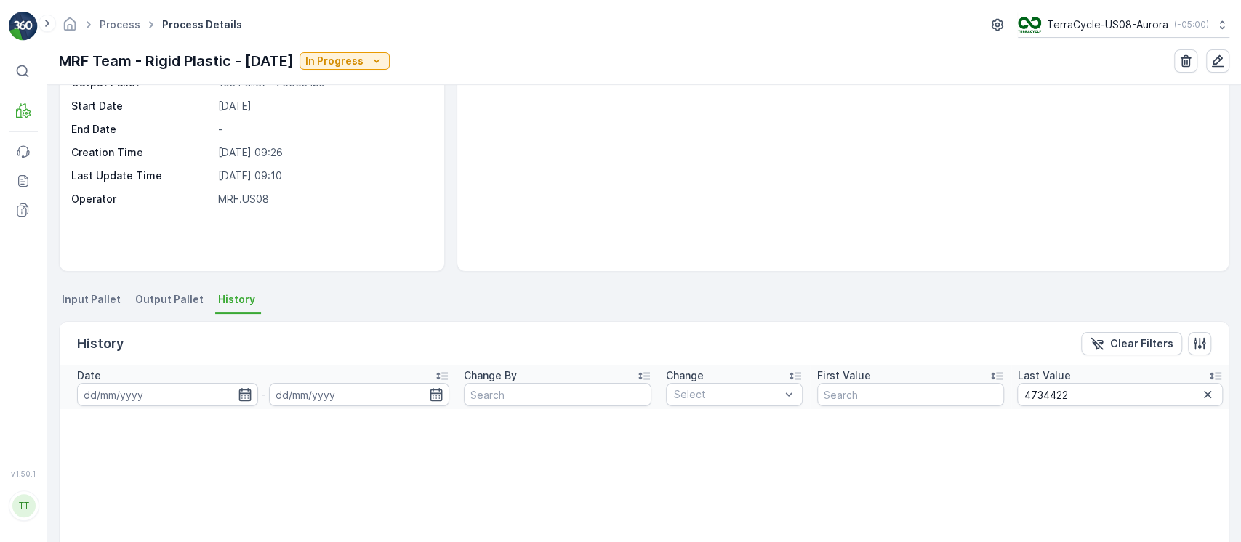
scroll to position [268, 0]
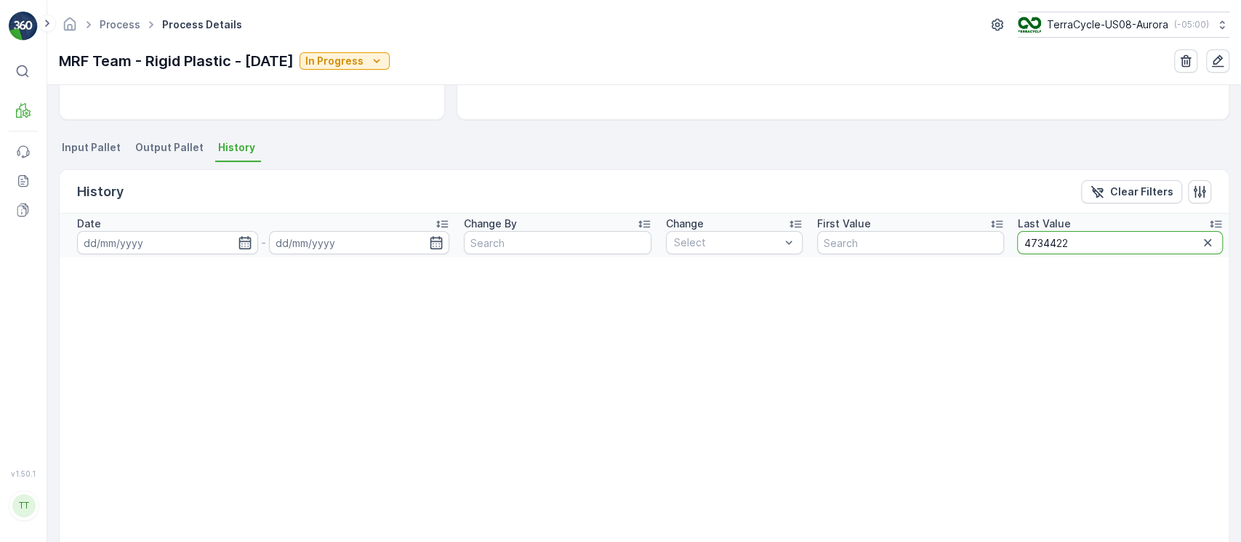
click at [1118, 253] on input "4734422" at bounding box center [1120, 242] width 206 height 23
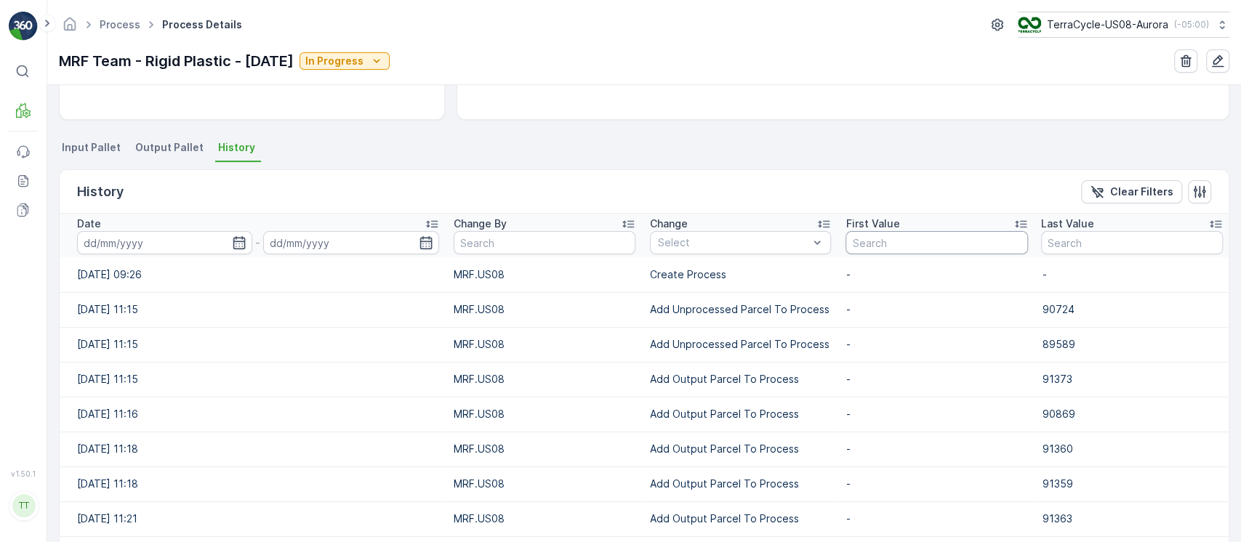
click at [937, 237] on input "text" at bounding box center [937, 242] width 182 height 23
paste input "91078"
type input "91078"
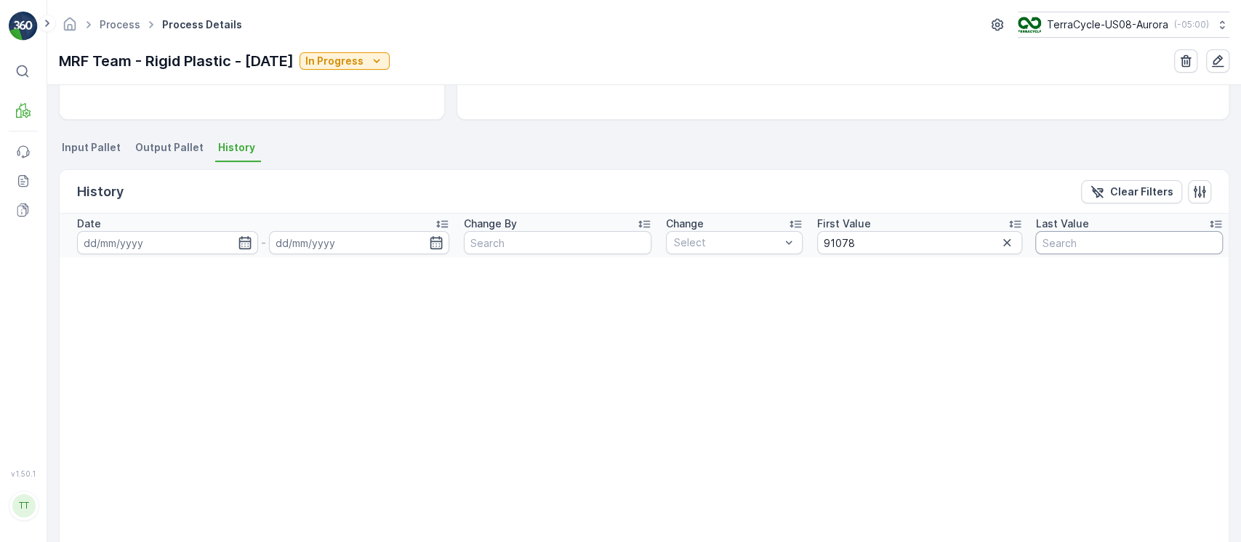
click at [1089, 240] on input "text" at bounding box center [1129, 242] width 188 height 23
paste input "91078"
type input "91078"
click at [988, 244] on icon "button" at bounding box center [992, 243] width 15 height 15
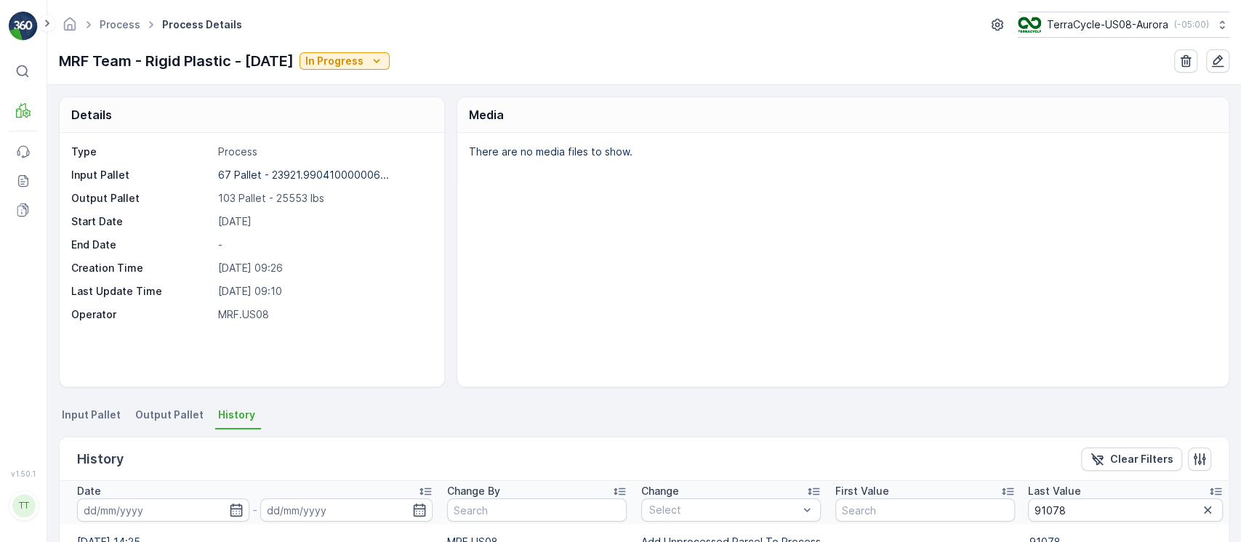
scroll to position [207, 0]
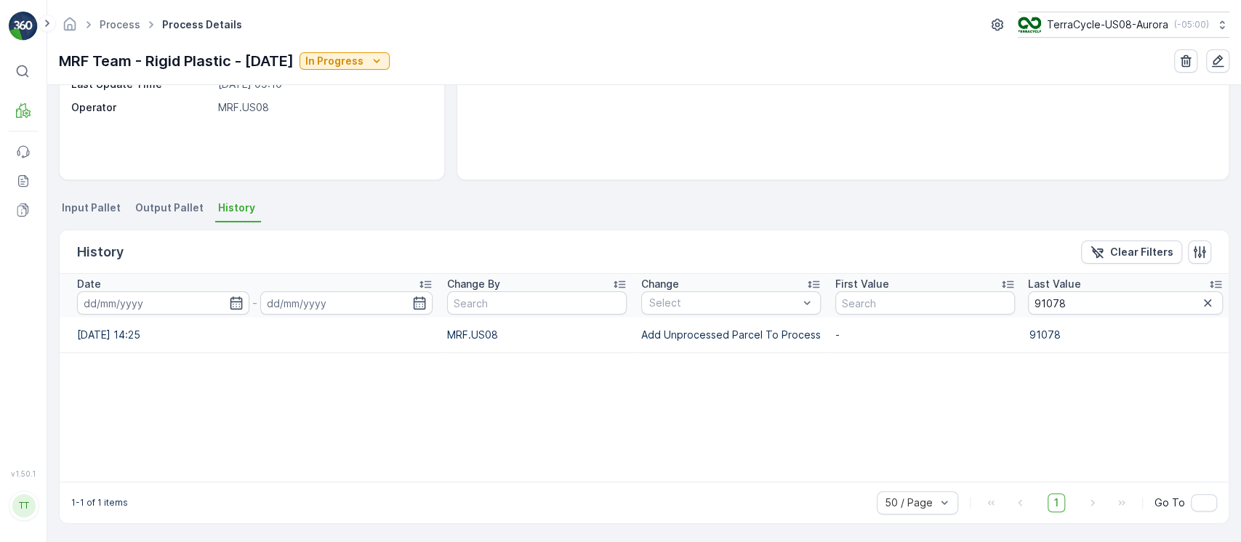
click at [229, 53] on p "MRF Team - Rigid Plastic - 8/13/25" at bounding box center [176, 61] width 235 height 22
copy p "MRF Team - Rigid Plastic - 8/13/25"
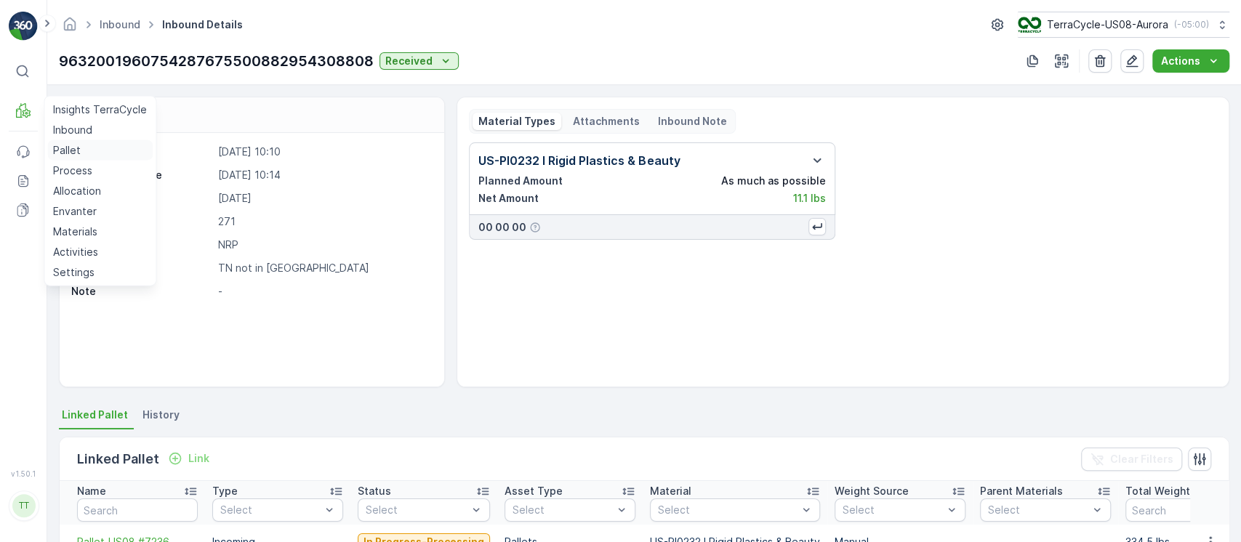
click at [76, 148] on p "Pallet" at bounding box center [67, 150] width 28 height 15
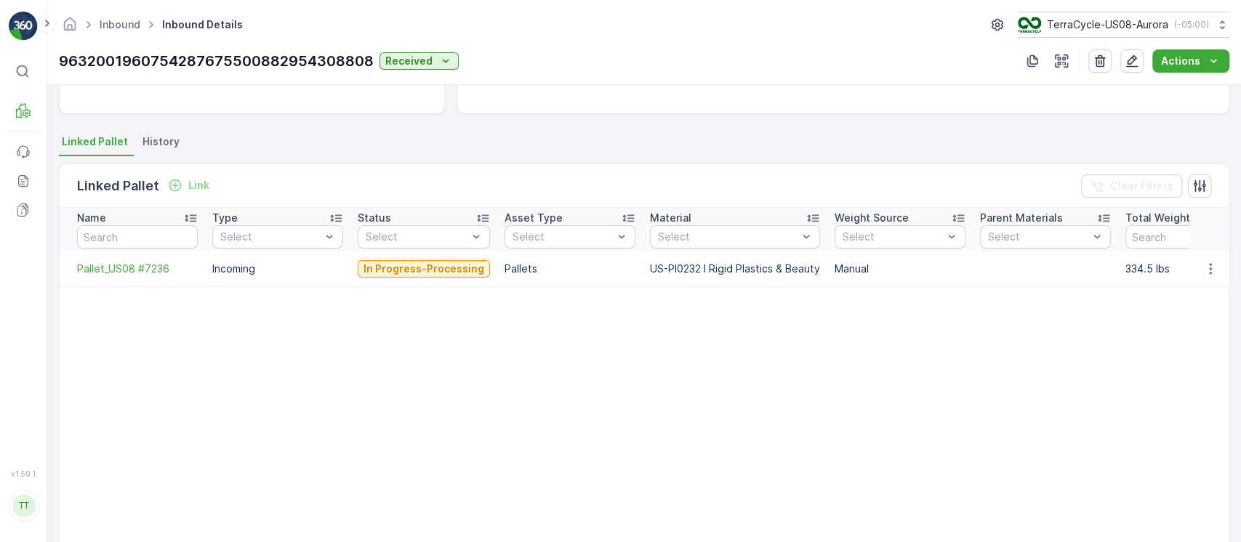
scroll to position [279, 0]
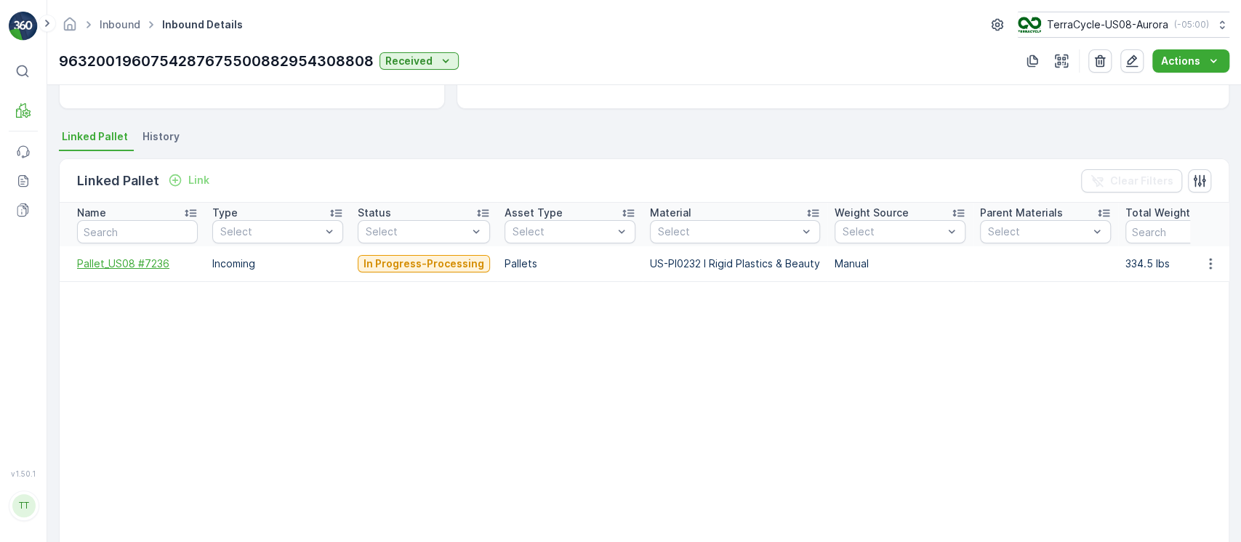
click at [135, 259] on span "Pallet_US08 #7236" at bounding box center [137, 264] width 121 height 15
click at [191, 72] on div "9632001960754287675500882954308808 Received Actions" at bounding box center [644, 60] width 1171 height 23
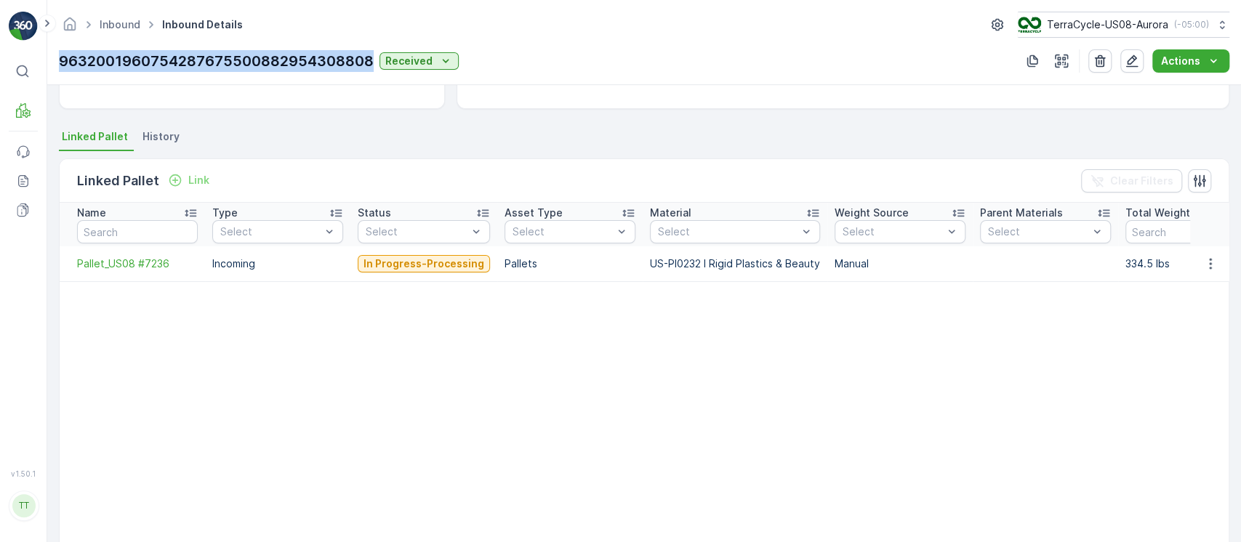
click at [191, 72] on div "9632001960754287675500882954308808 Received Actions" at bounding box center [644, 60] width 1171 height 23
copy p "9632001960754287675500882954308808"
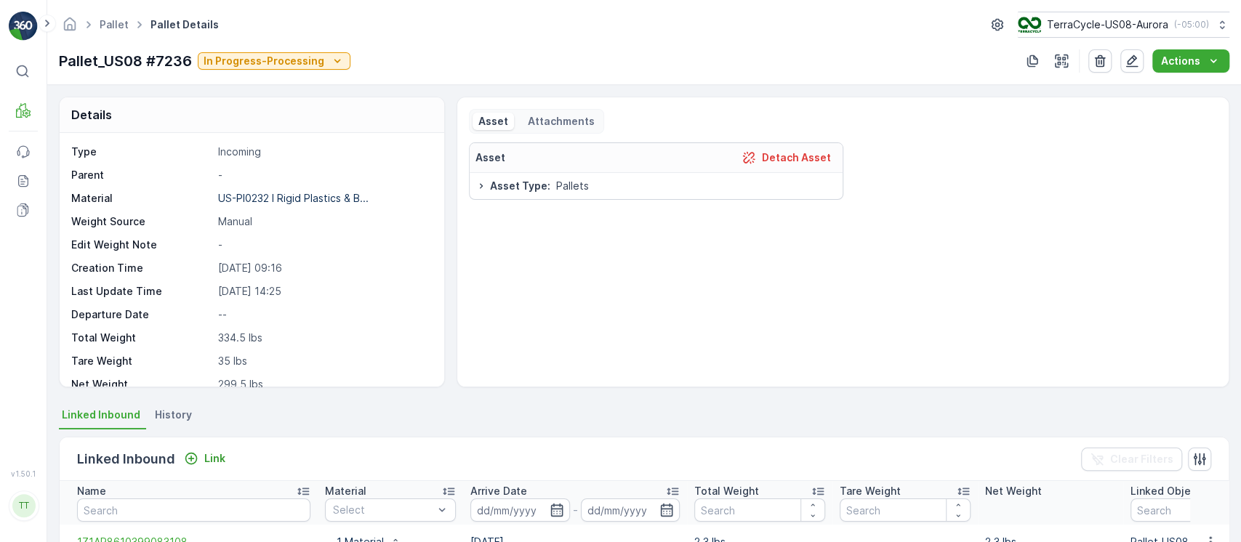
click at [164, 47] on div "Pallet Pallet Details TerraCycle-US08-Aurora ( -05:00 ) Pallet_US08 #7236 In Pr…" at bounding box center [644, 42] width 1194 height 85
copy p "Pallet_US08 #7236"
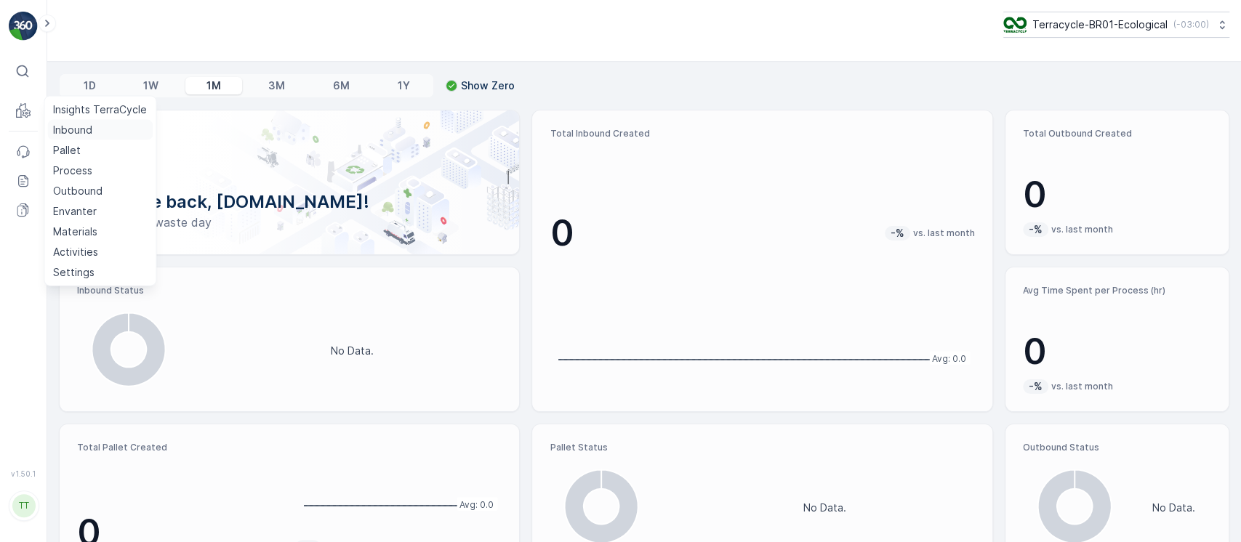
click at [111, 135] on link "Inbound" at bounding box center [99, 130] width 105 height 20
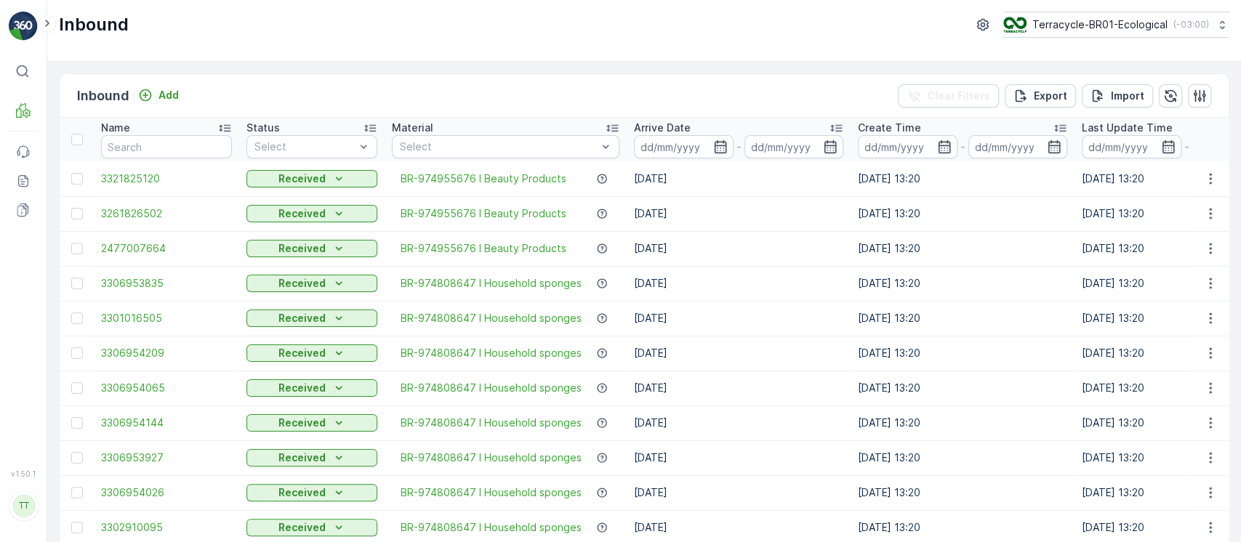
click at [778, 124] on div "Arrive Date" at bounding box center [738, 128] width 209 height 15
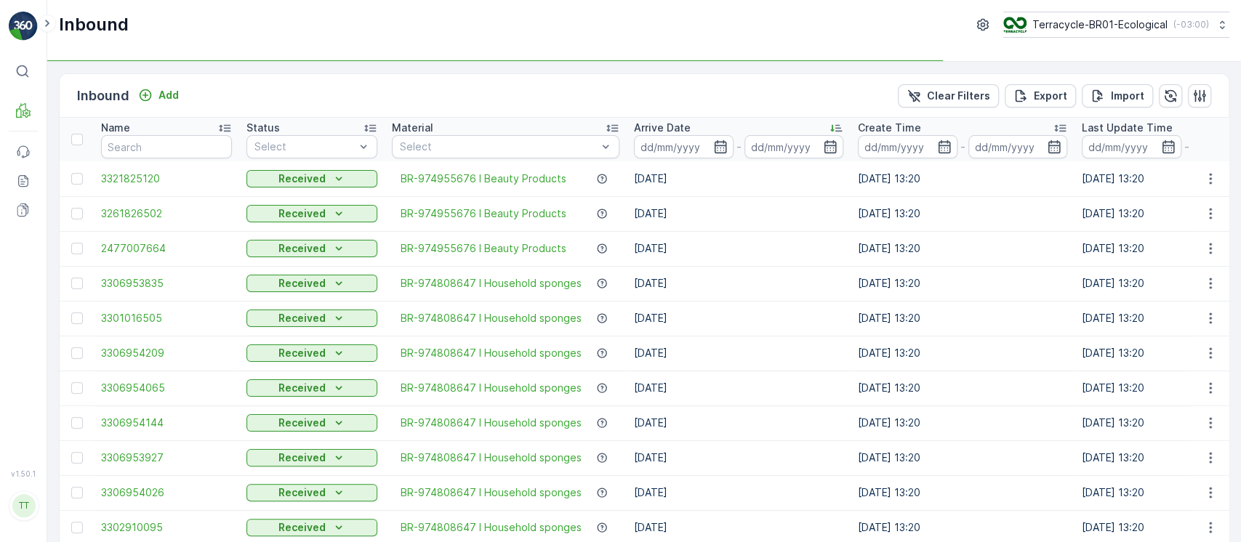
click at [778, 124] on div "Arrive Date" at bounding box center [738, 128] width 209 height 15
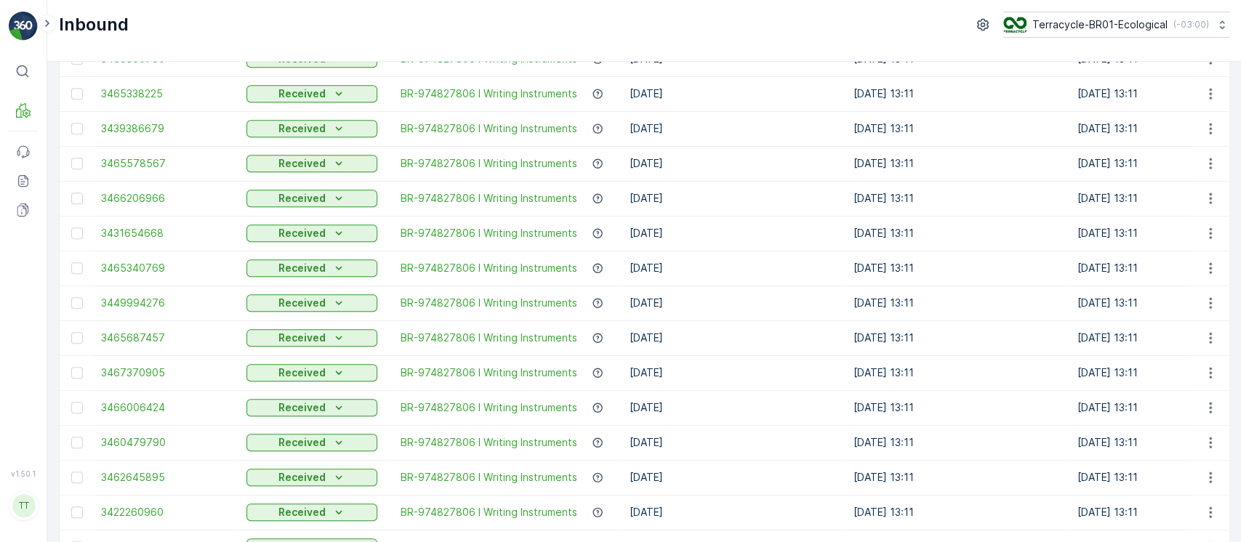
scroll to position [583, 0]
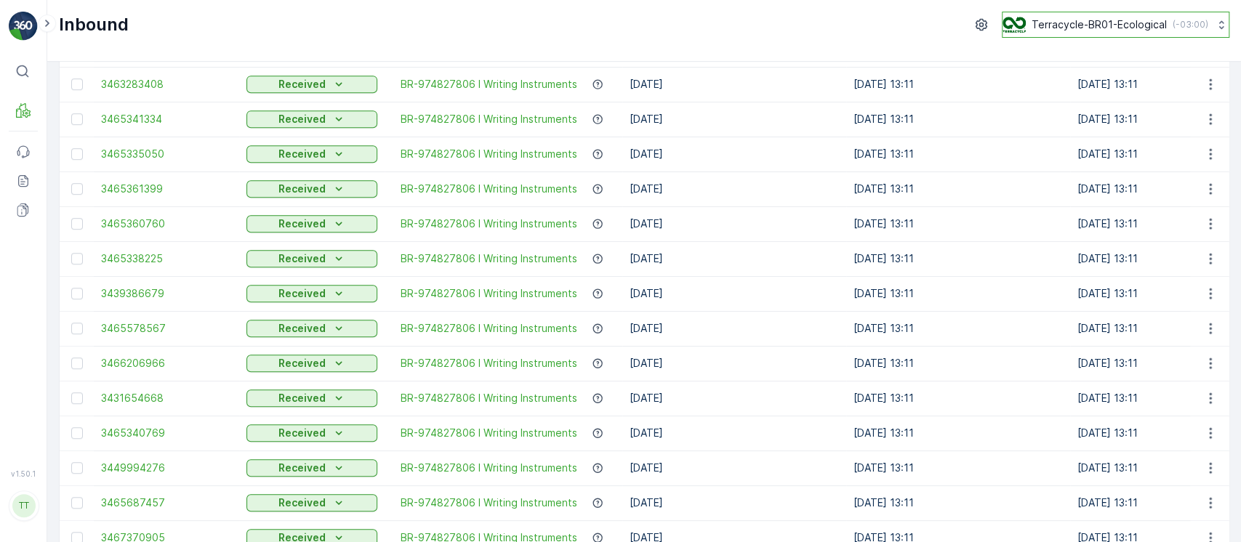
click at [1027, 14] on button "Terracycle-BR01-Ecological ( -03:00 )" at bounding box center [1116, 25] width 228 height 26
type input "8"
click at [1051, 99] on span "America/[GEOGRAPHIC_DATA] (-05:00)" at bounding box center [1094, 103] width 165 height 12
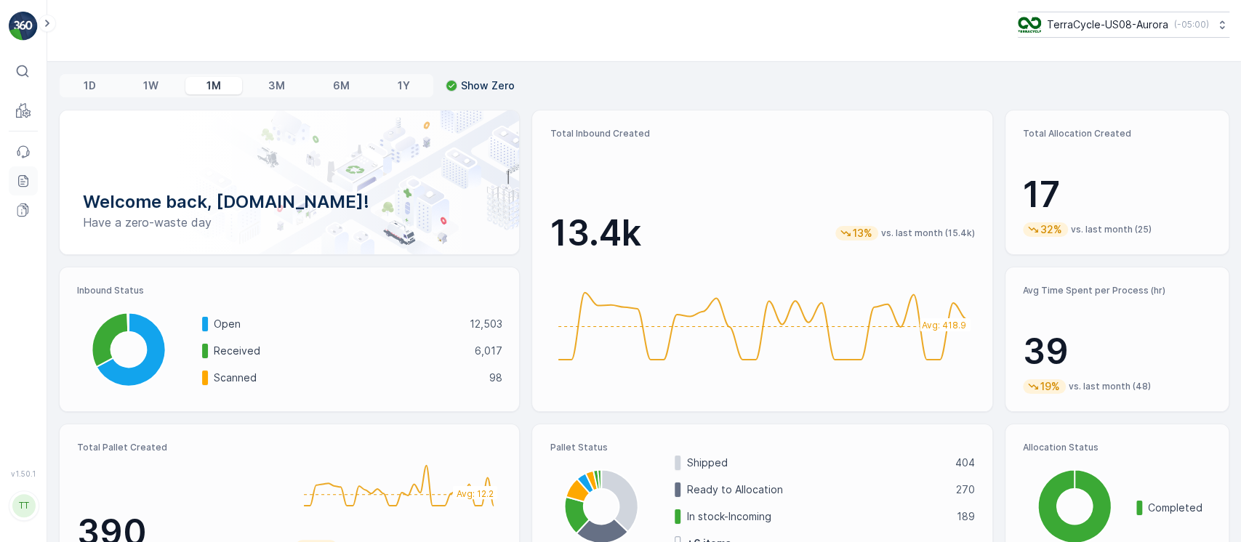
click at [26, 184] on icon at bounding box center [23, 181] width 15 height 15
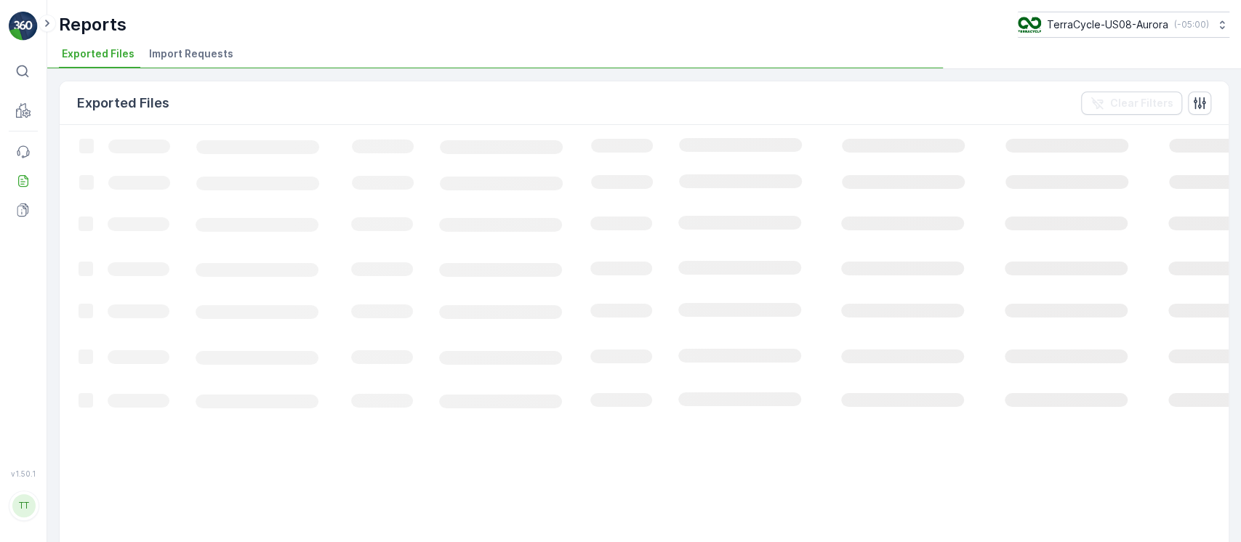
click at [180, 49] on span "Import Requests" at bounding box center [191, 54] width 84 height 15
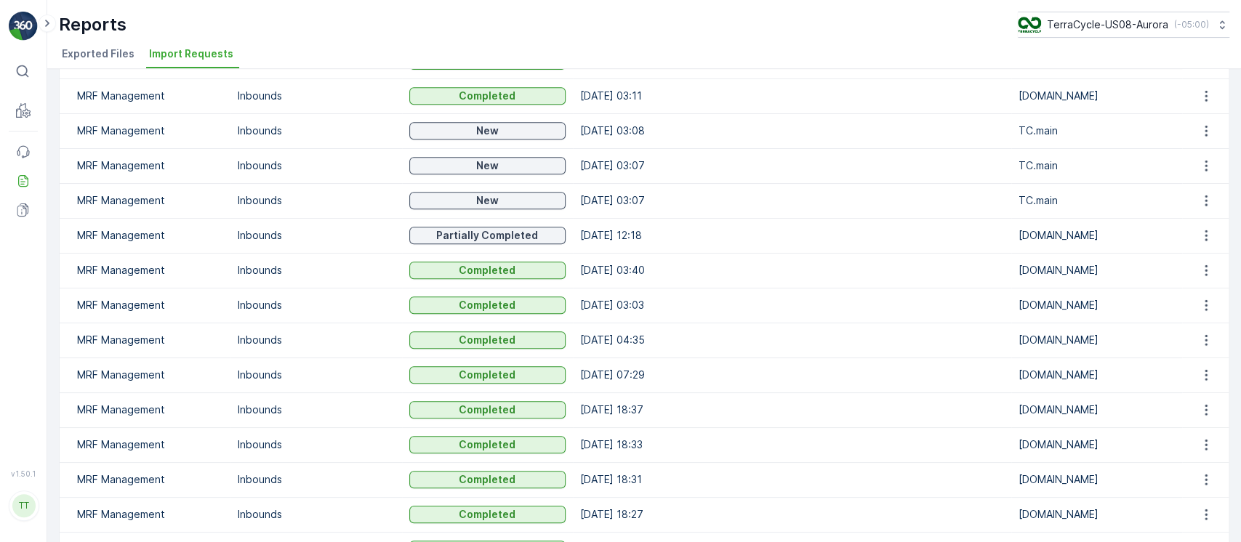
scroll to position [647, 0]
click at [1193, 236] on button "button" at bounding box center [1206, 236] width 26 height 17
click at [1191, 259] on span "See More Details" at bounding box center [1193, 258] width 84 height 15
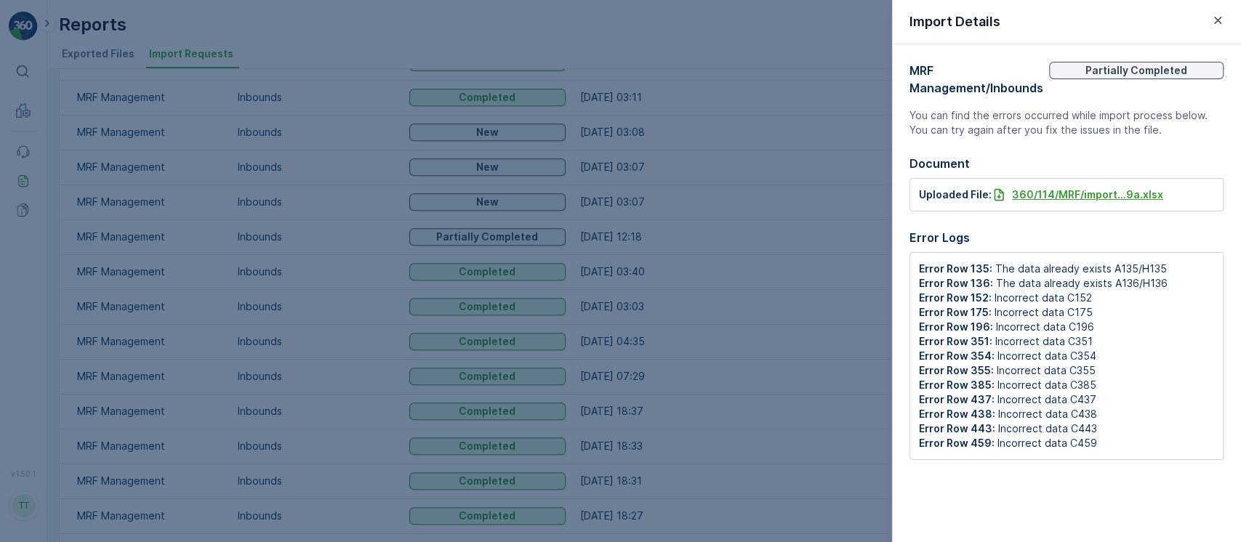
click at [1088, 191] on p "360/114/MRF/import...9a.xlsx" at bounding box center [1087, 195] width 151 height 15
click at [159, 116] on div at bounding box center [620, 271] width 1241 height 542
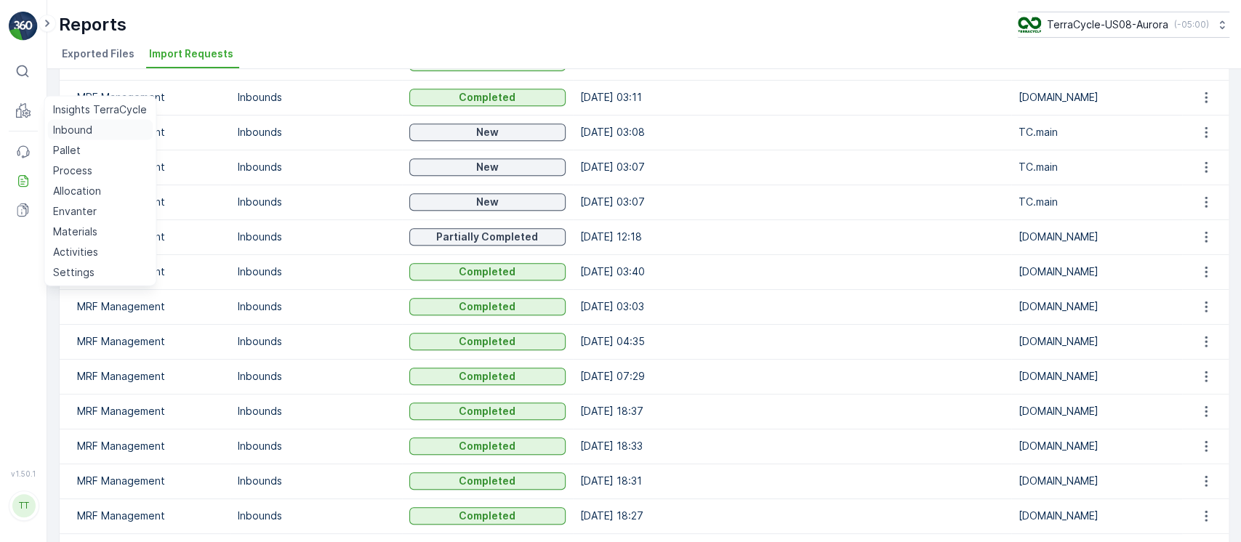
click at [73, 132] on p "Inbound" at bounding box center [72, 130] width 39 height 15
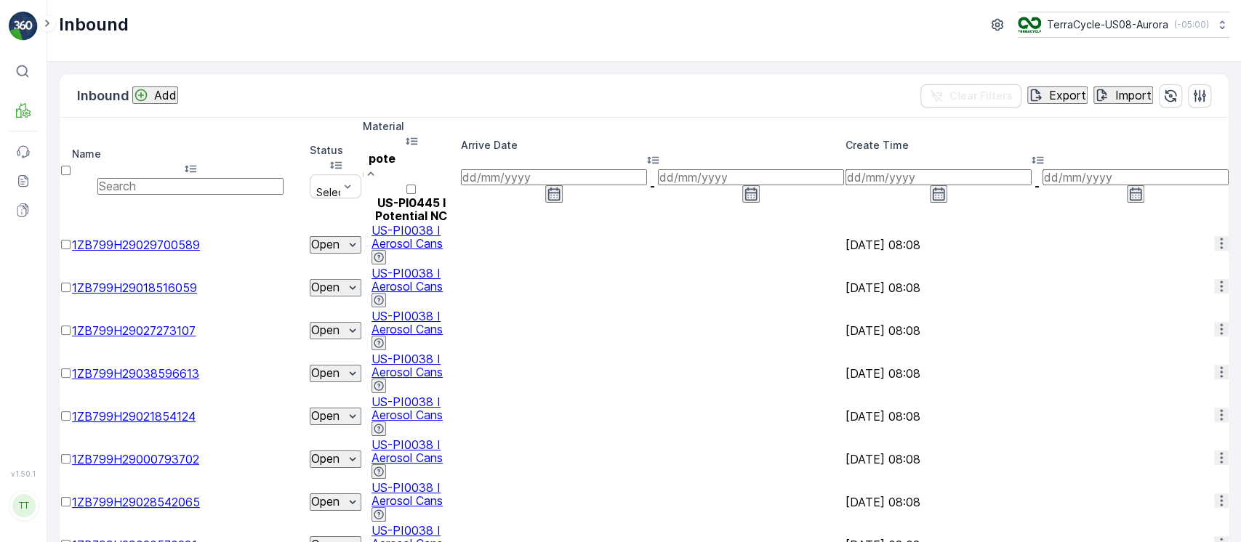
type input "poten"
click at [460, 196] on p "US-PI0445 I Potential NC" at bounding box center [411, 209] width 97 height 26
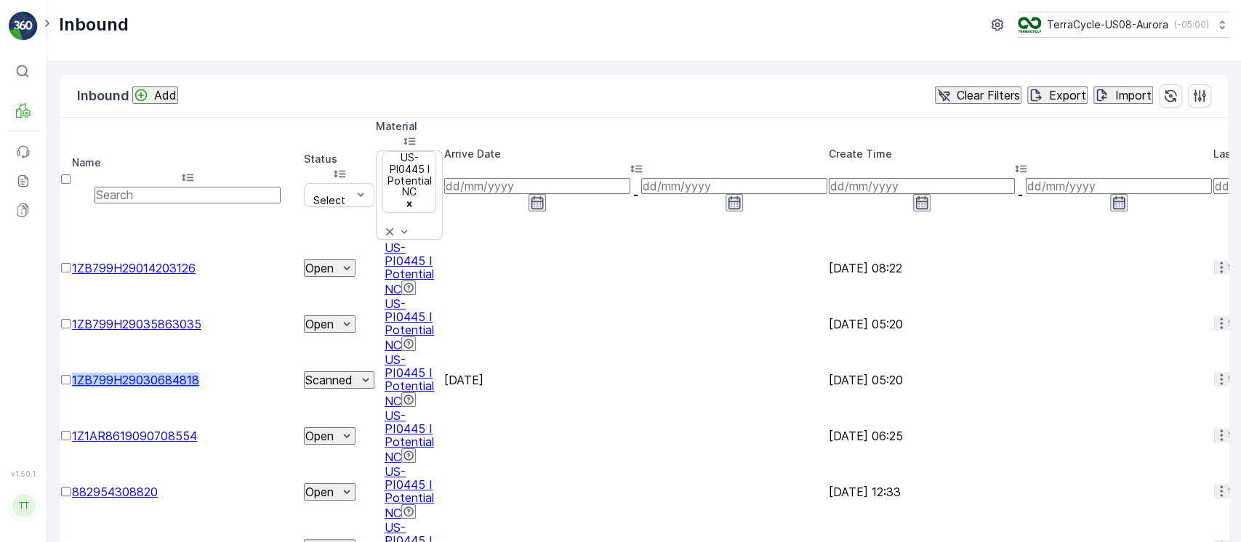
drag, startPoint x: 99, startPoint y: 250, endPoint x: 236, endPoint y: 264, distance: 137.4
click at [236, 353] on td "1ZB799H29030684818" at bounding box center [187, 380] width 231 height 55
copy span "1ZB799H29030684818"
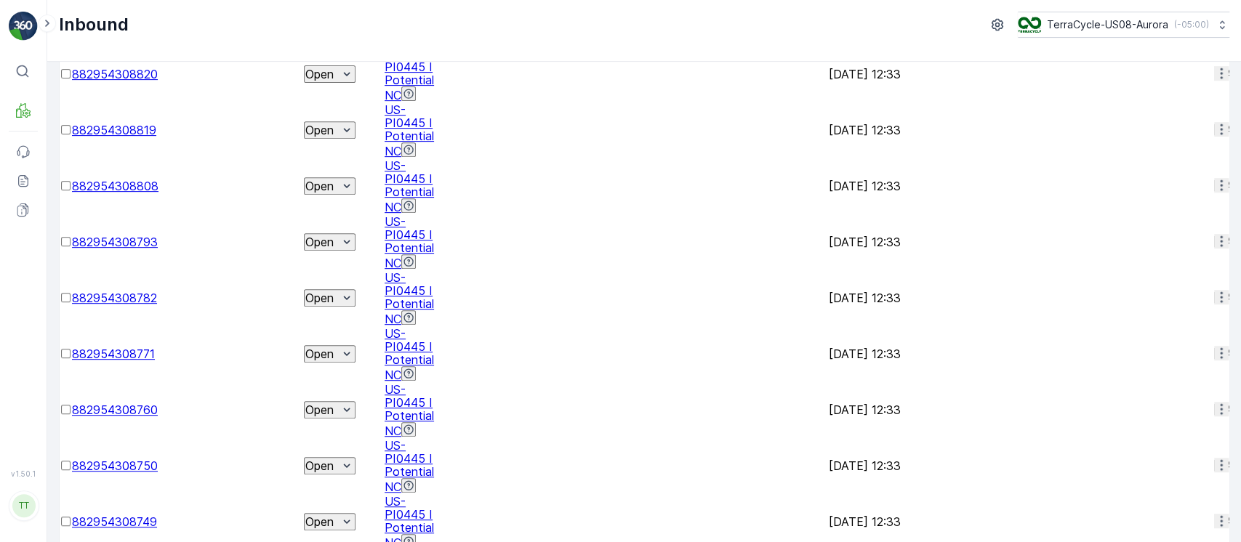
scroll to position [420, 0]
drag, startPoint x: 94, startPoint y: 287, endPoint x: 241, endPoint y: 303, distance: 148.5
copy span "1ZB799H29029308923"
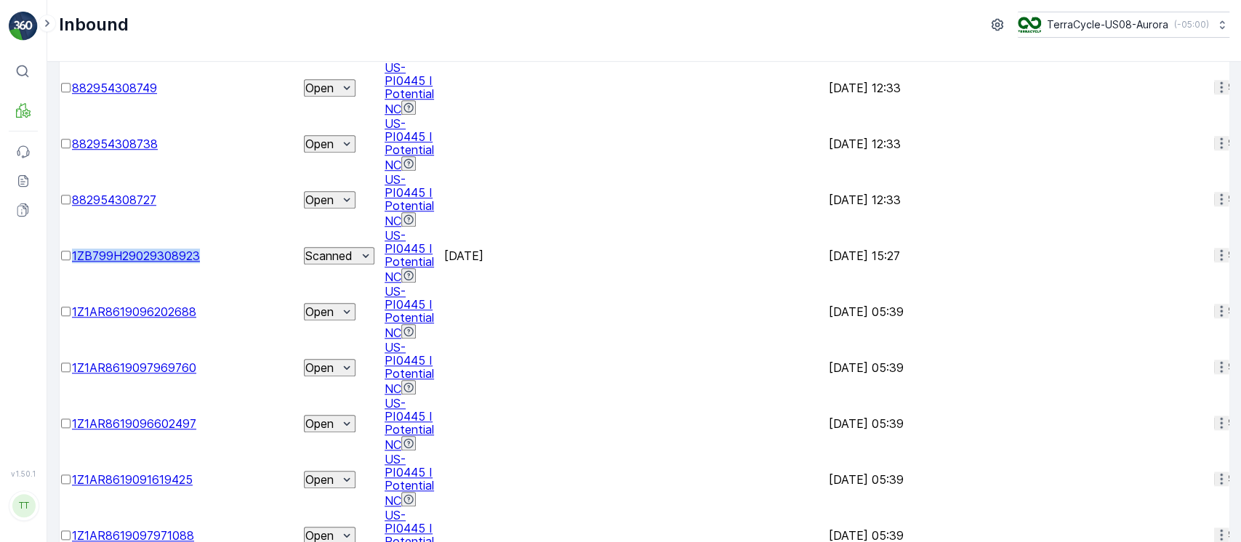
scroll to position [0, 0]
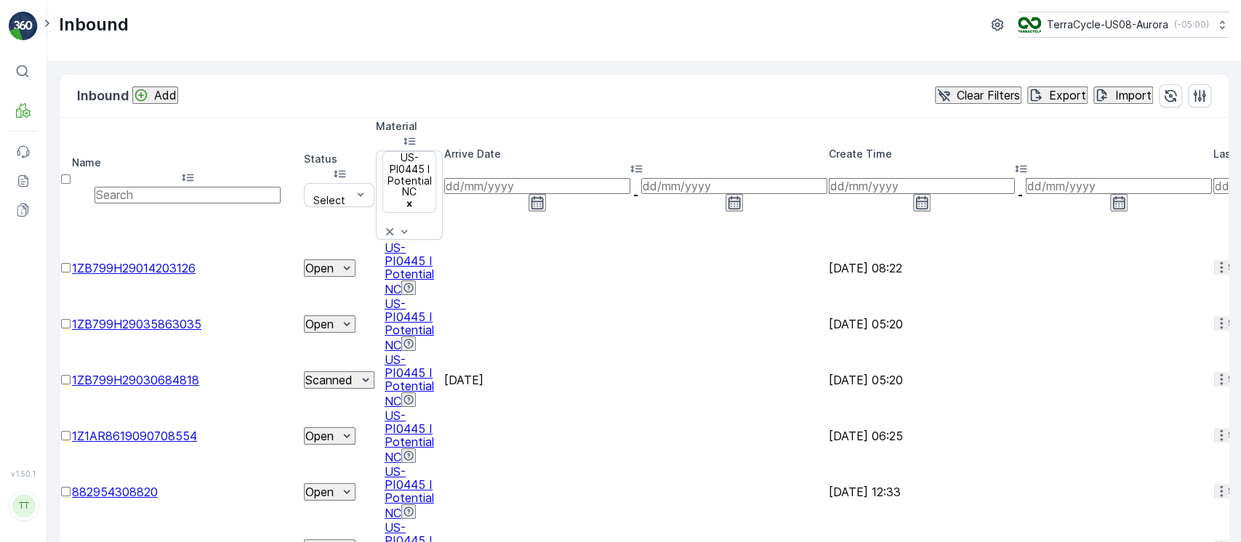
click at [630, 178] on input at bounding box center [537, 186] width 186 height 16
click at [804, 147] on div "Arrive Date" at bounding box center [635, 162] width 383 height 31
click at [443, 241] on td "US-PI0445 I Potential NC" at bounding box center [409, 268] width 67 height 55
click at [935, 103] on button "Clear Filters" at bounding box center [978, 95] width 87 height 17
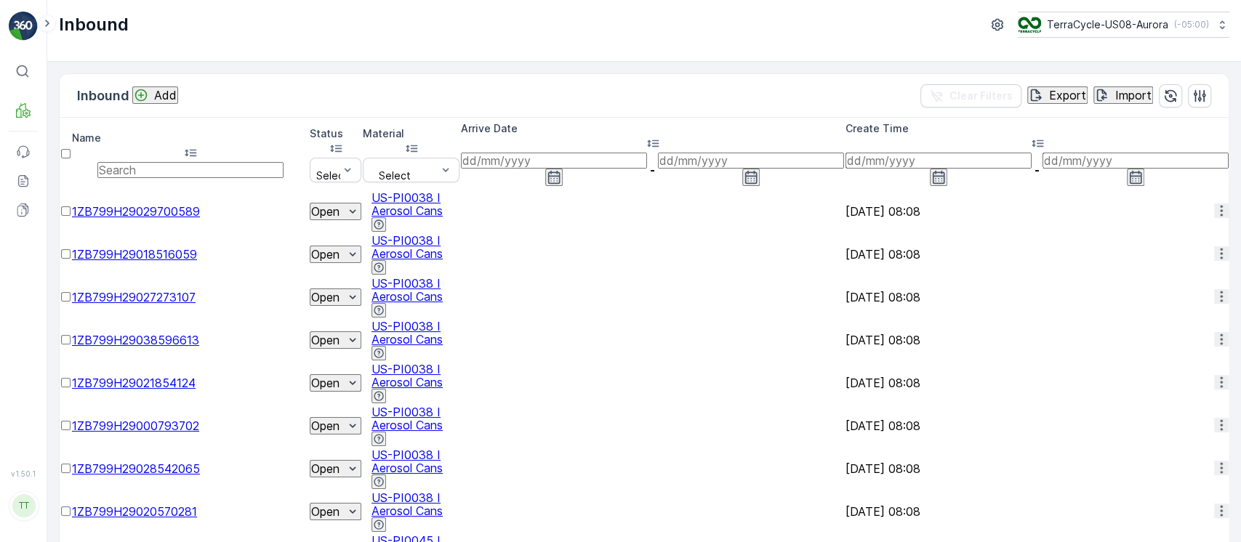
click at [200, 204] on span "1ZB799H29029700589" at bounding box center [136, 211] width 128 height 15
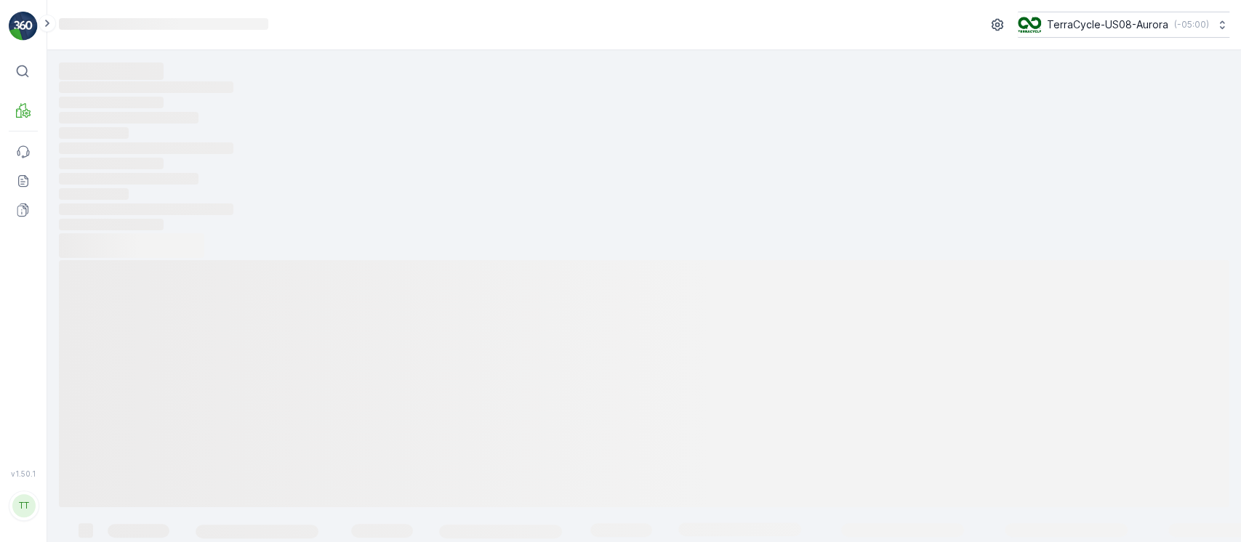
click at [213, 140] on icon "Loading..." at bounding box center [644, 133] width 1171 height 13
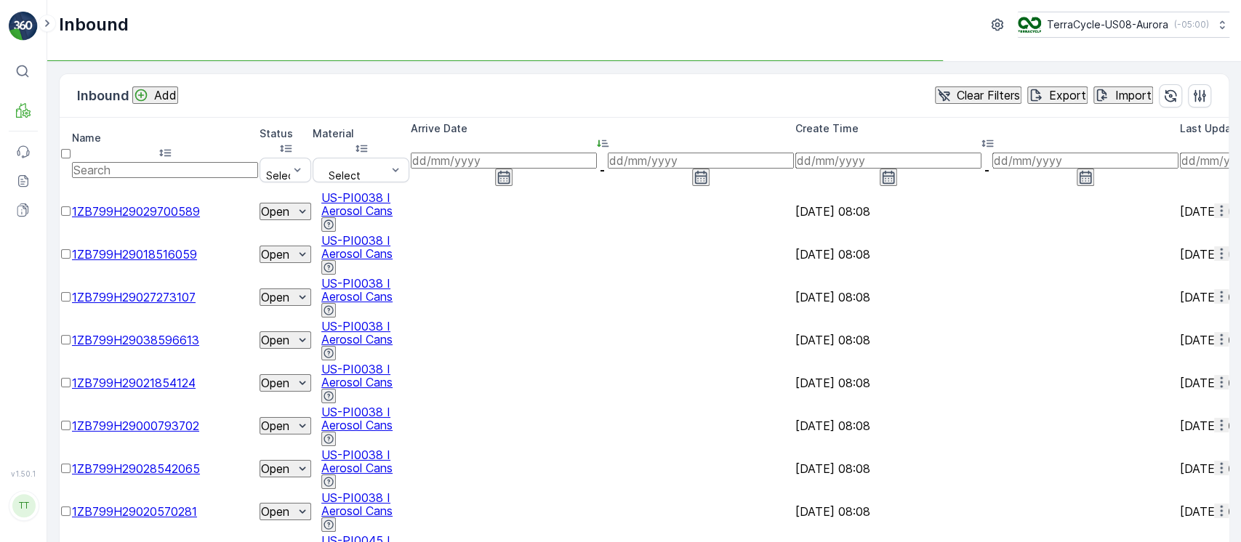
click at [224, 162] on input "text" at bounding box center [165, 170] width 186 height 16
paste input "1ZB799H29028284219"
type input "1ZB799H29028284219"
click at [174, 169] on button "button" at bounding box center [164, 177] width 17 height 17
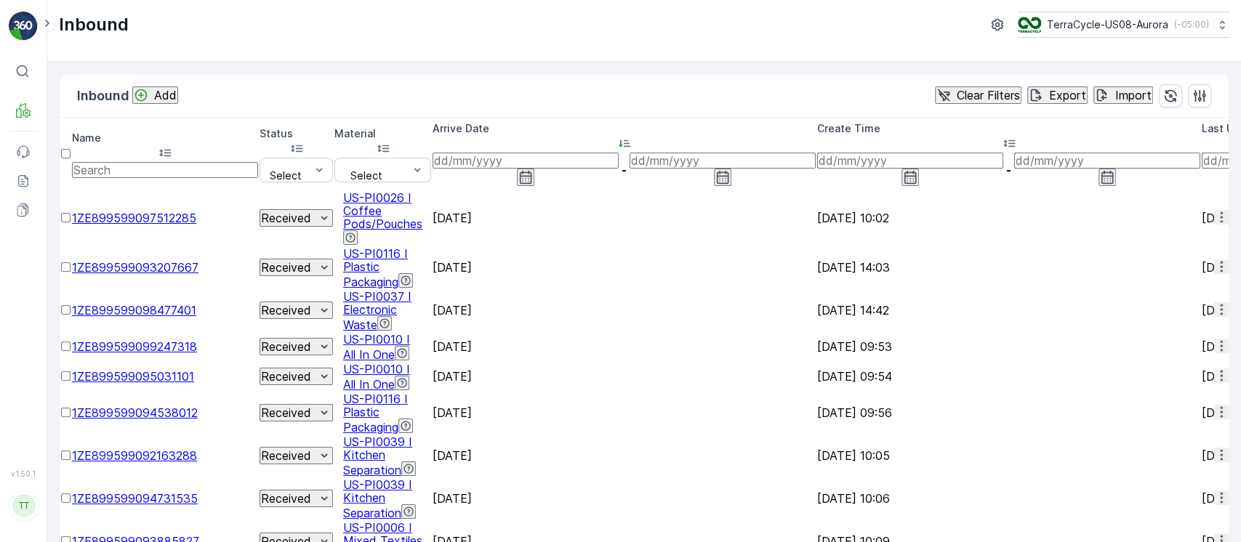
click at [151, 162] on input "text" at bounding box center [165, 170] width 186 height 16
paste input "1ZB799H29028284219"
type input "1ZB799H29028284219"
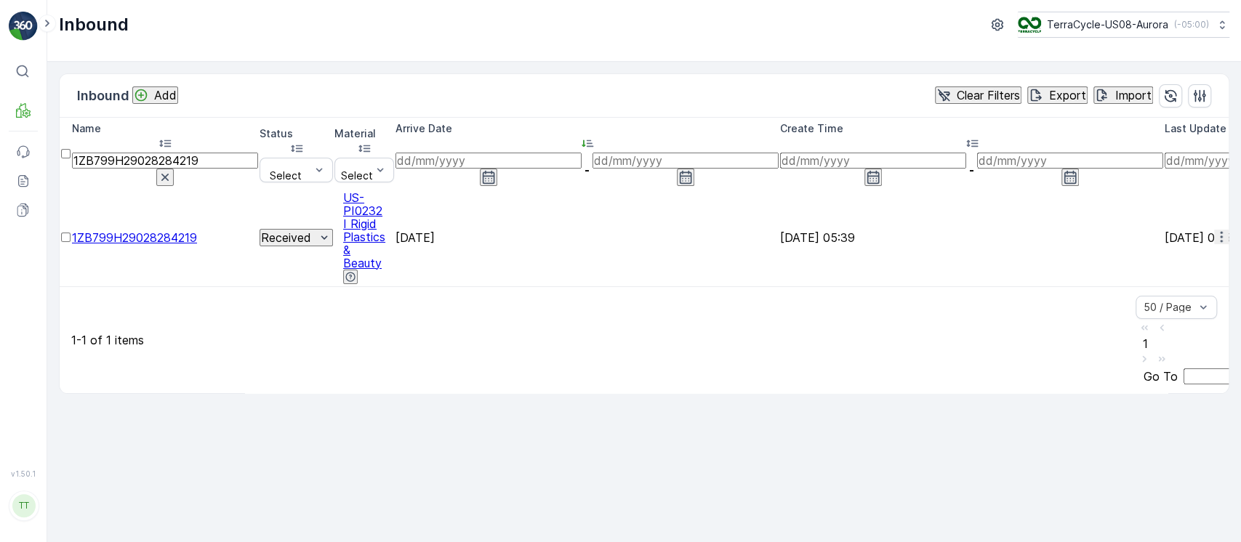
click at [957, 102] on p "Clear Filters" at bounding box center [988, 95] width 63 height 13
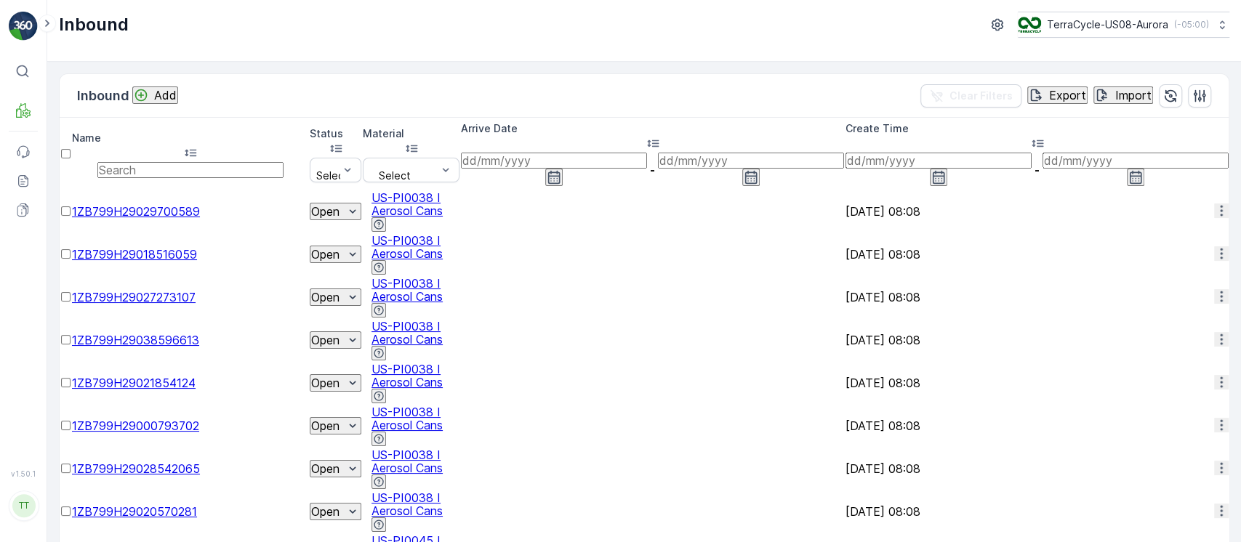
click at [265, 162] on input "text" at bounding box center [190, 170] width 186 height 16
paste input "1ZB799H29028284219"
type input "1ZB799H29028284219"
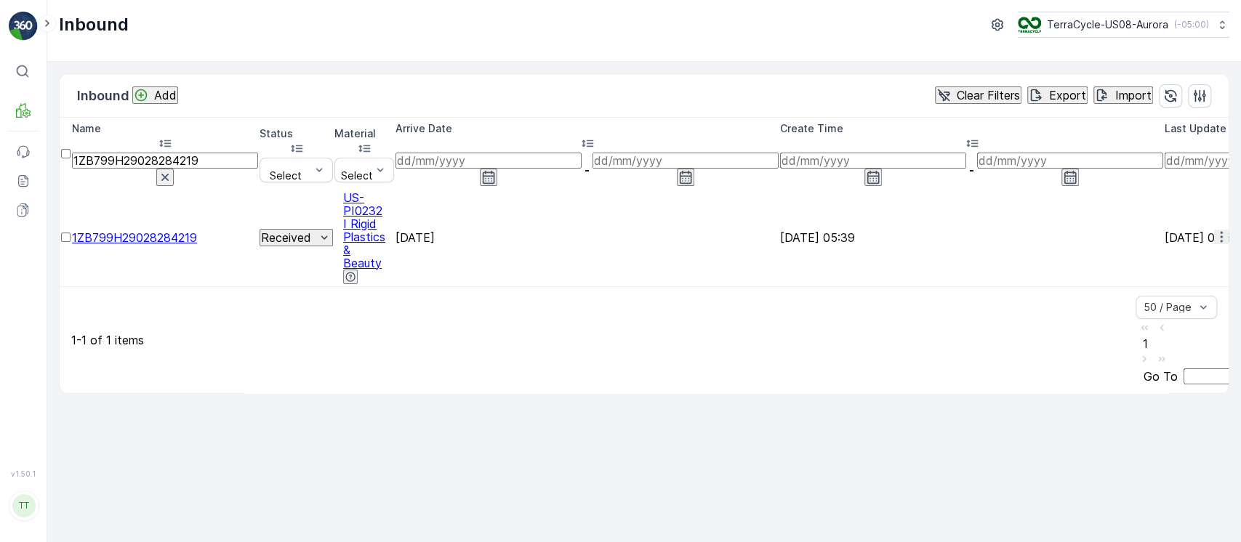
click at [937, 90] on div "Clear Filters" at bounding box center [979, 95] width 84 height 15
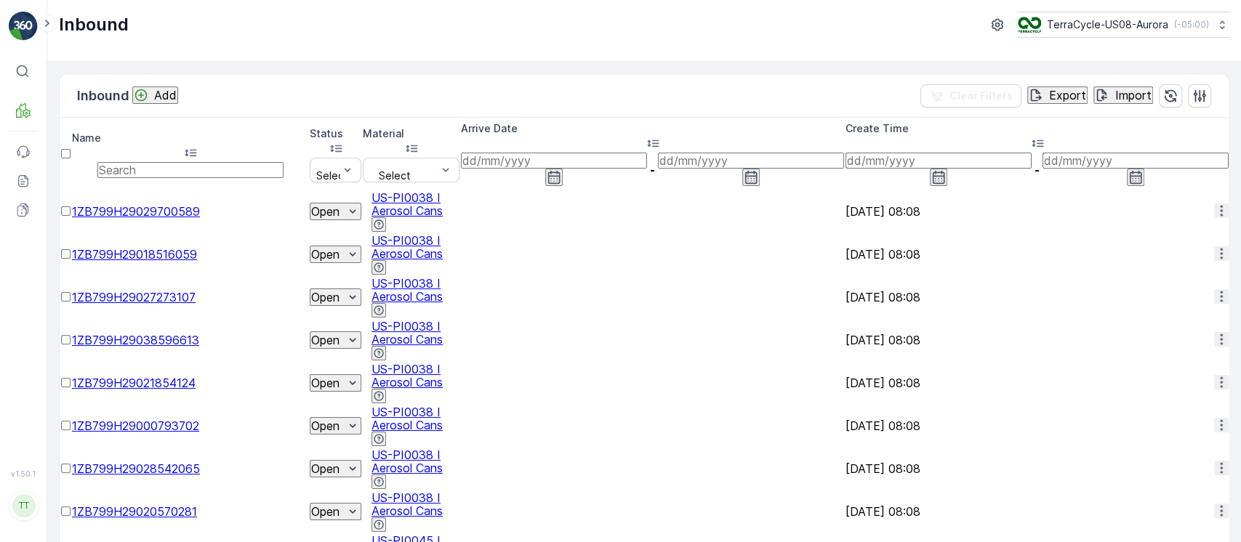
click at [1089, 191] on td "[DATE] 08:08" at bounding box center [1037, 211] width 383 height 41
click at [1032, 153] on input at bounding box center [939, 161] width 186 height 16
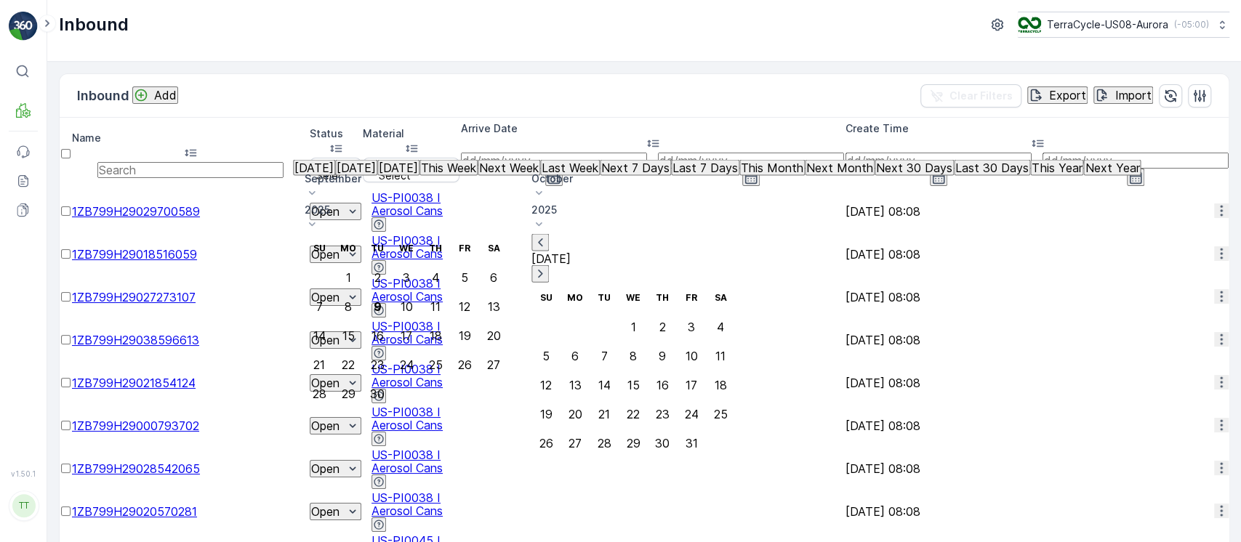
click at [548, 236] on icon "button" at bounding box center [540, 243] width 15 height 15
click at [384, 358] on div "22" at bounding box center [377, 364] width 13 height 13
type input "22.07.2025"
click at [384, 358] on div "22" at bounding box center [377, 364] width 13 height 13
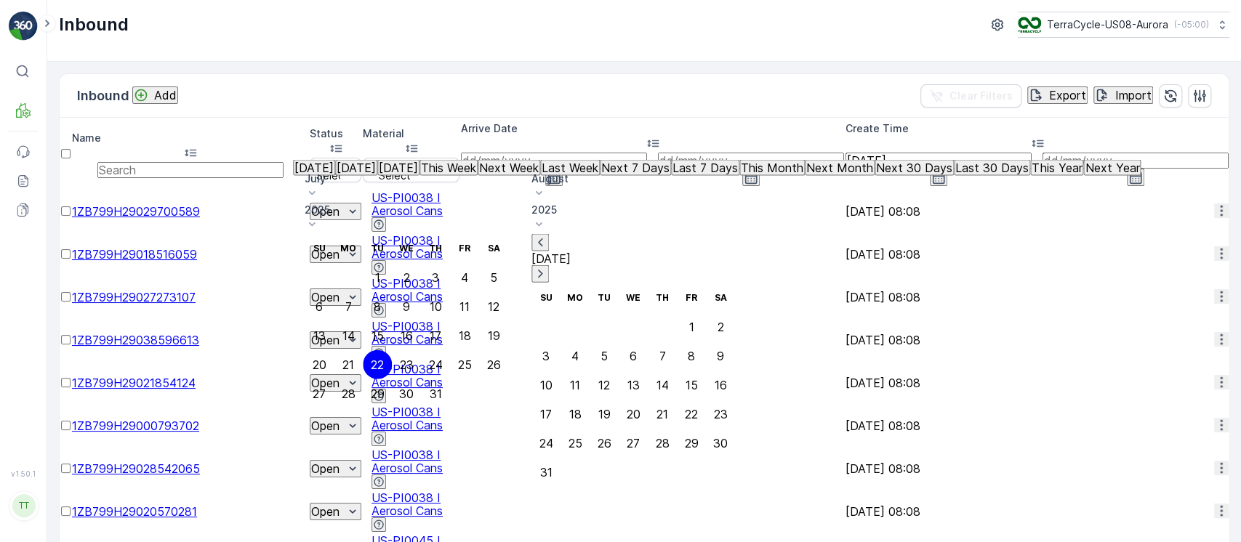
type input "22.07.2025"
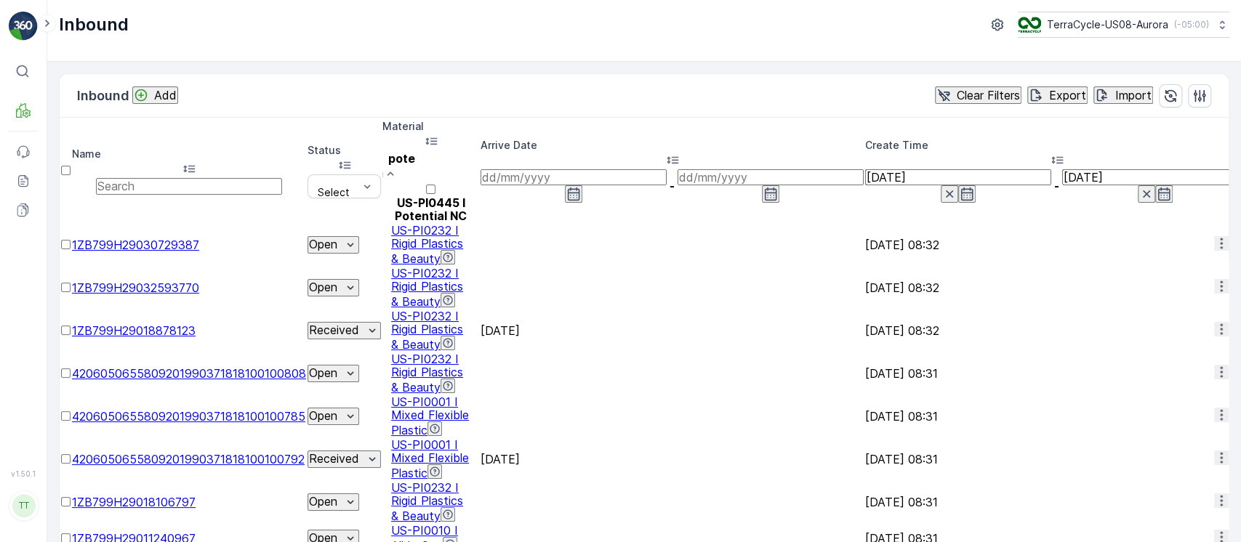
type input "poten"
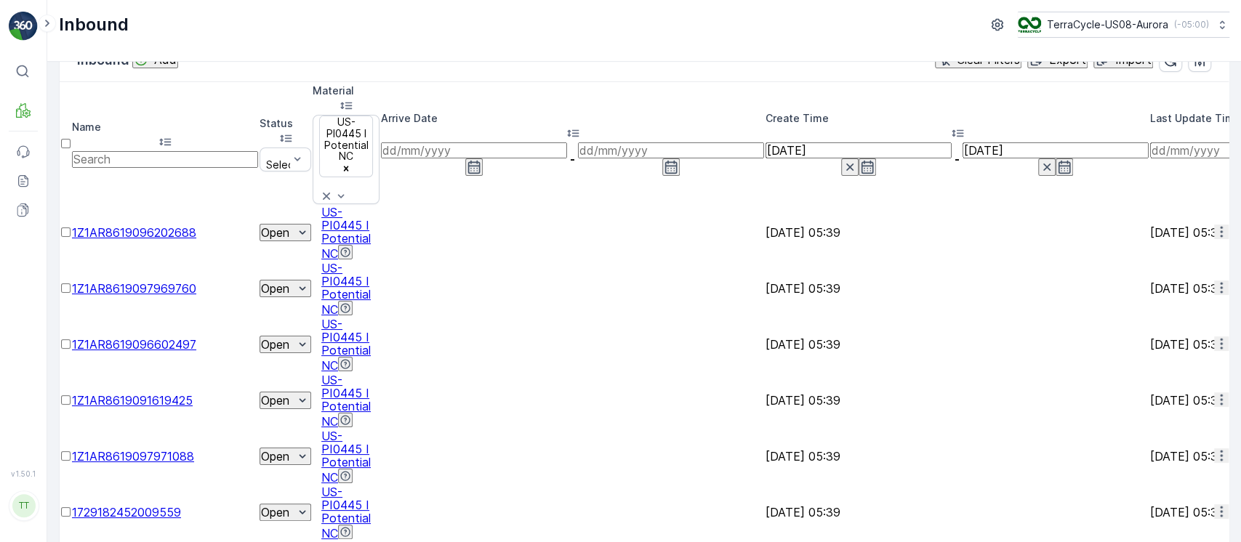
scroll to position [0, 1217]
click at [1214, 225] on icon "button" at bounding box center [1221, 232] width 15 height 15
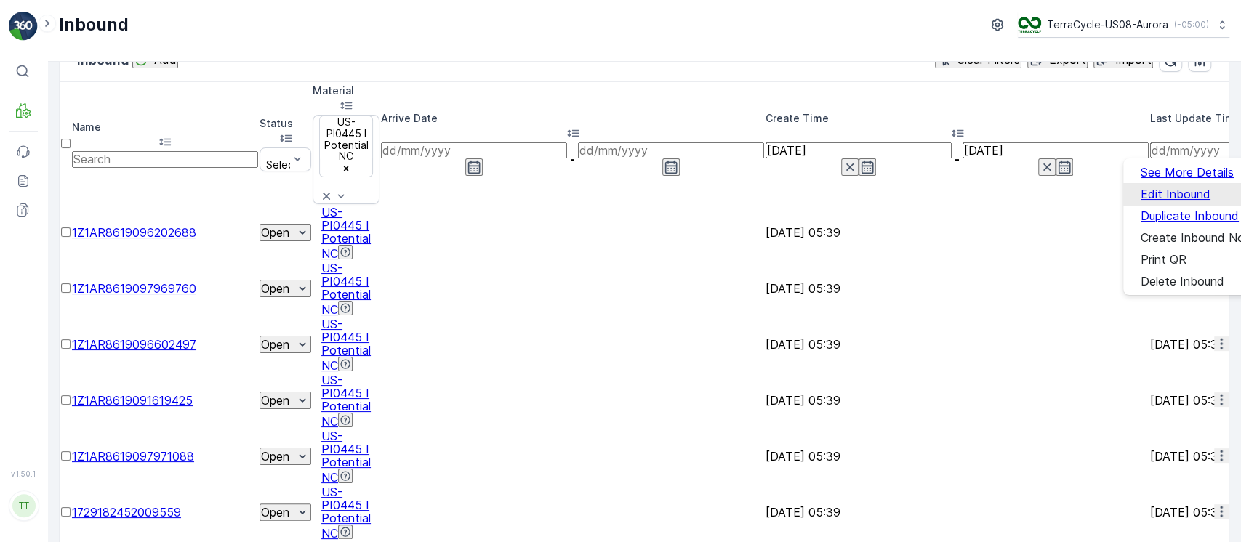
click at [1181, 194] on span "Edit Inbound" at bounding box center [1176, 194] width 70 height 13
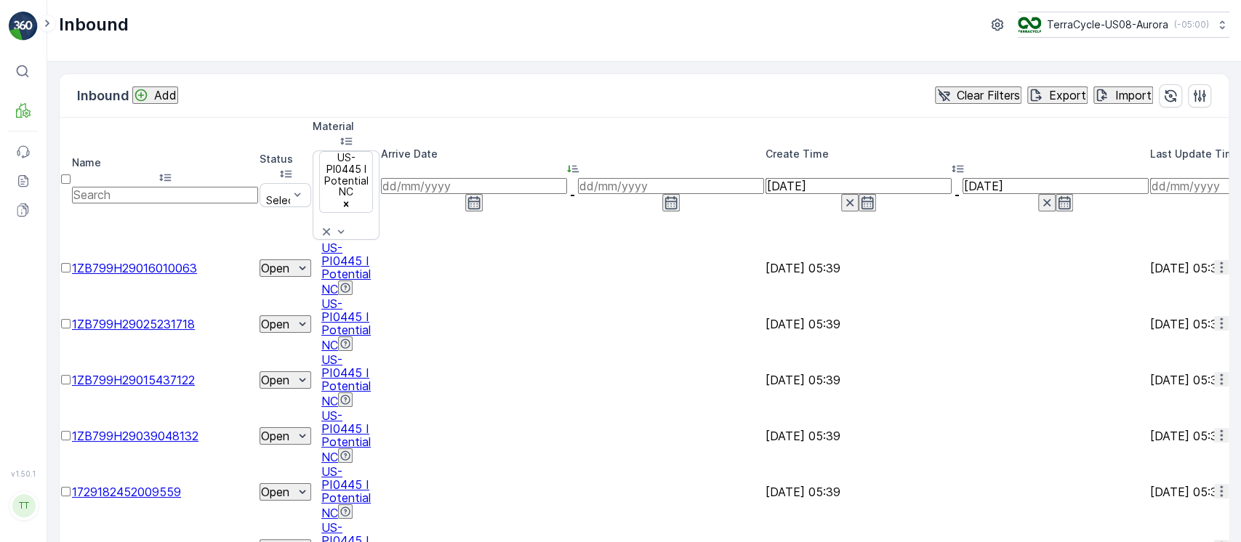
click at [1214, 260] on icon "button" at bounding box center [1221, 267] width 15 height 15
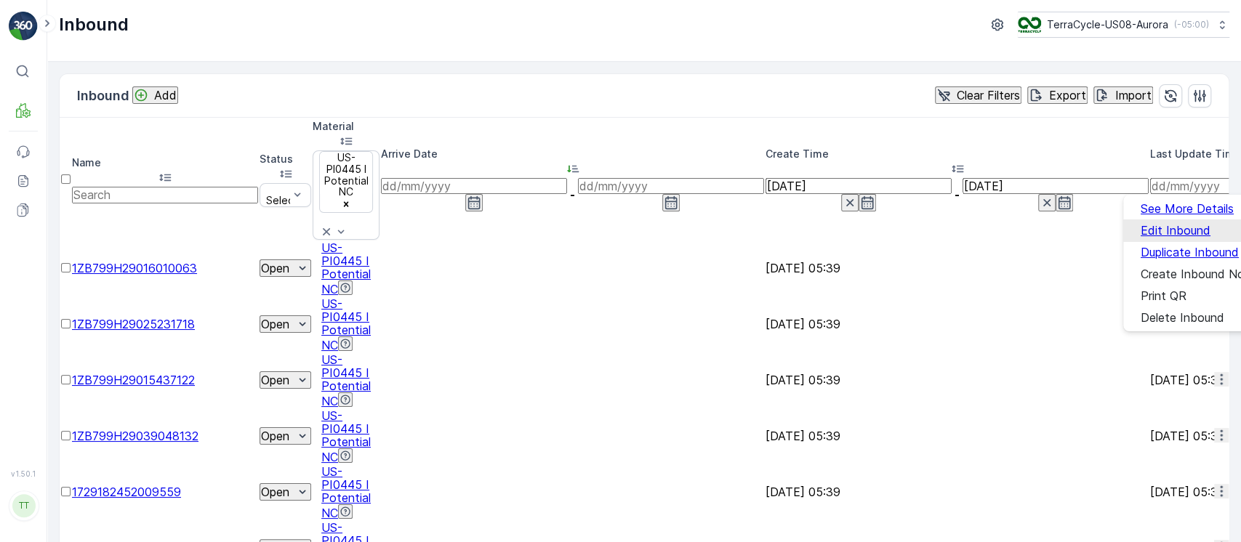
click at [1201, 225] on div "Edit Inbound" at bounding box center [1176, 230] width 70 height 13
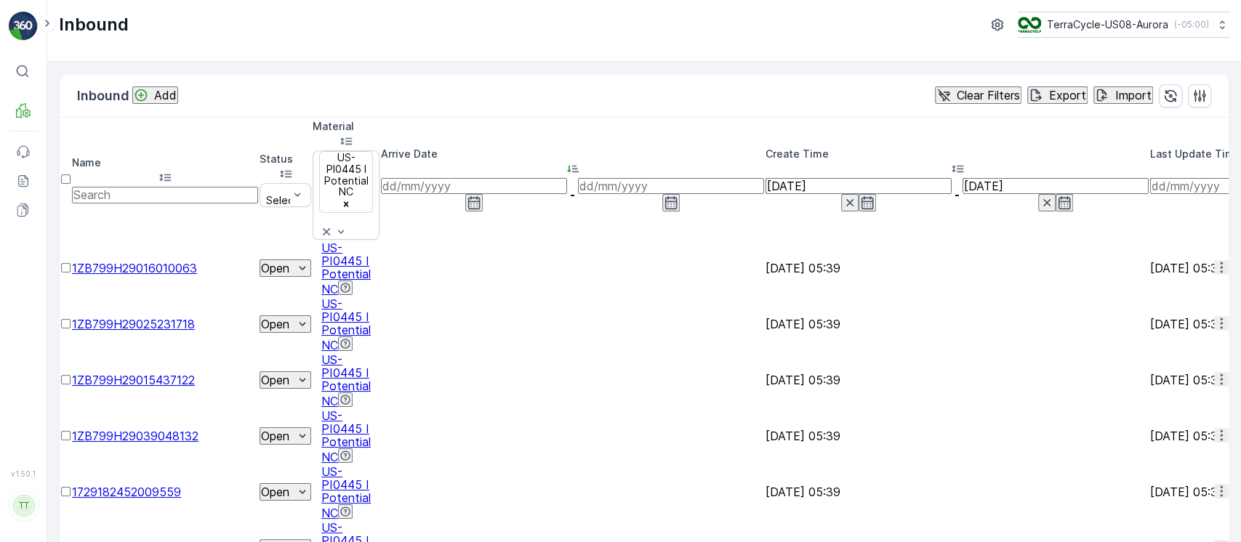
click at [1216, 316] on button "button" at bounding box center [1221, 323] width 15 height 15
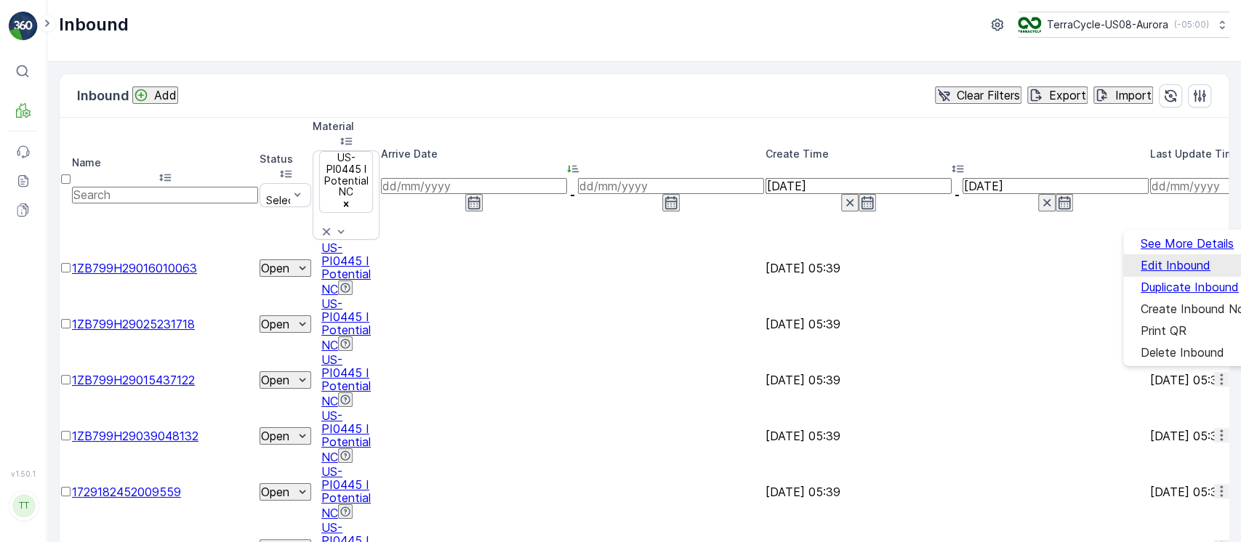
click at [1210, 259] on div "Edit Inbound" at bounding box center [1176, 265] width 70 height 13
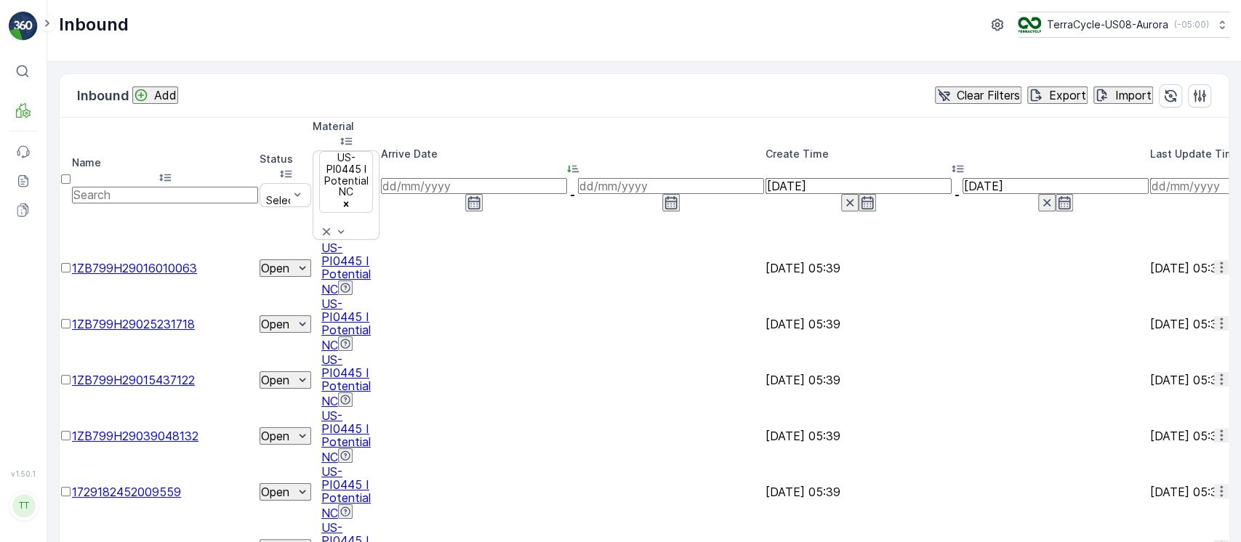
click at [1214, 372] on icon "button" at bounding box center [1221, 379] width 15 height 15
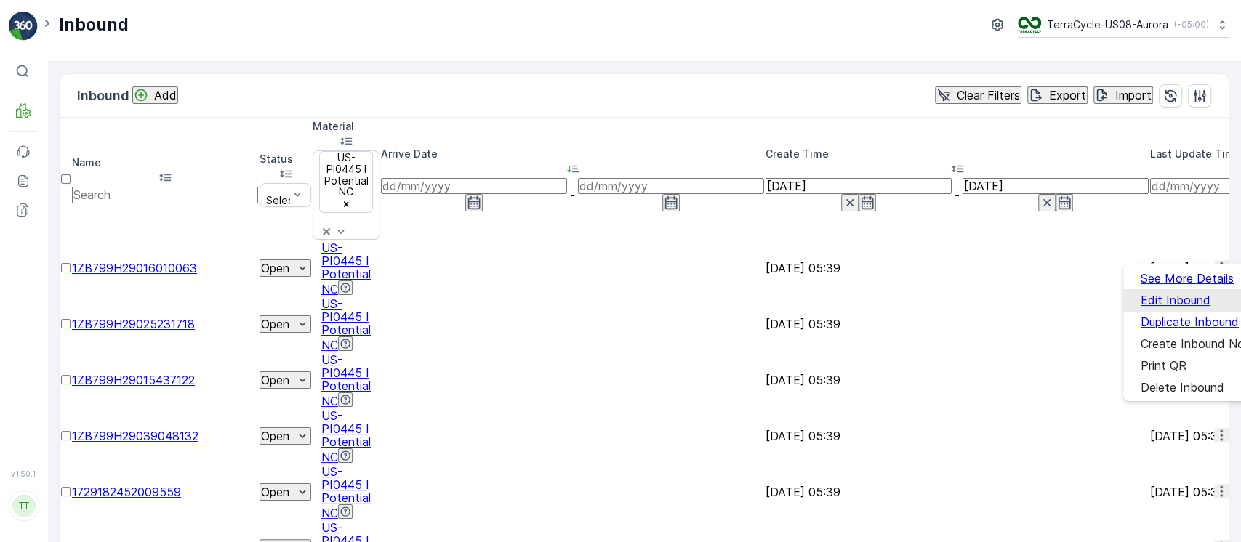
click at [1207, 294] on div "Edit Inbound" at bounding box center [1176, 300] width 70 height 13
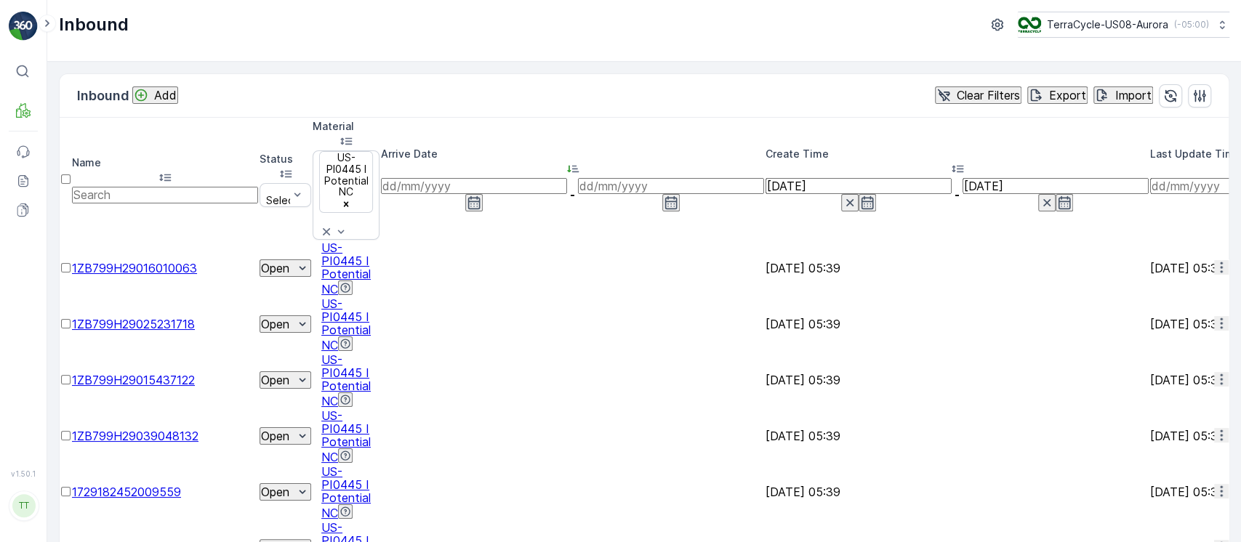
click at [1214, 428] on icon "button" at bounding box center [1221, 435] width 15 height 15
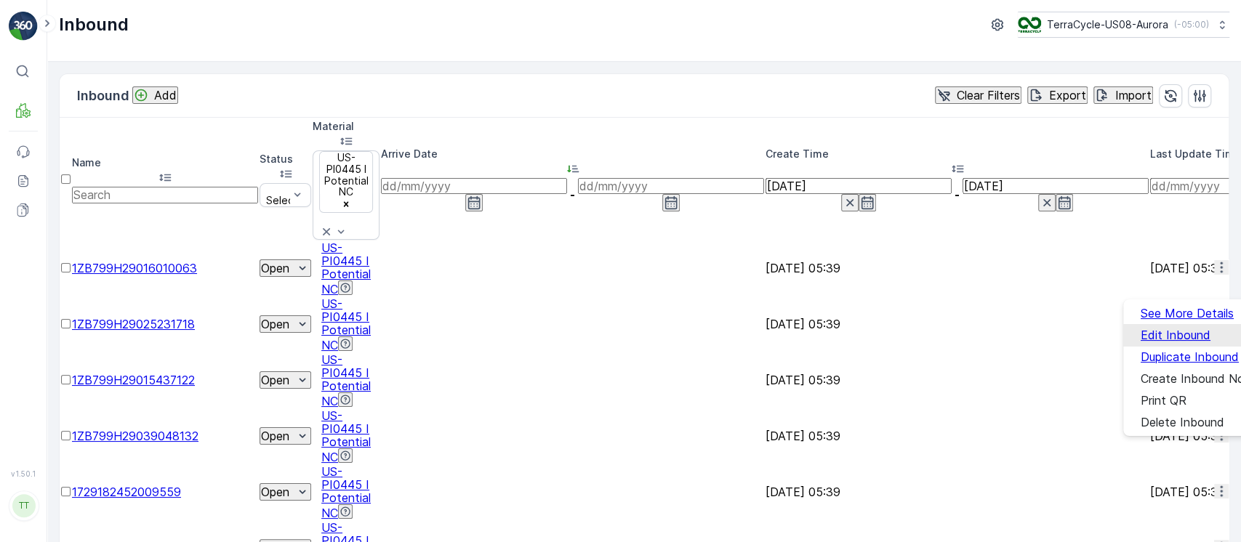
click at [1195, 337] on div "Edit Inbound" at bounding box center [1176, 335] width 70 height 13
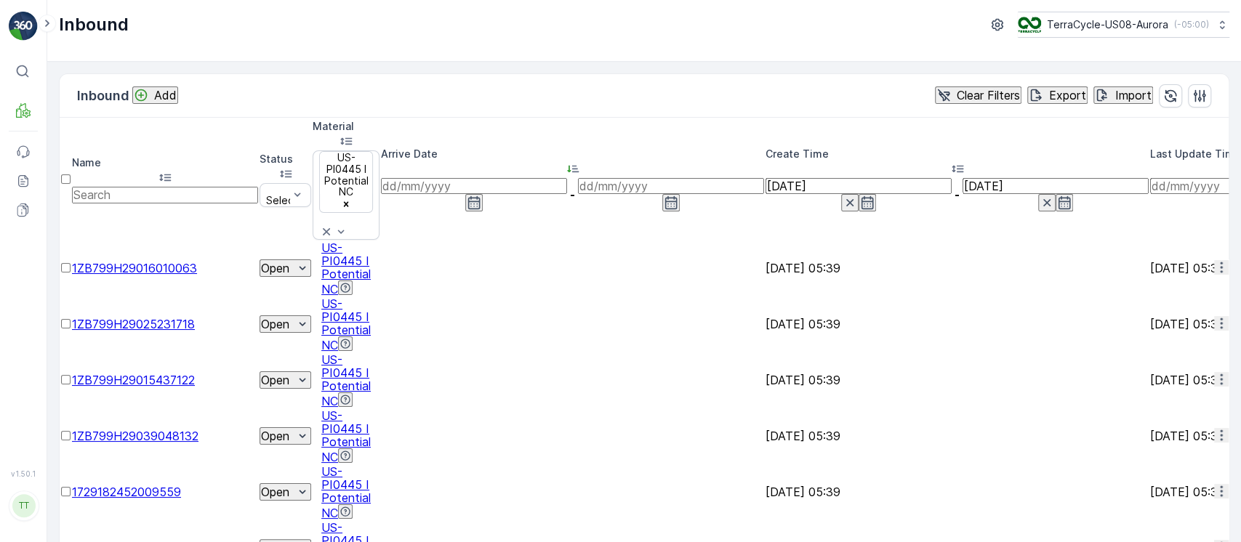
click at [1216, 484] on button "button" at bounding box center [1221, 491] width 15 height 15
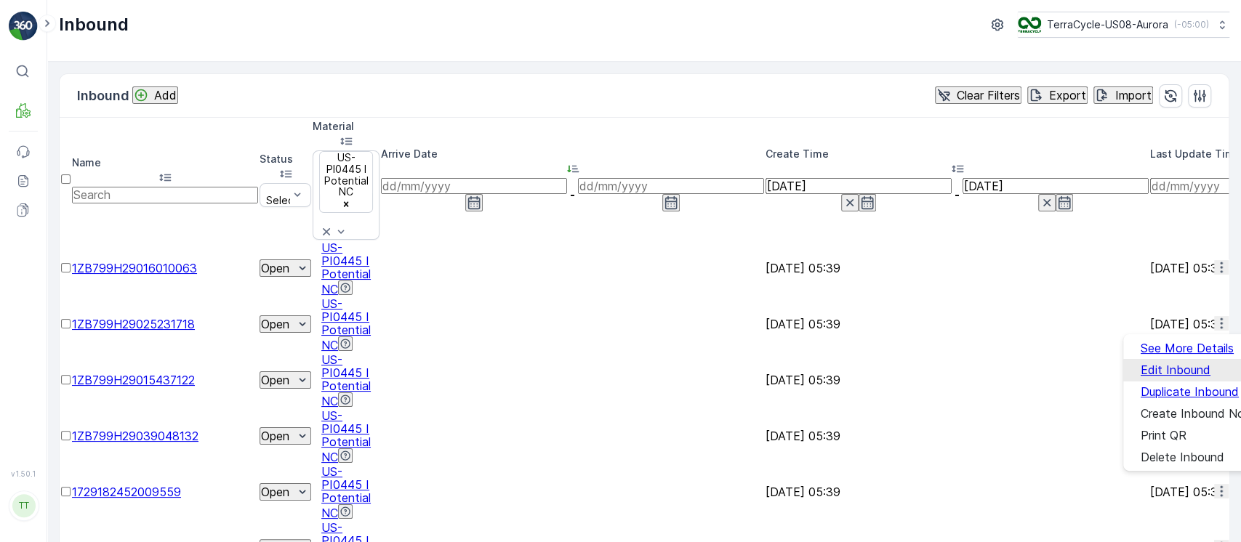
click at [1195, 364] on div "Edit Inbound" at bounding box center [1176, 370] width 70 height 13
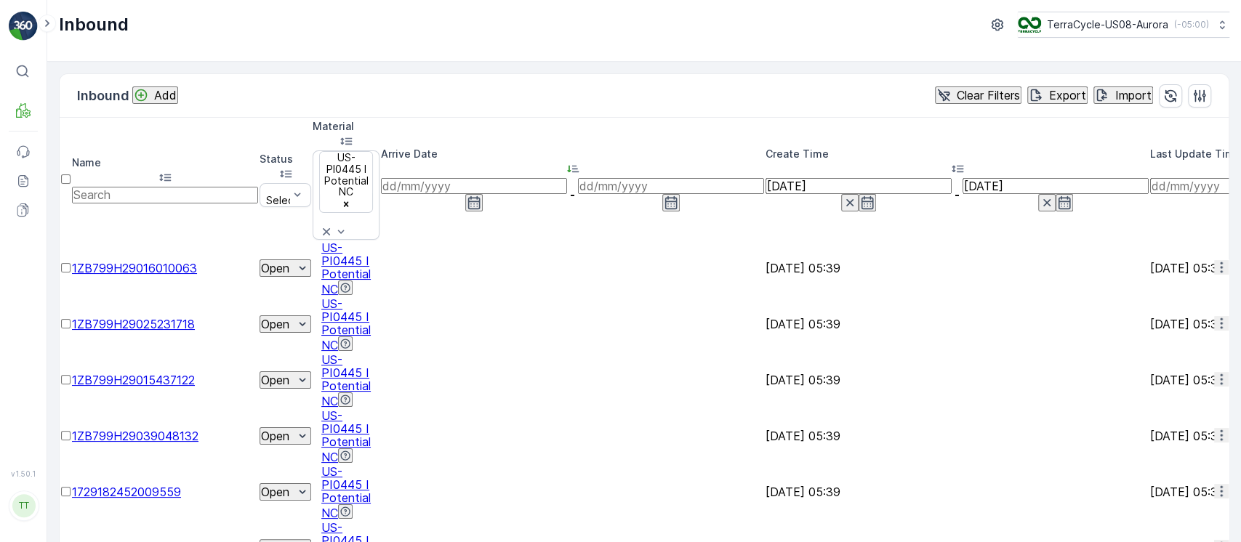
click at [1214, 540] on icon "button" at bounding box center [1221, 547] width 15 height 15
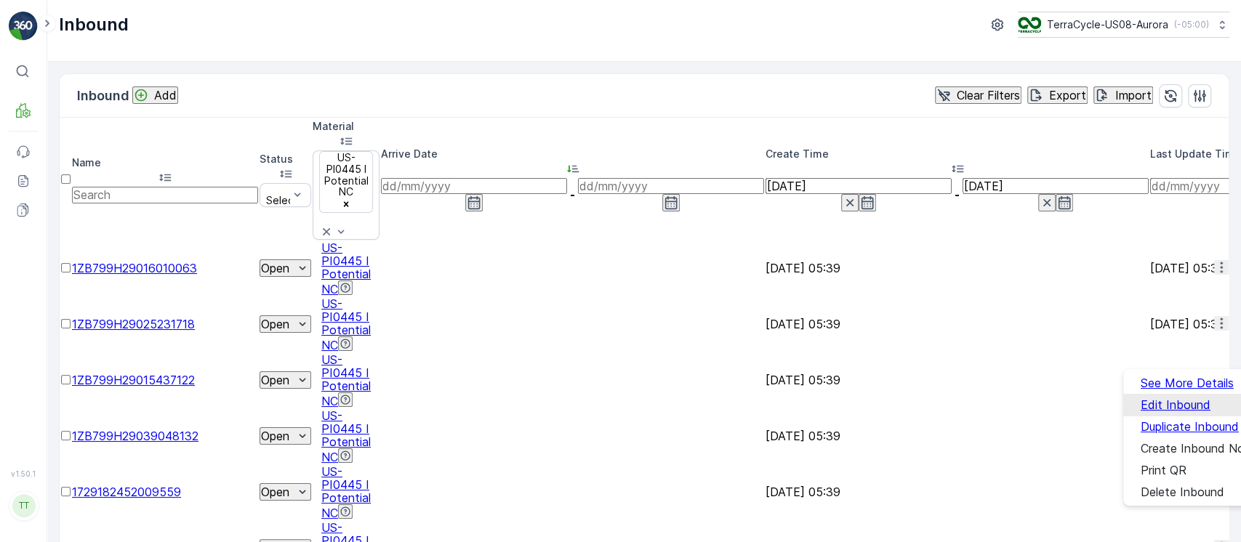
click at [1202, 398] on div "Edit Inbound" at bounding box center [1176, 404] width 70 height 13
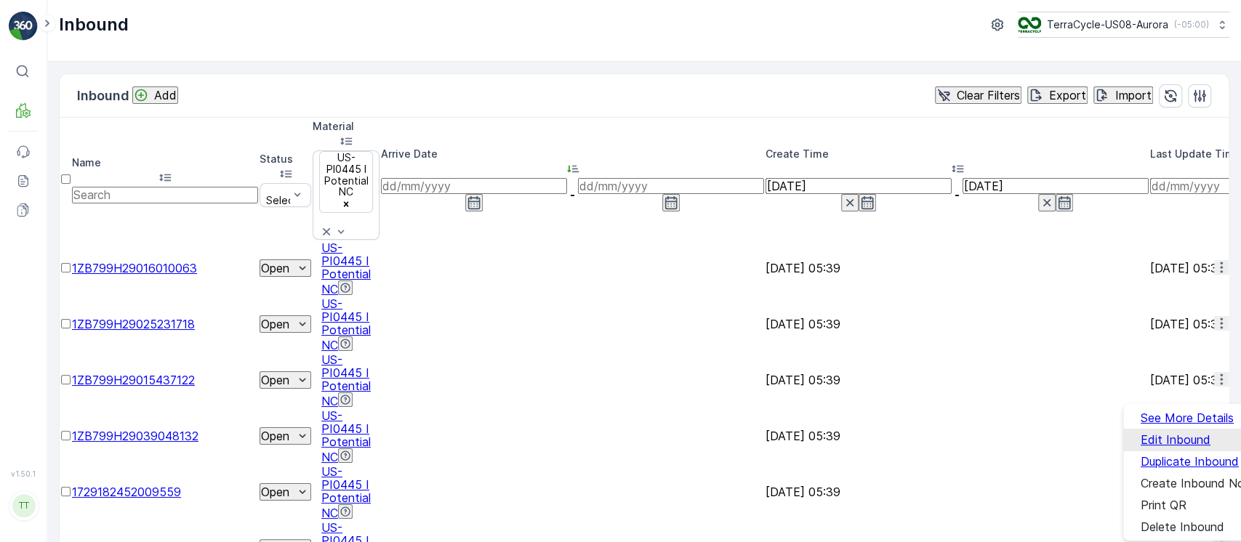
click at [1196, 435] on div "Edit Inbound" at bounding box center [1176, 439] width 70 height 13
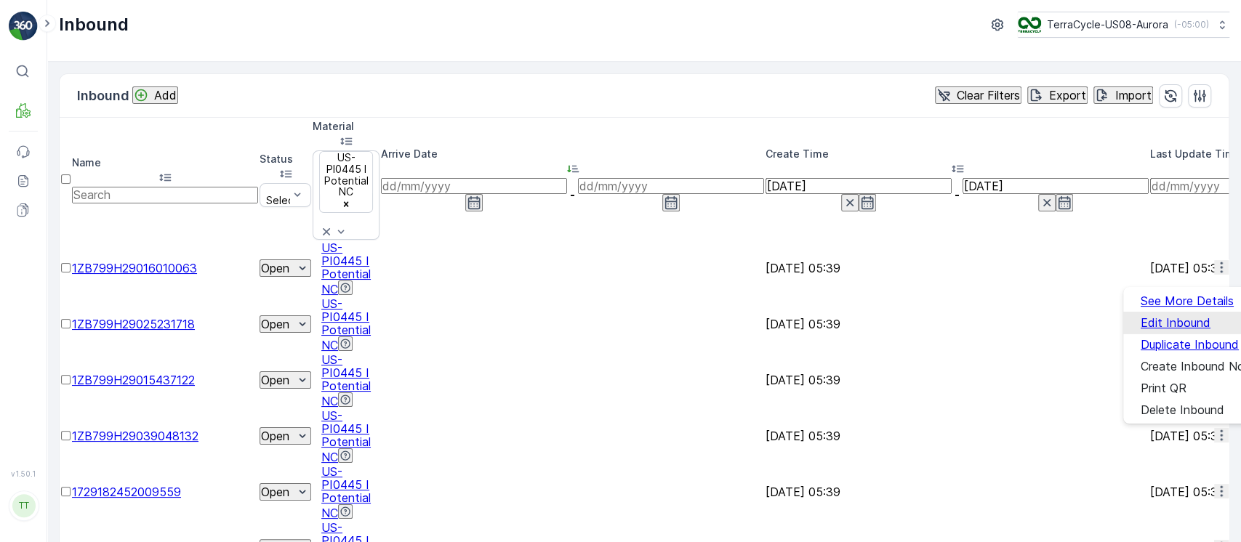
click at [1200, 316] on div "Edit Inbound" at bounding box center [1176, 322] width 70 height 13
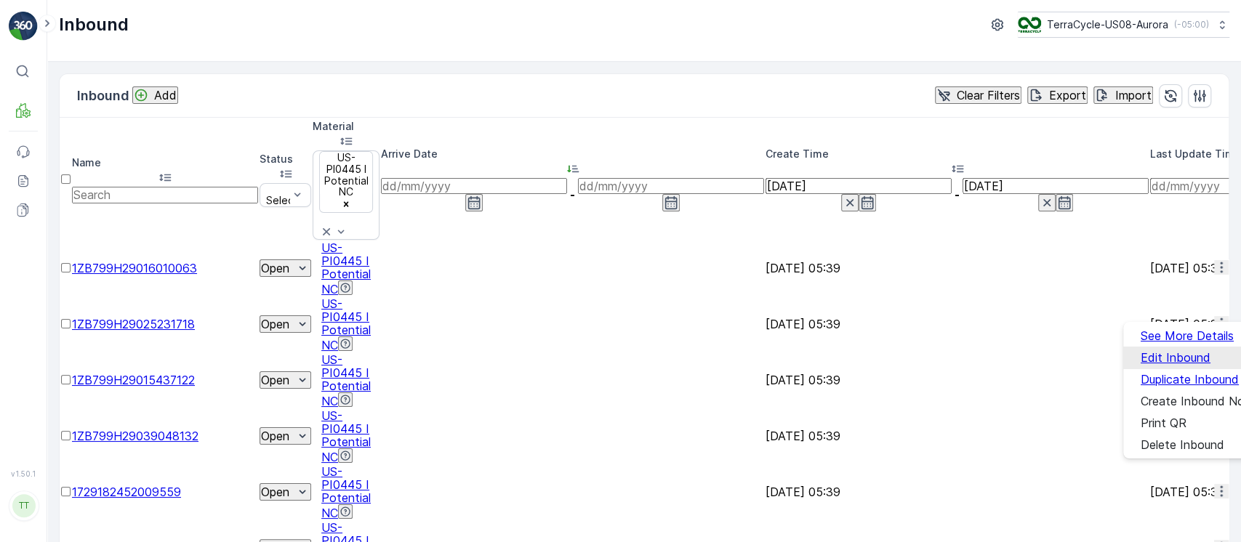
click at [1189, 359] on span "Edit Inbound" at bounding box center [1176, 357] width 70 height 13
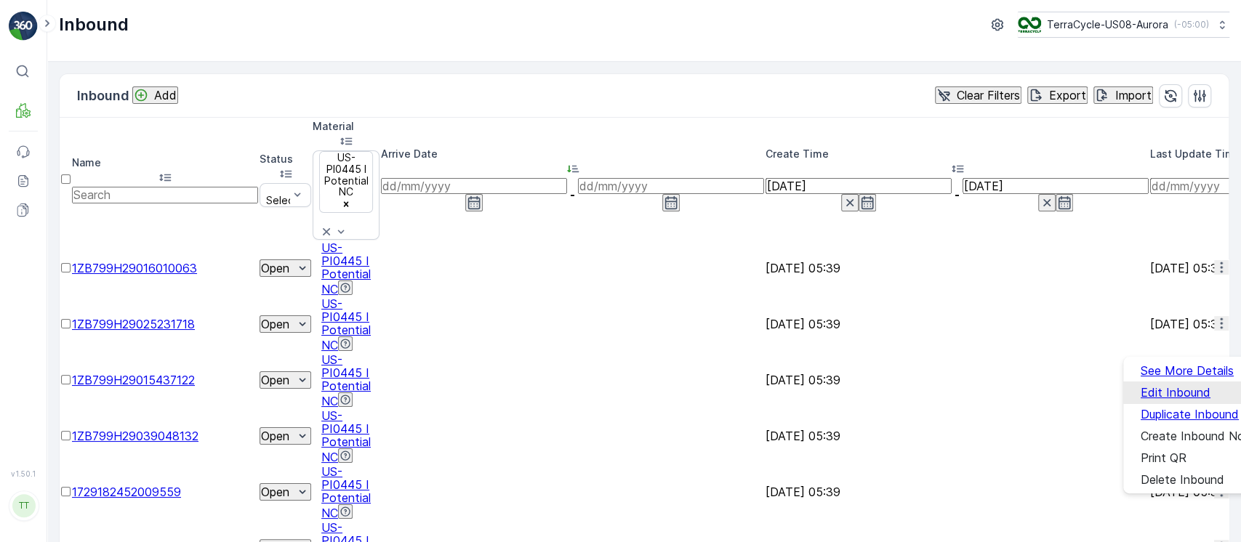
click at [1187, 393] on span "Edit Inbound" at bounding box center [1176, 392] width 70 height 13
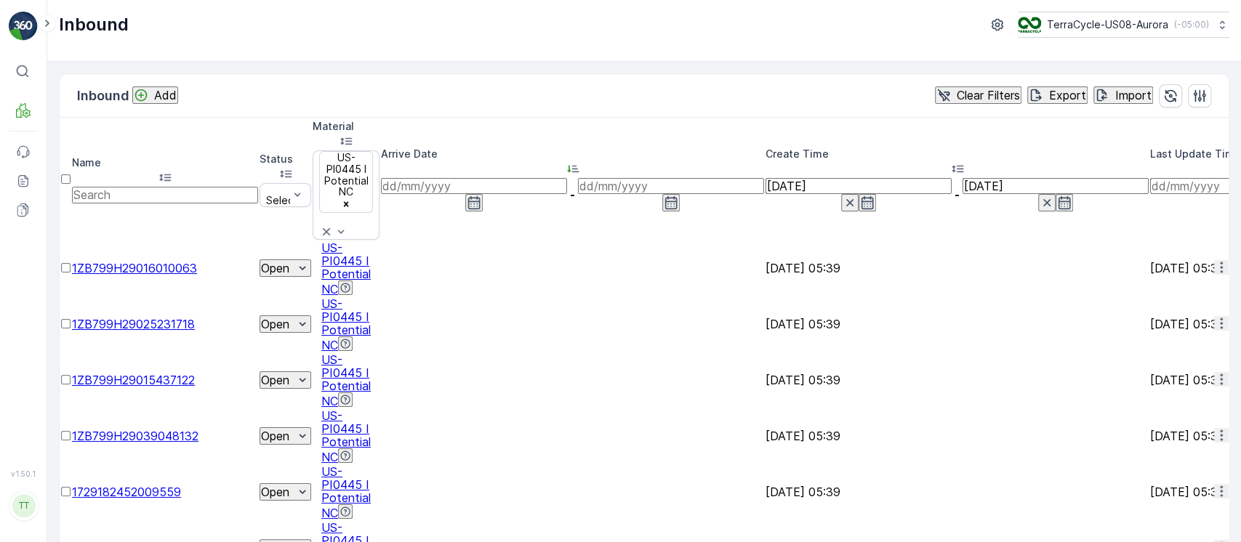
click at [937, 96] on icon "Clear Filters" at bounding box center [944, 95] width 15 height 15
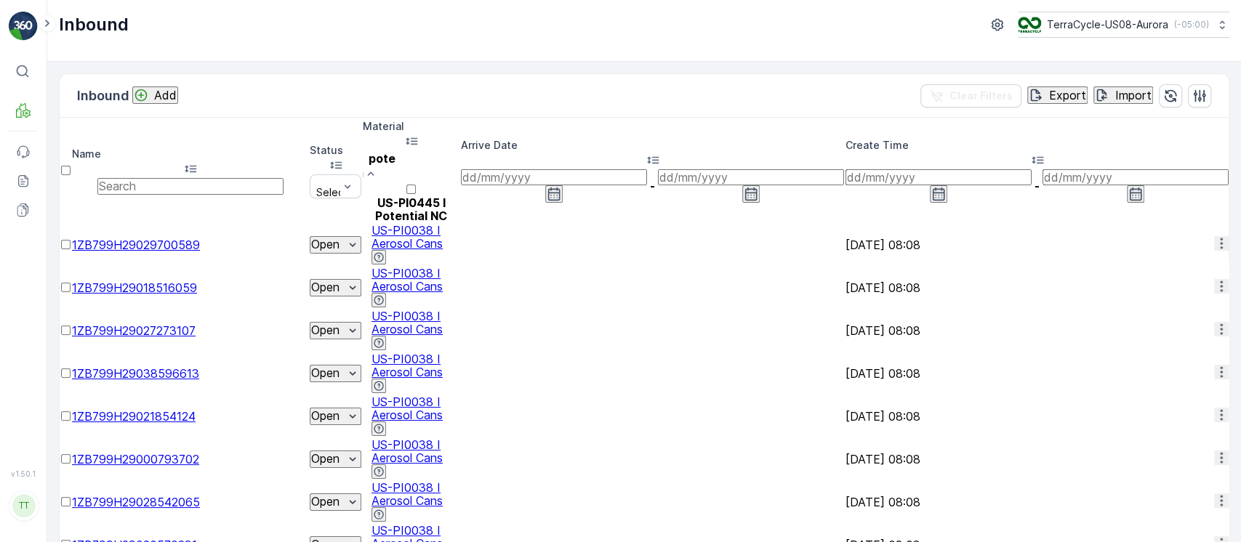
type input "poten"
click at [460, 196] on p "US-PI0445 I Potential NC" at bounding box center [411, 209] width 97 height 26
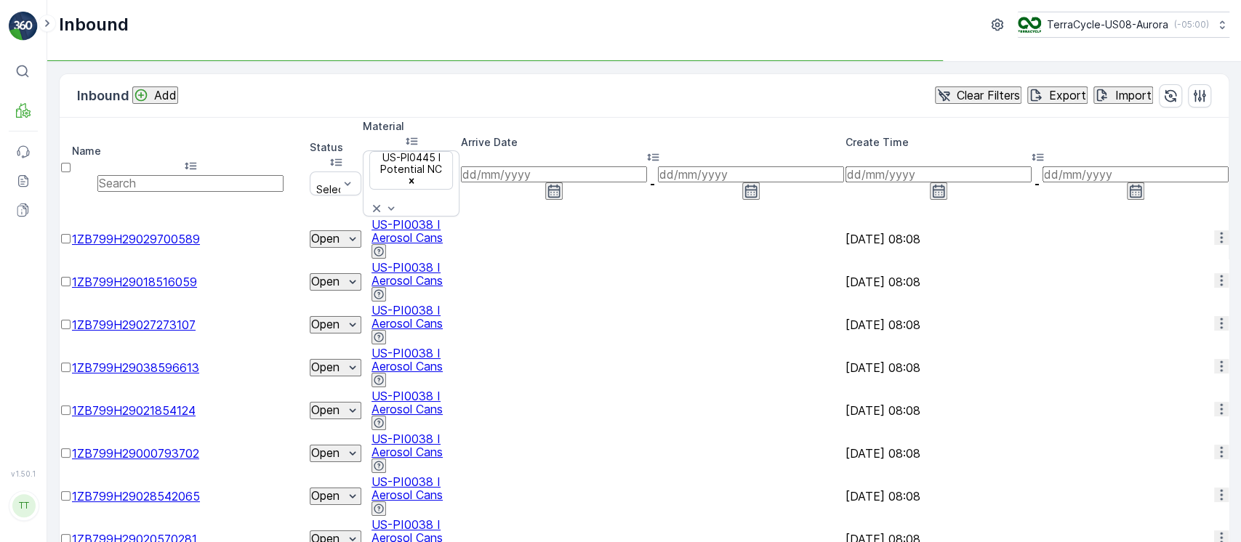
scroll to position [0, 1460]
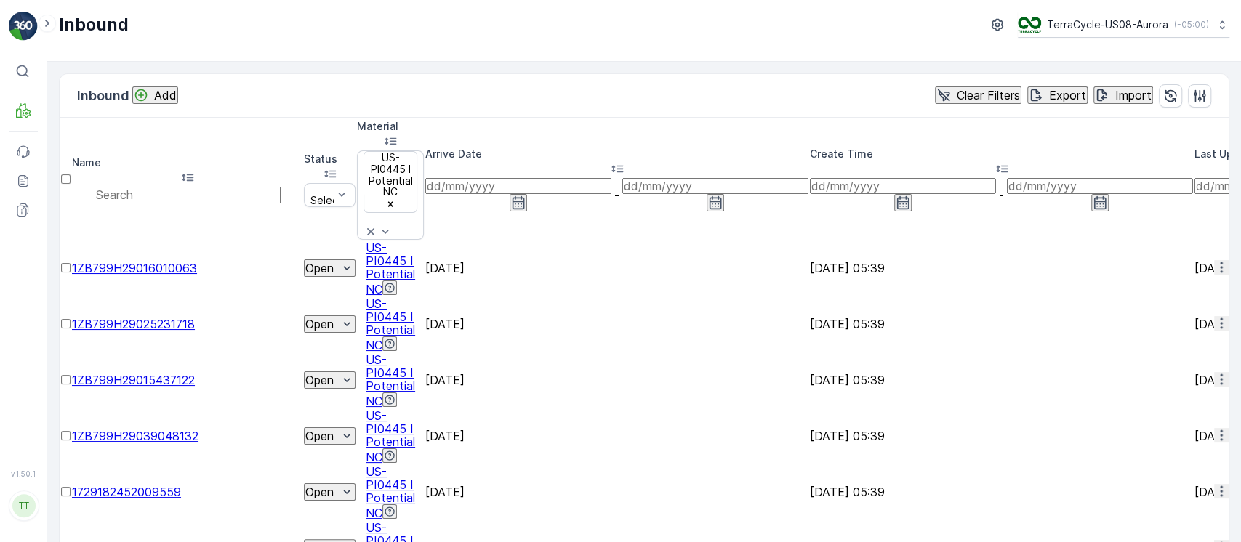
click at [810, 147] on div "Create Time" at bounding box center [1001, 162] width 383 height 31
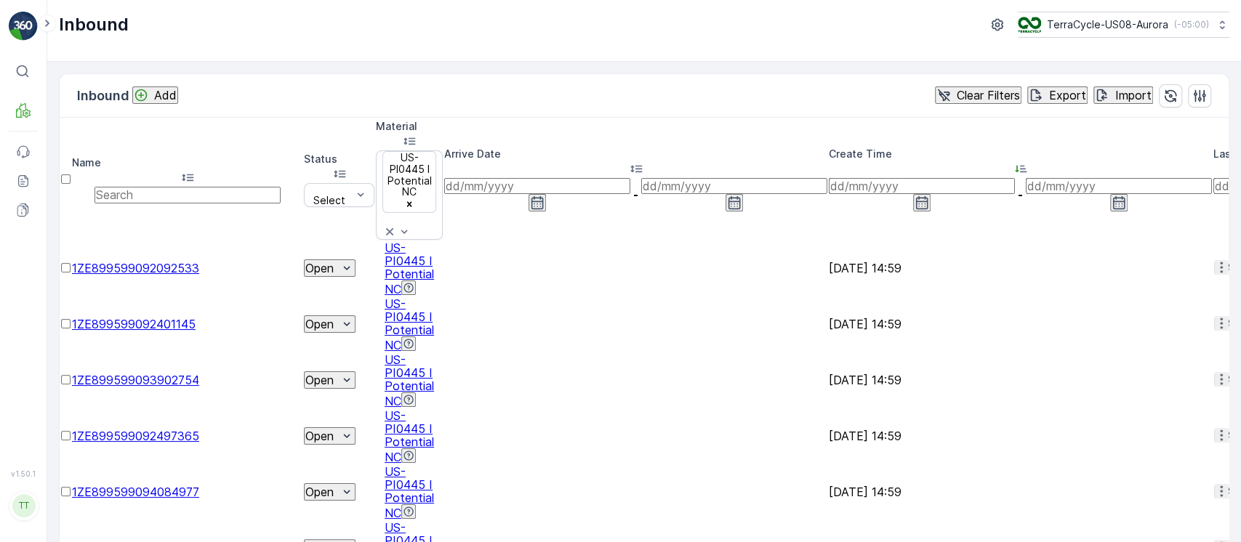
click at [985, 99] on p "Clear Filters" at bounding box center [988, 95] width 63 height 13
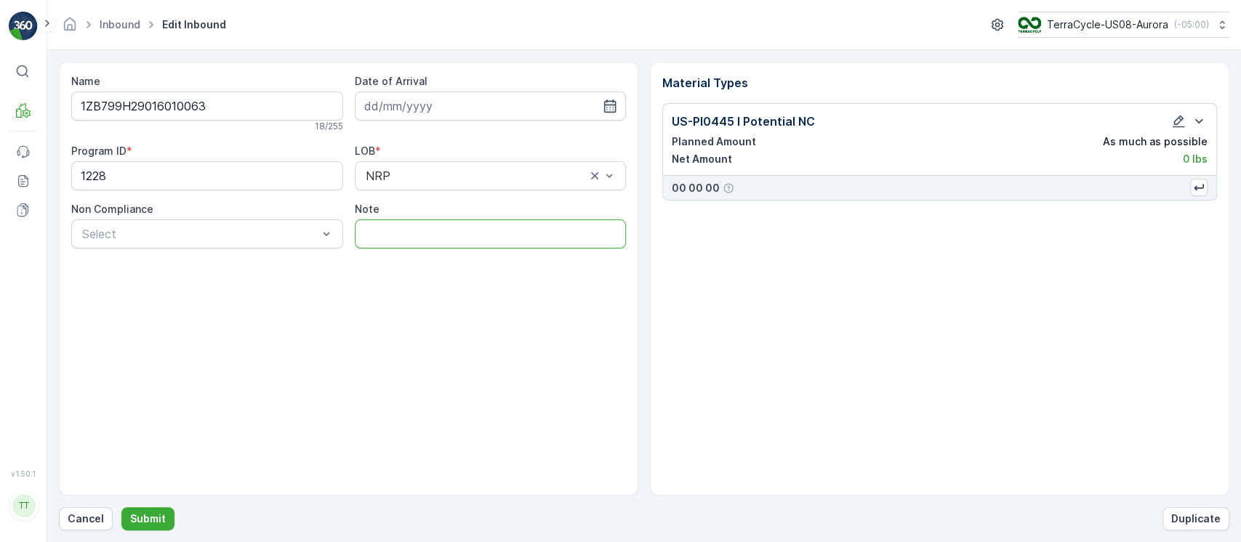
click at [458, 229] on input "Note" at bounding box center [491, 234] width 272 height 29
type input "Check for tracker GV [DATE]"
click at [121, 508] on button "Submit" at bounding box center [147, 519] width 53 height 23
click at [414, 228] on input "Note" at bounding box center [491, 234] width 272 height 29
paste input "Check for tracker GV [DATE]"
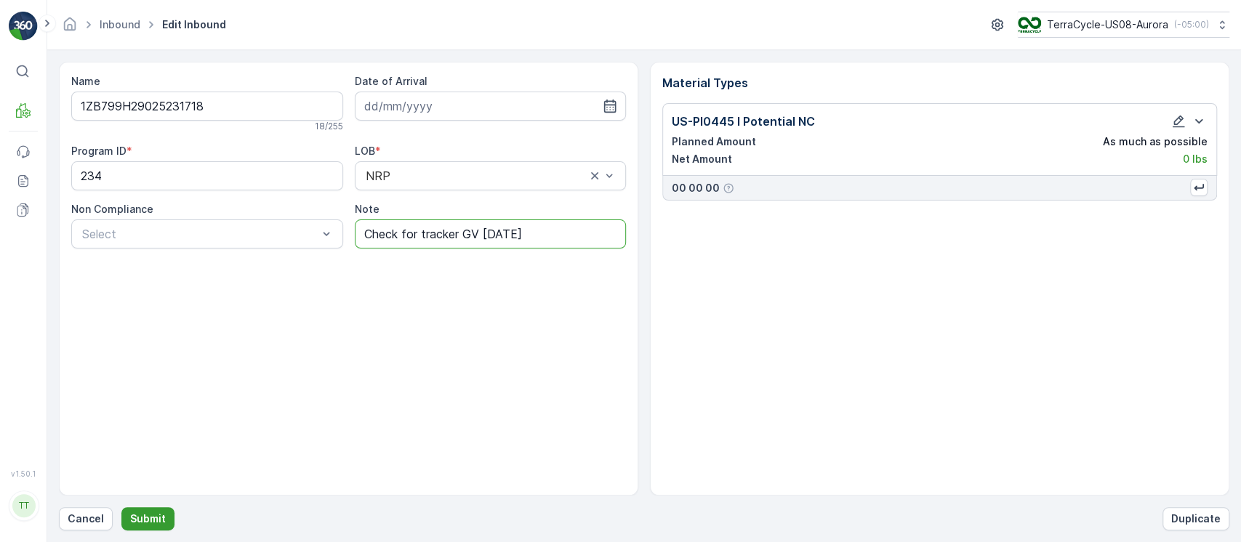
type input "Check for tracker GV [DATE]"
click at [163, 509] on button "Submit" at bounding box center [147, 519] width 53 height 23
click at [437, 230] on input "Note" at bounding box center [491, 234] width 272 height 29
paste input "Check for tracker GV [DATE]"
type input "Check for tracker GV [DATE]"
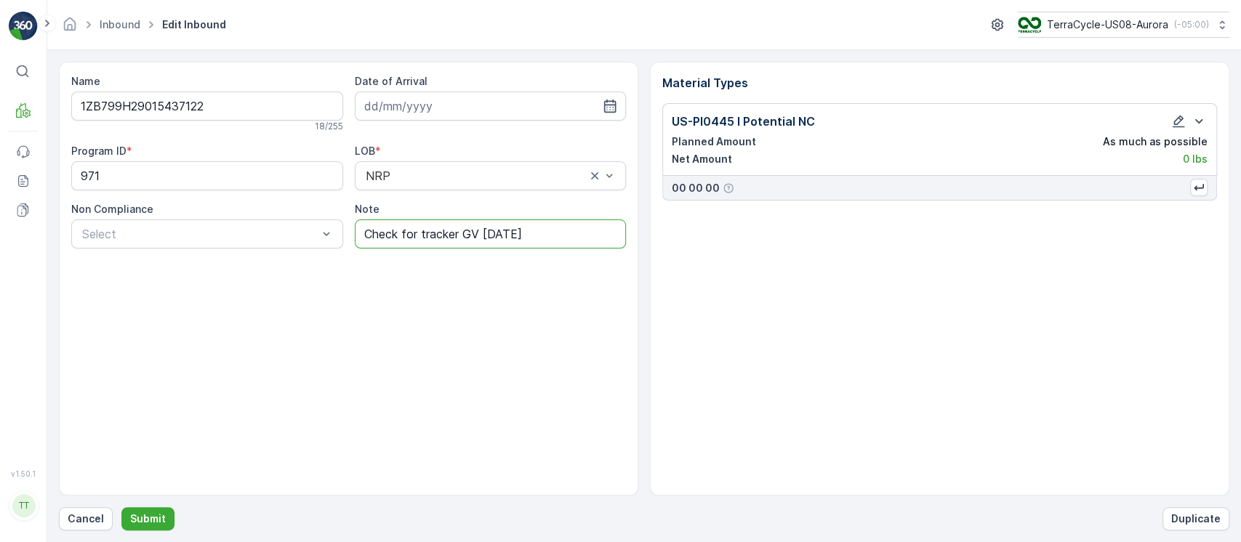
click at [121, 508] on button "Submit" at bounding box center [147, 519] width 53 height 23
click at [457, 228] on input "Note" at bounding box center [491, 234] width 272 height 29
paste input "Check for tracker GV [DATE]"
type input "Check for tracker GV [DATE]"
click at [121, 508] on button "Submit" at bounding box center [147, 519] width 53 height 23
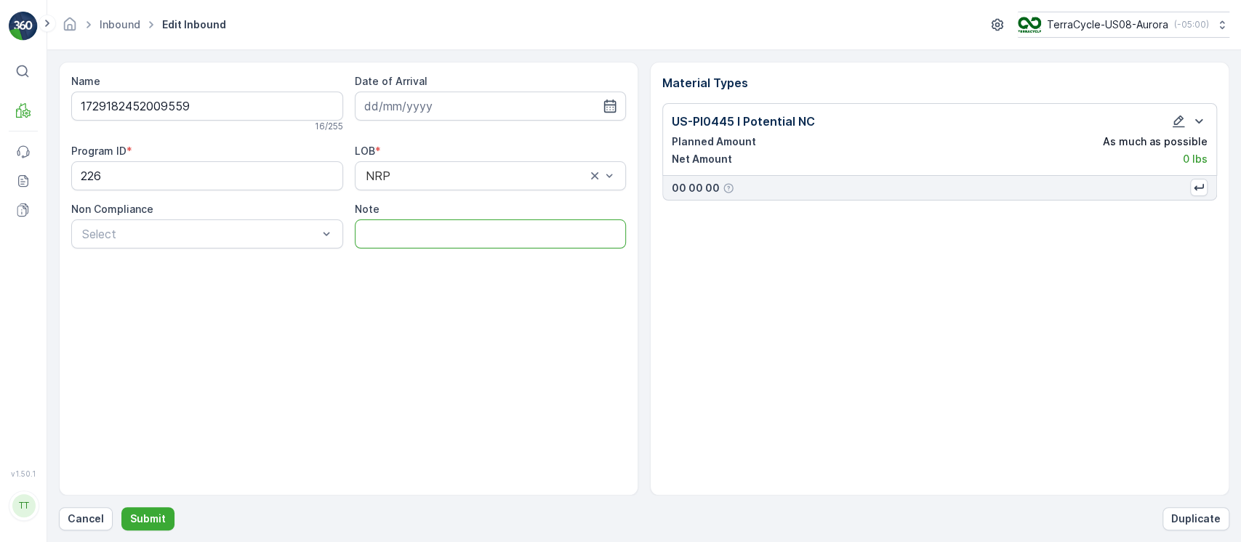
click at [427, 220] on input "Note" at bounding box center [491, 234] width 272 height 29
paste input "Check for tracker GV [DATE]"
type input "Check for tracker GV [DATE]"
click at [121, 508] on button "Submit" at bounding box center [147, 519] width 53 height 23
click at [492, 235] on input "Note" at bounding box center [491, 234] width 272 height 29
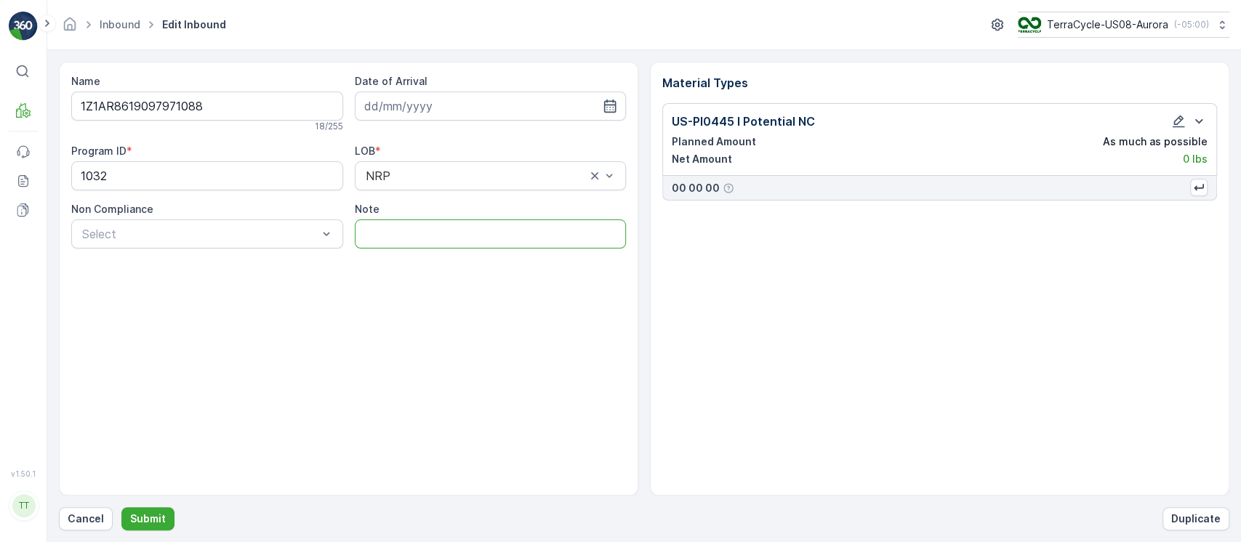
paste input "Check for tracker GV [DATE]"
type input "Check for tracker GV [DATE]"
click at [121, 508] on button "Submit" at bounding box center [147, 519] width 53 height 23
click at [432, 230] on input "Note" at bounding box center [491, 234] width 272 height 29
paste input "Check for tracker GV [DATE]"
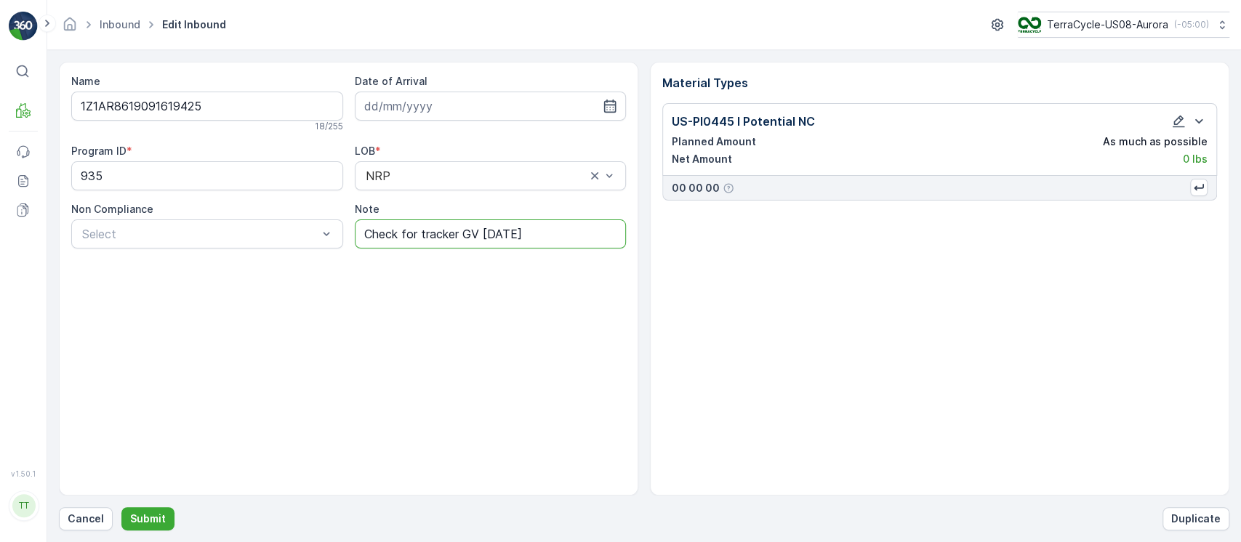
type input "Check for tracker GV [DATE]"
click at [121, 508] on button "Submit" at bounding box center [147, 519] width 53 height 23
click at [427, 239] on input "Note" at bounding box center [491, 234] width 272 height 29
paste input "Check for tracker GV [DATE]"
type input "Check for tracker GV [DATE]"
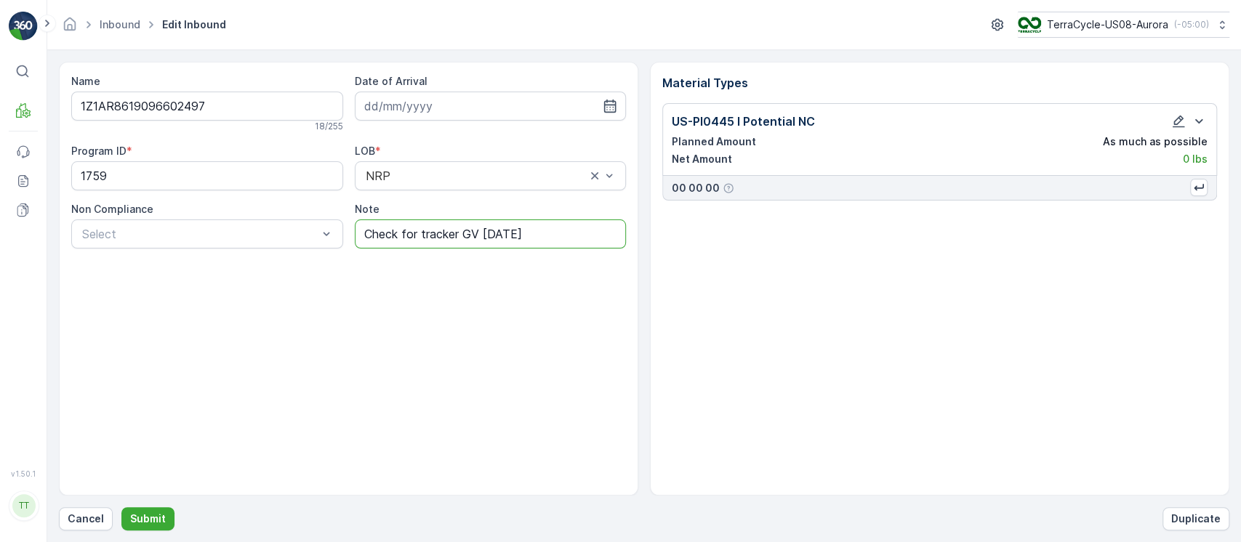
click at [121, 508] on button "Submit" at bounding box center [147, 519] width 53 height 23
click at [407, 241] on input "Note" at bounding box center [491, 234] width 272 height 29
paste input "Check for tracker GV [DATE]"
type input "Check for tracker GV [DATE]"
click at [121, 508] on button "Submit" at bounding box center [147, 519] width 53 height 23
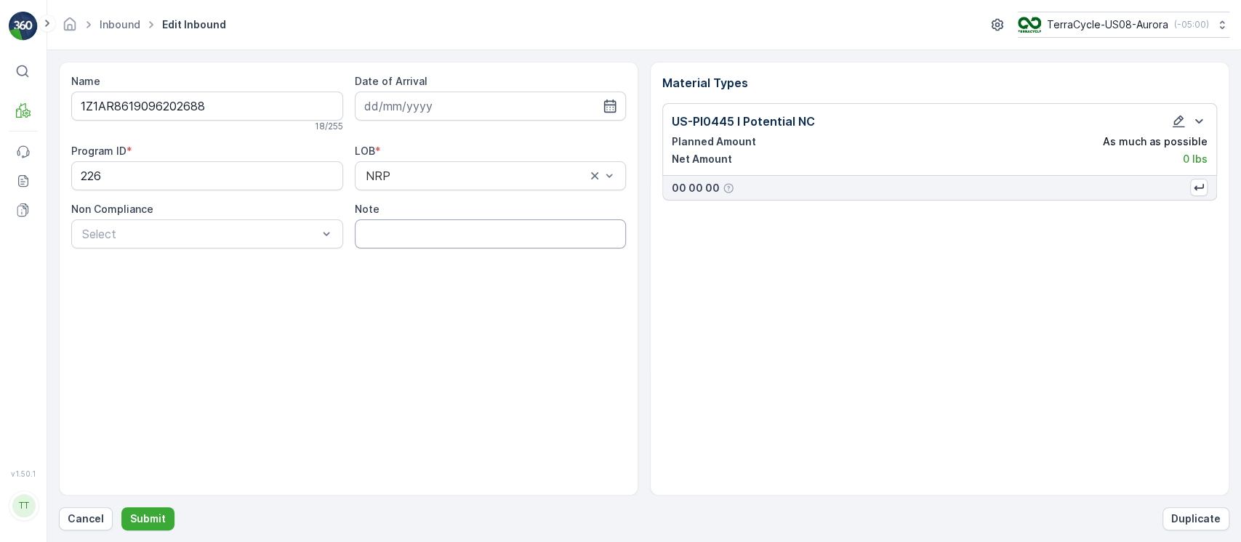
click at [466, 232] on input "Note" at bounding box center [491, 234] width 272 height 29
paste input "Check for tracker GV [DATE]"
type input "Check for tracker GV [DATE]"
click at [121, 508] on button "Submit" at bounding box center [147, 519] width 53 height 23
